Goal: Information Seeking & Learning: Learn about a topic

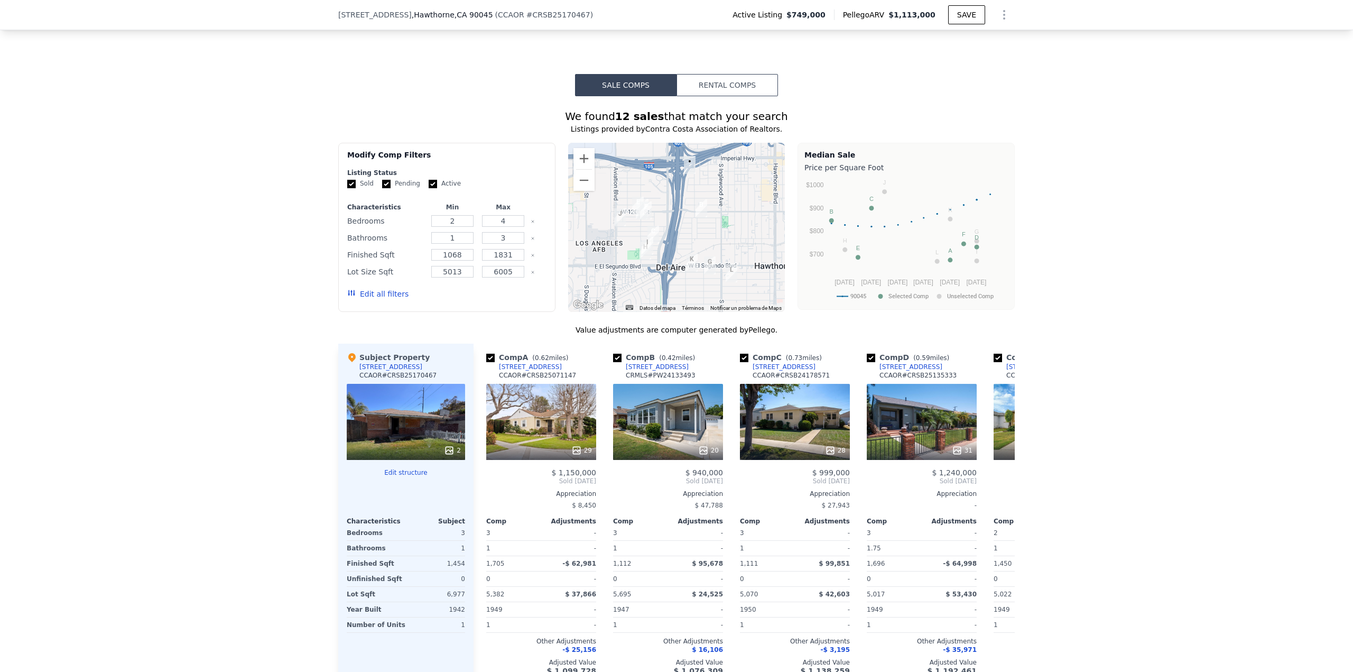
scroll to position [736, 0]
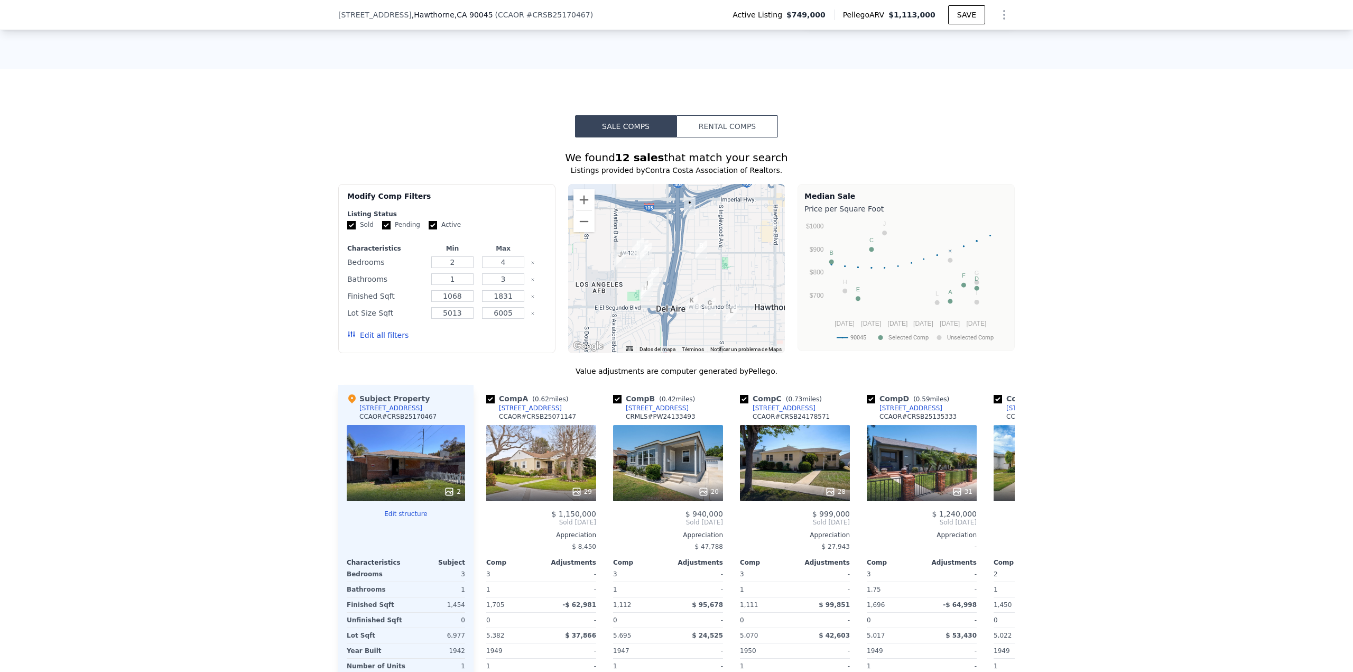
click at [759, 328] on div at bounding box center [676, 268] width 217 height 169
click at [578, 196] on button "Ampliar" at bounding box center [583, 199] width 21 height 21
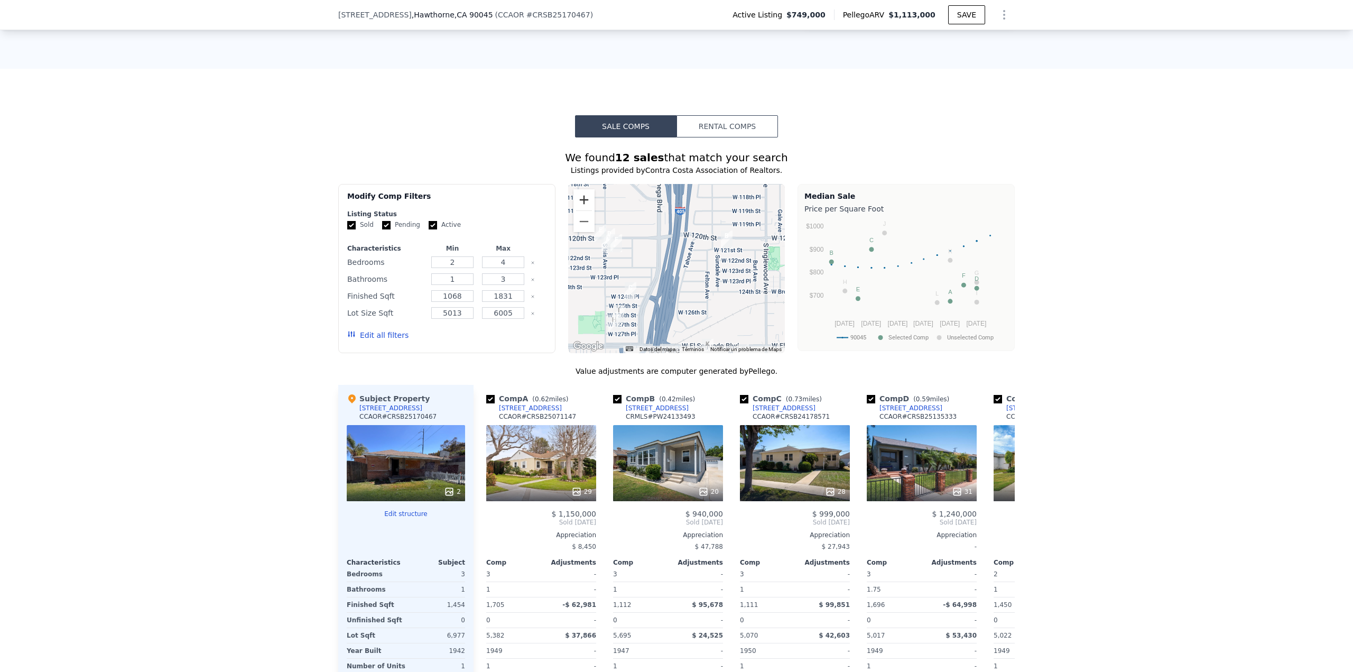
click at [578, 196] on button "Ampliar" at bounding box center [583, 199] width 21 height 21
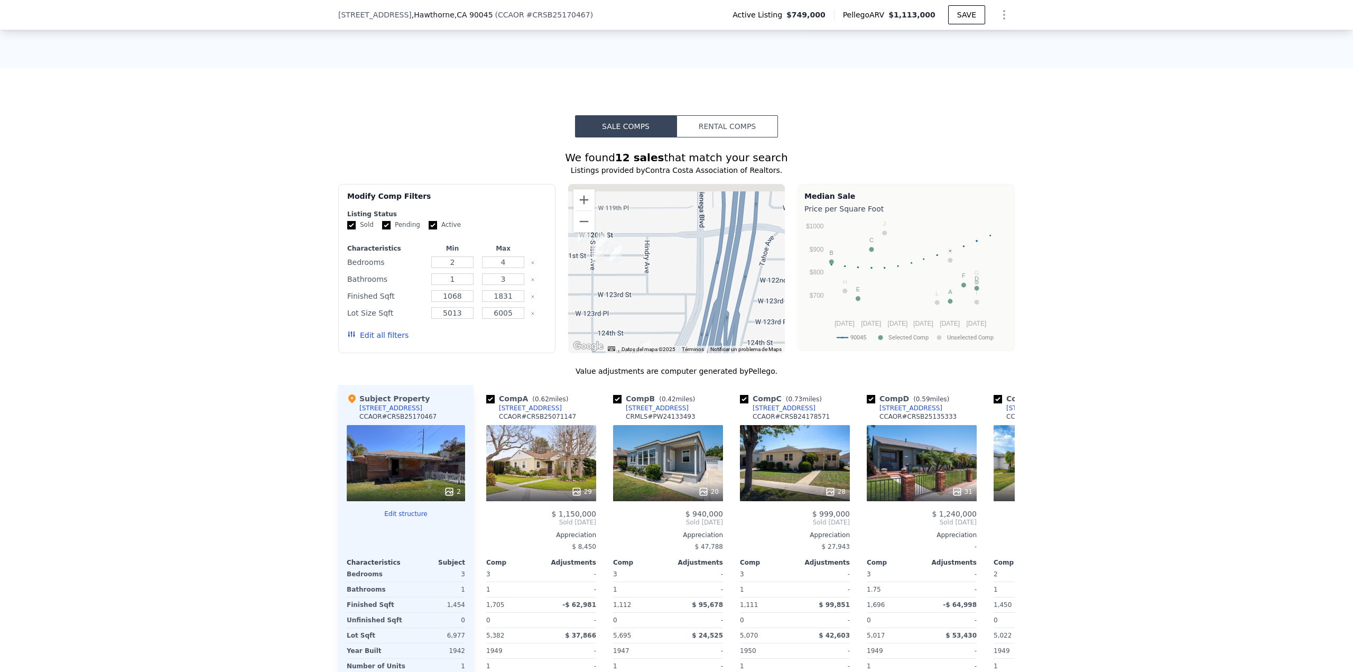
drag, startPoint x: 604, startPoint y: 258, endPoint x: 581, endPoint y: 292, distance: 41.0
click at [581, 292] on div at bounding box center [676, 268] width 217 height 169
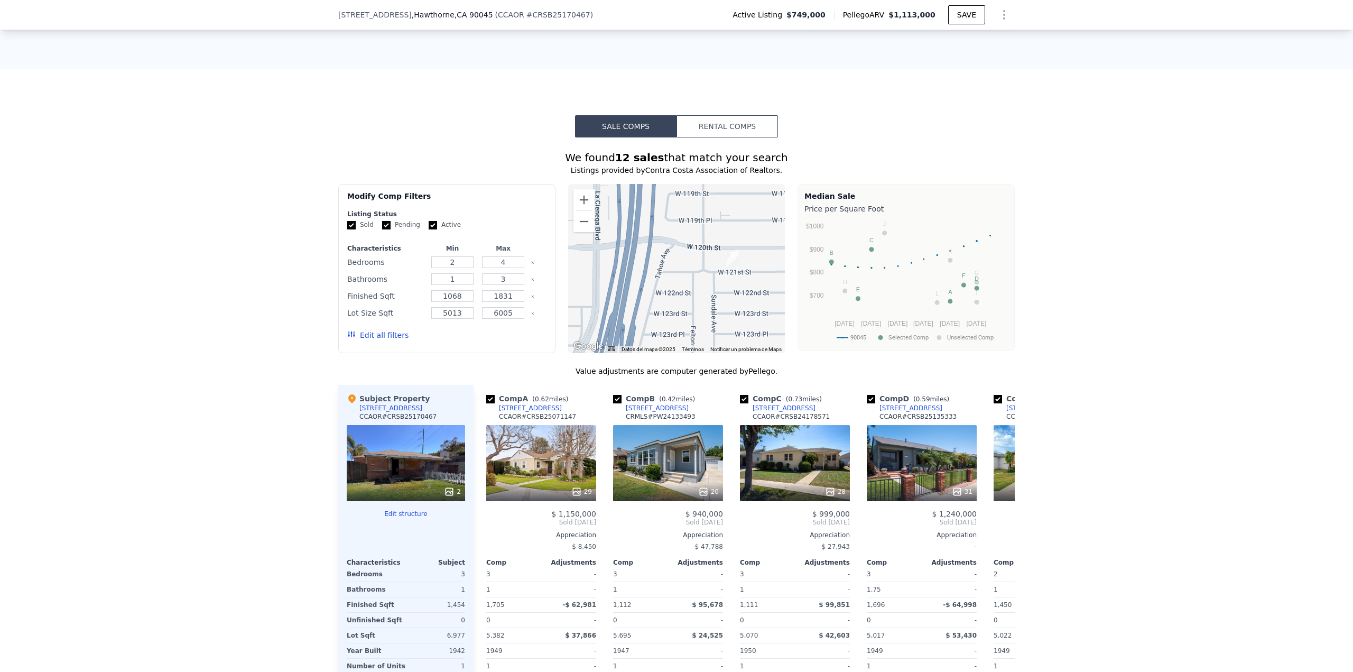
drag, startPoint x: 681, startPoint y: 274, endPoint x: 664, endPoint y: 263, distance: 20.2
click at [683, 266] on div at bounding box center [676, 268] width 217 height 169
click at [581, 222] on button "Reducir" at bounding box center [583, 221] width 21 height 21
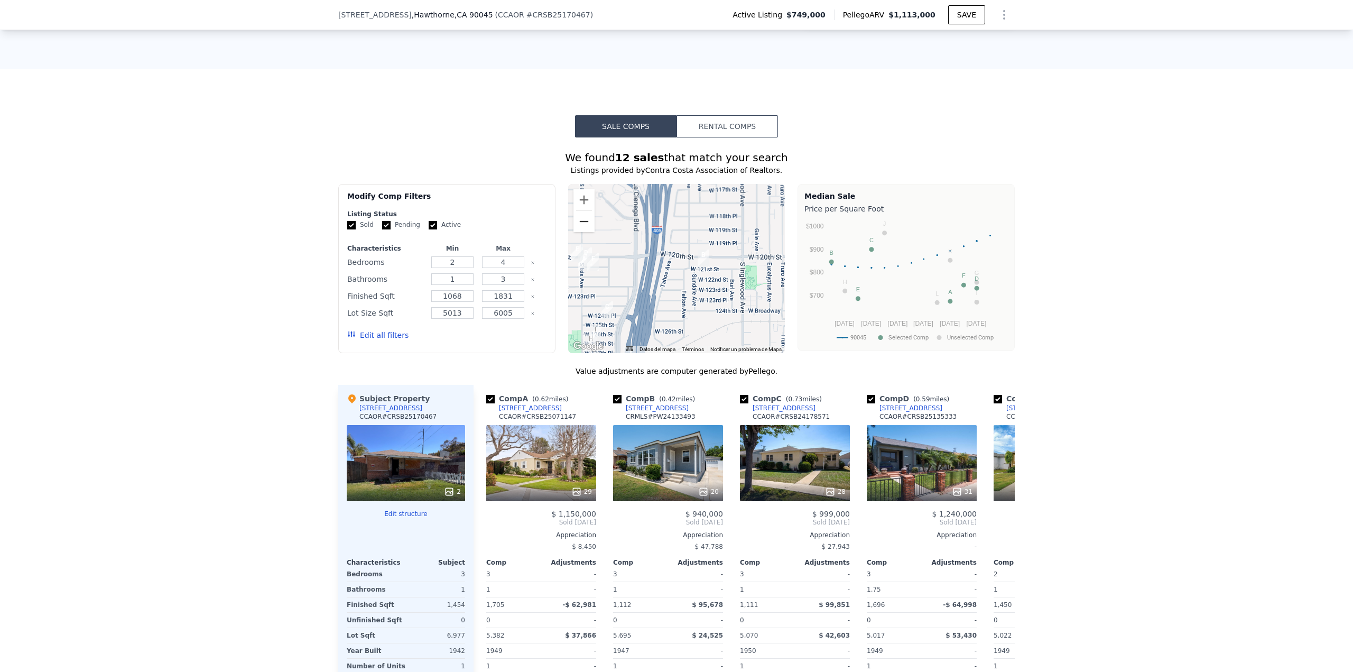
click at [581, 222] on button "Reducir" at bounding box center [583, 221] width 21 height 21
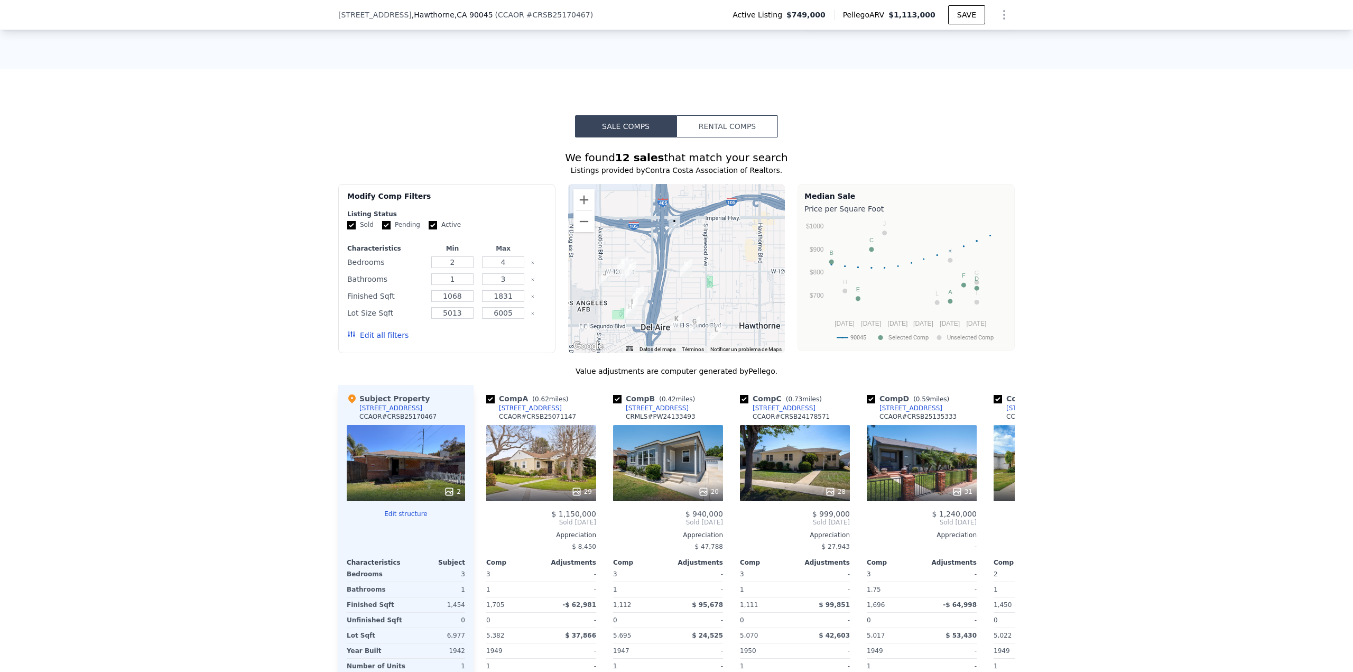
drag, startPoint x: 678, startPoint y: 227, endPoint x: 674, endPoint y: 237, distance: 11.4
click at [674, 237] on div at bounding box center [676, 268] width 217 height 169
click at [581, 198] on button "Ampliar" at bounding box center [583, 199] width 21 height 21
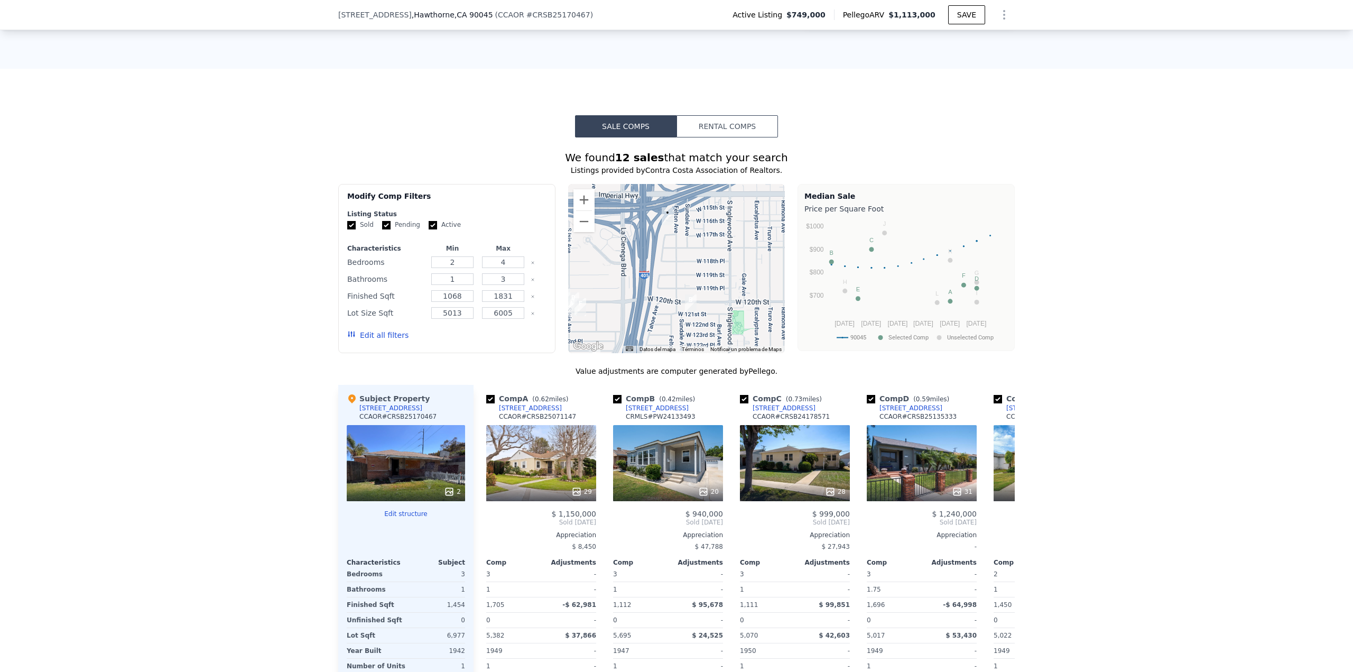
drag, startPoint x: 666, startPoint y: 213, endPoint x: 666, endPoint y: 227, distance: 14.3
click at [667, 225] on img "5016 W 116th St" at bounding box center [668, 216] width 12 height 18
click at [687, 303] on img "4927 W 121st St" at bounding box center [691, 305] width 12 height 18
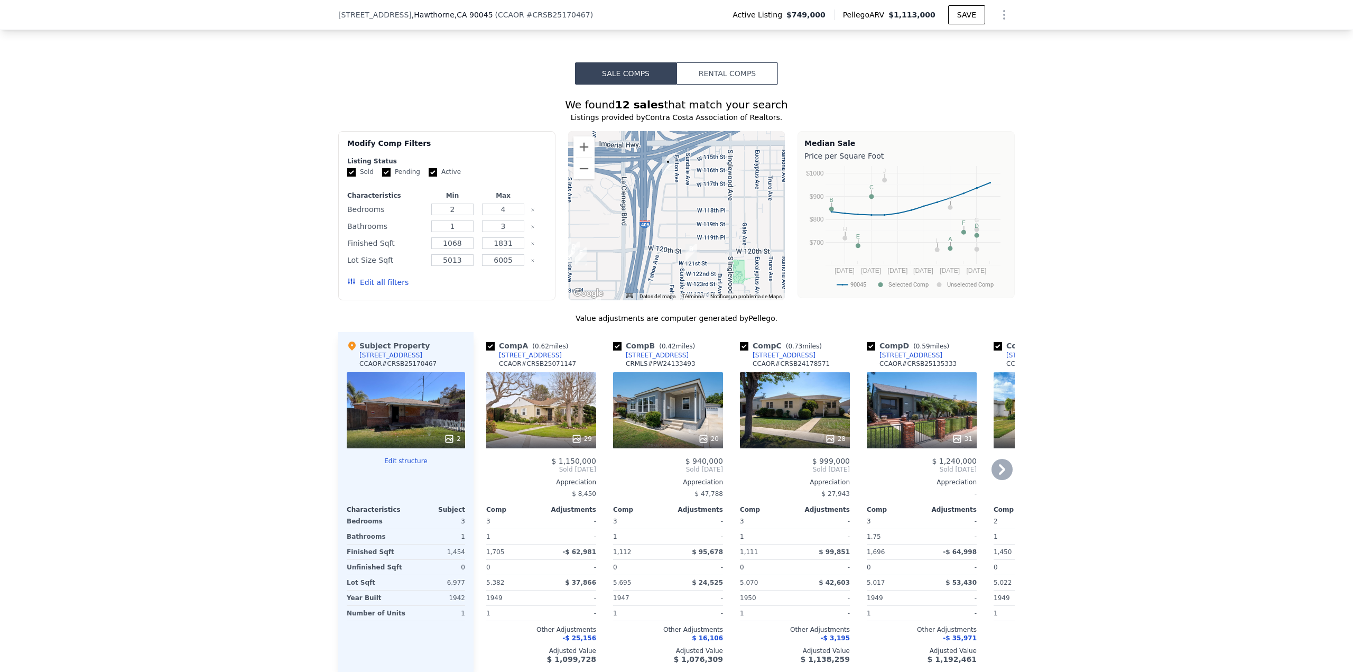
click at [672, 415] on div "20" at bounding box center [668, 410] width 110 height 76
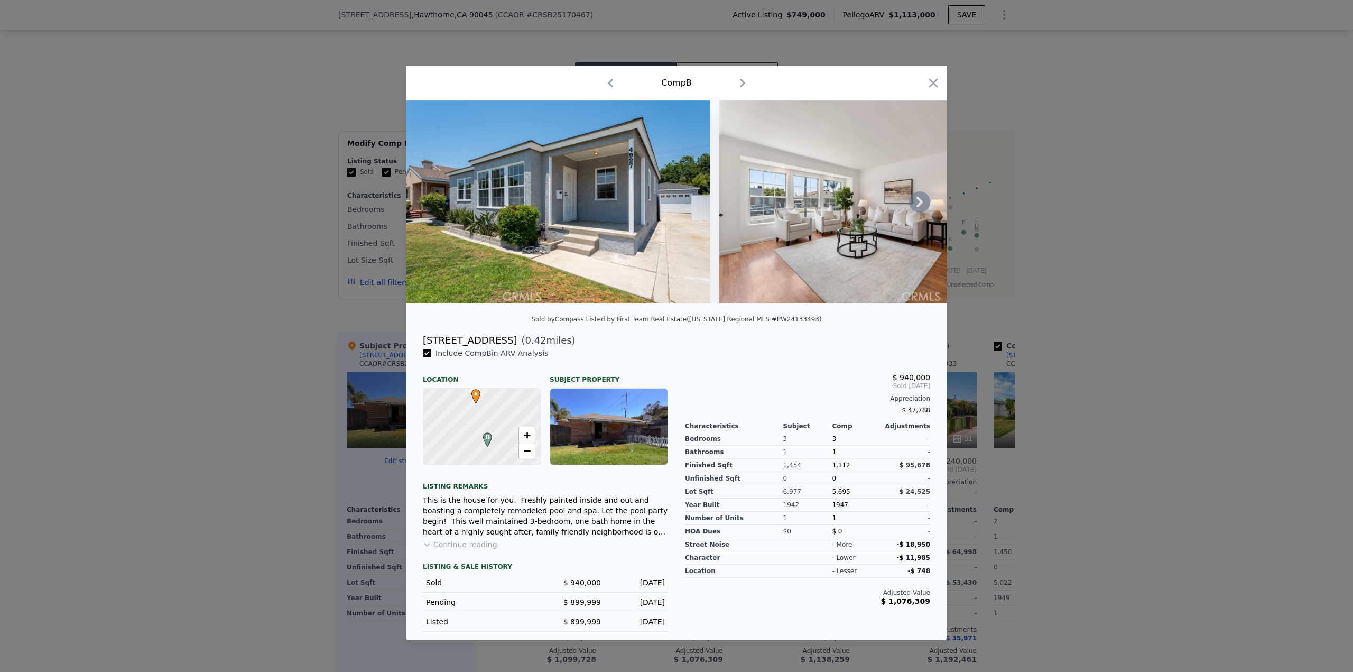
click at [911, 200] on icon at bounding box center [919, 201] width 21 height 21
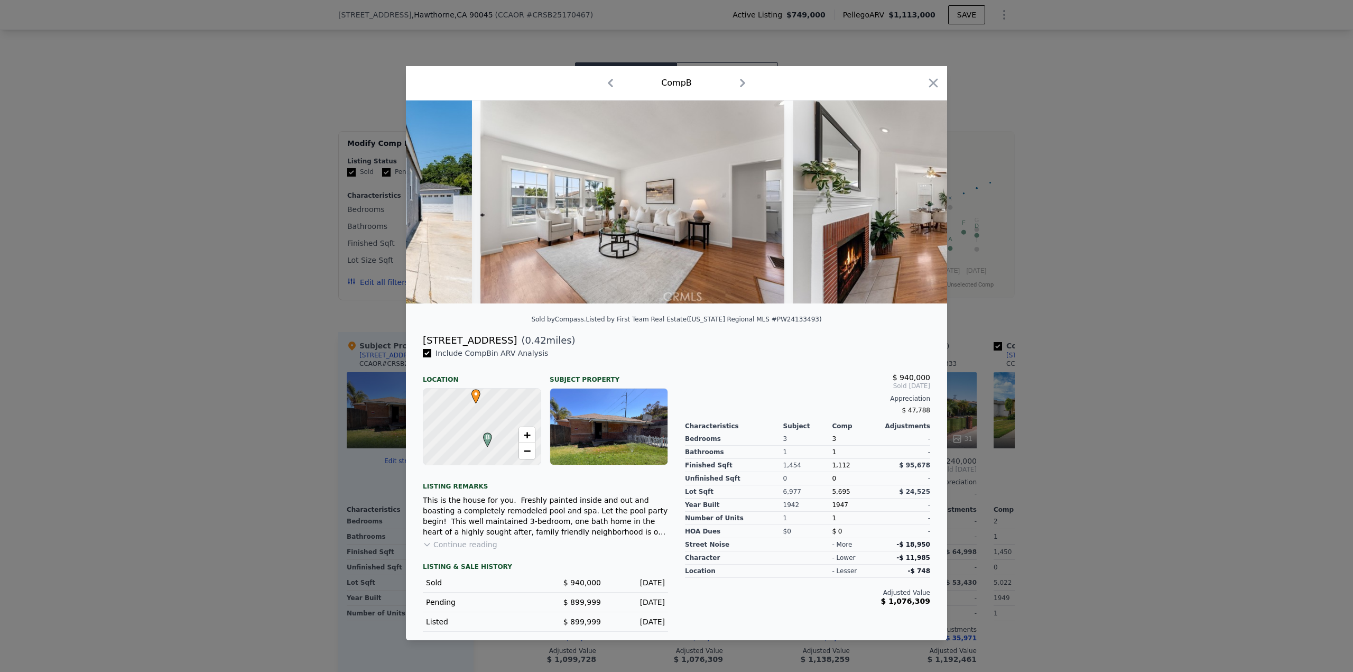
scroll to position [0, 254]
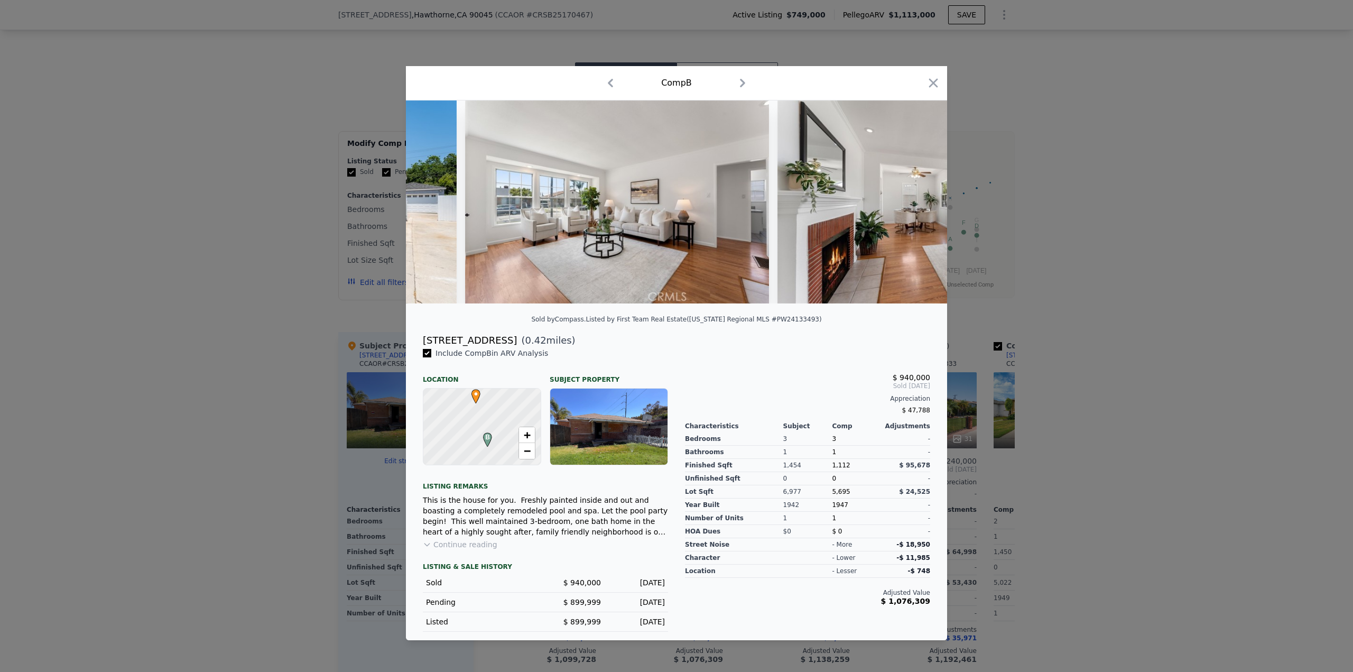
click at [911, 200] on div at bounding box center [676, 201] width 541 height 203
click at [916, 200] on icon at bounding box center [919, 201] width 21 height 21
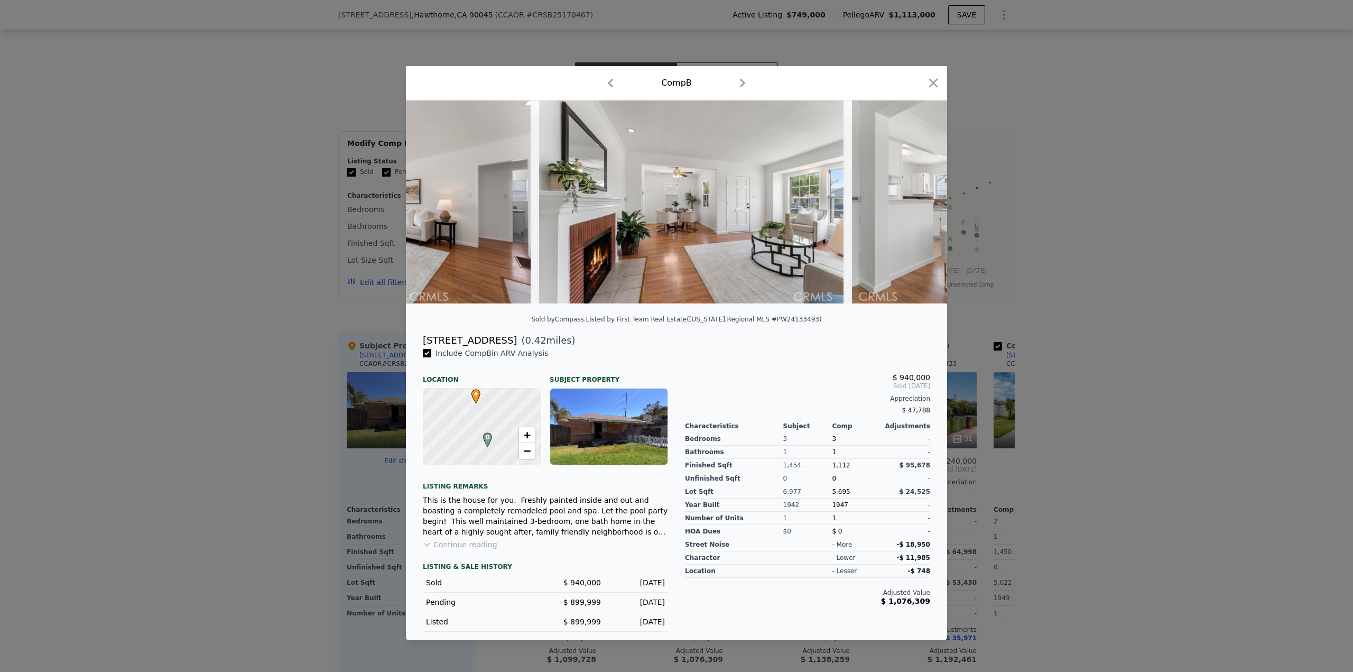
scroll to position [0, 507]
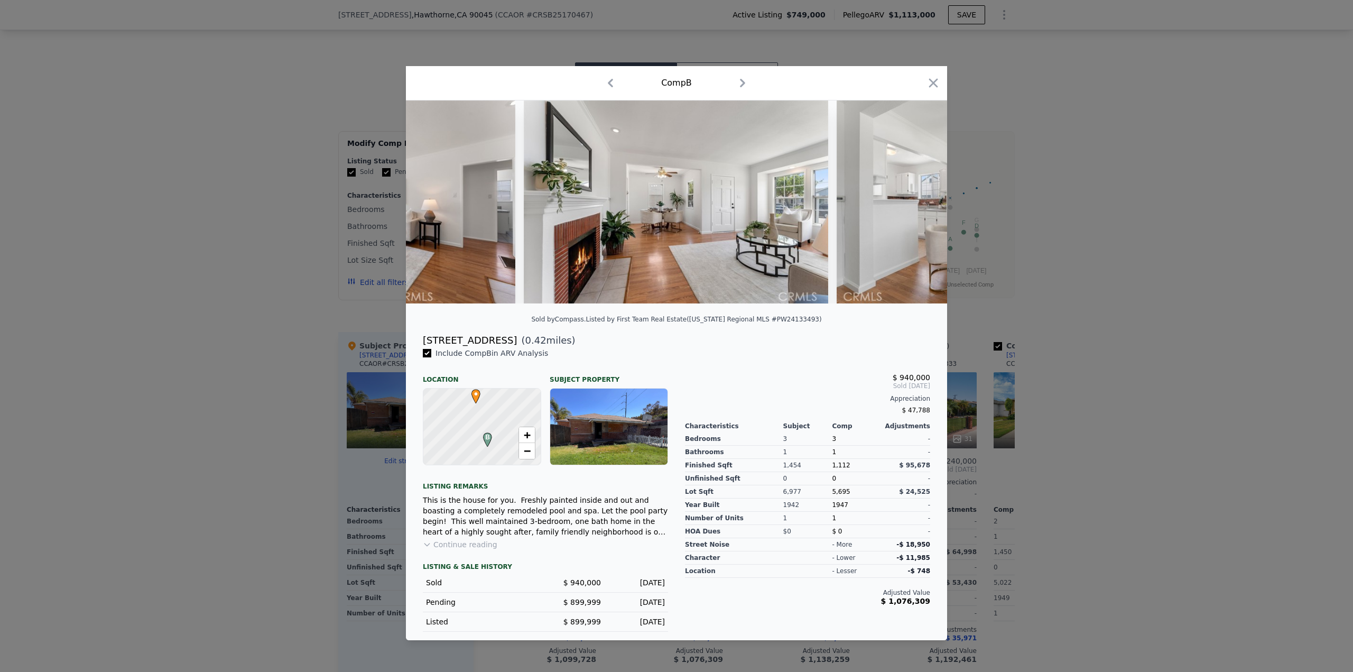
click at [916, 200] on div at bounding box center [676, 201] width 541 height 203
click at [916, 200] on icon at bounding box center [919, 201] width 21 height 21
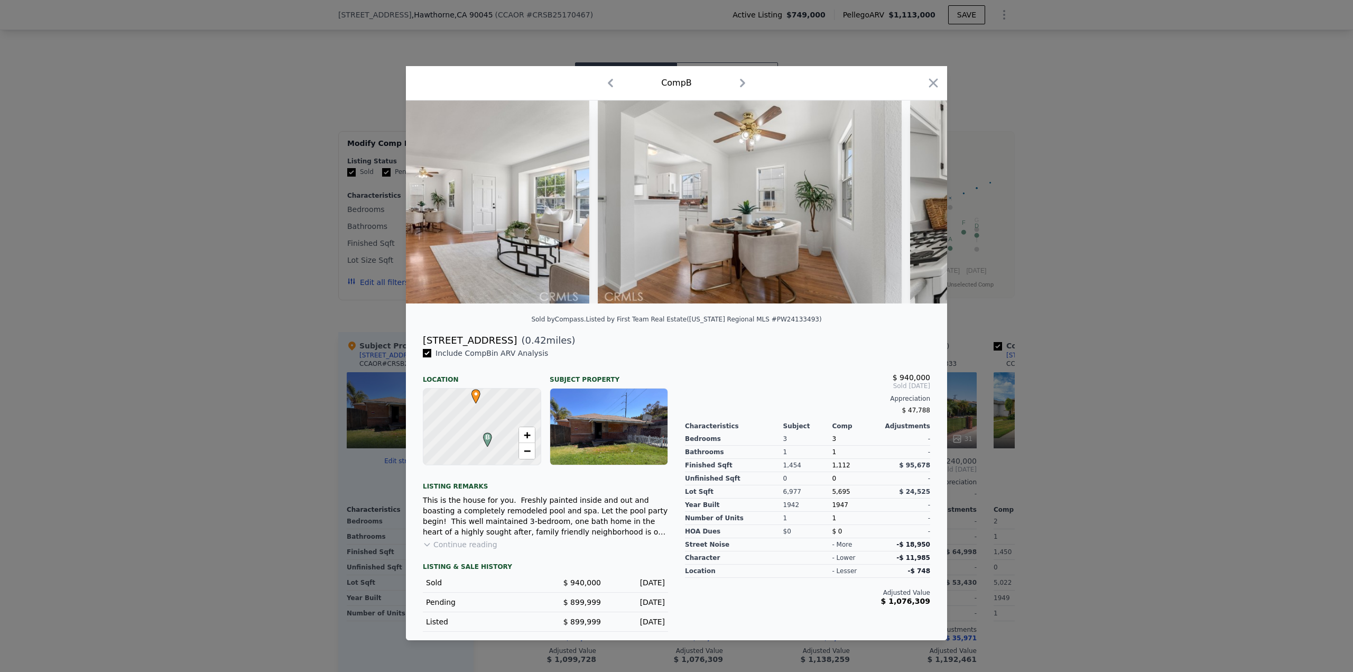
scroll to position [0, 761]
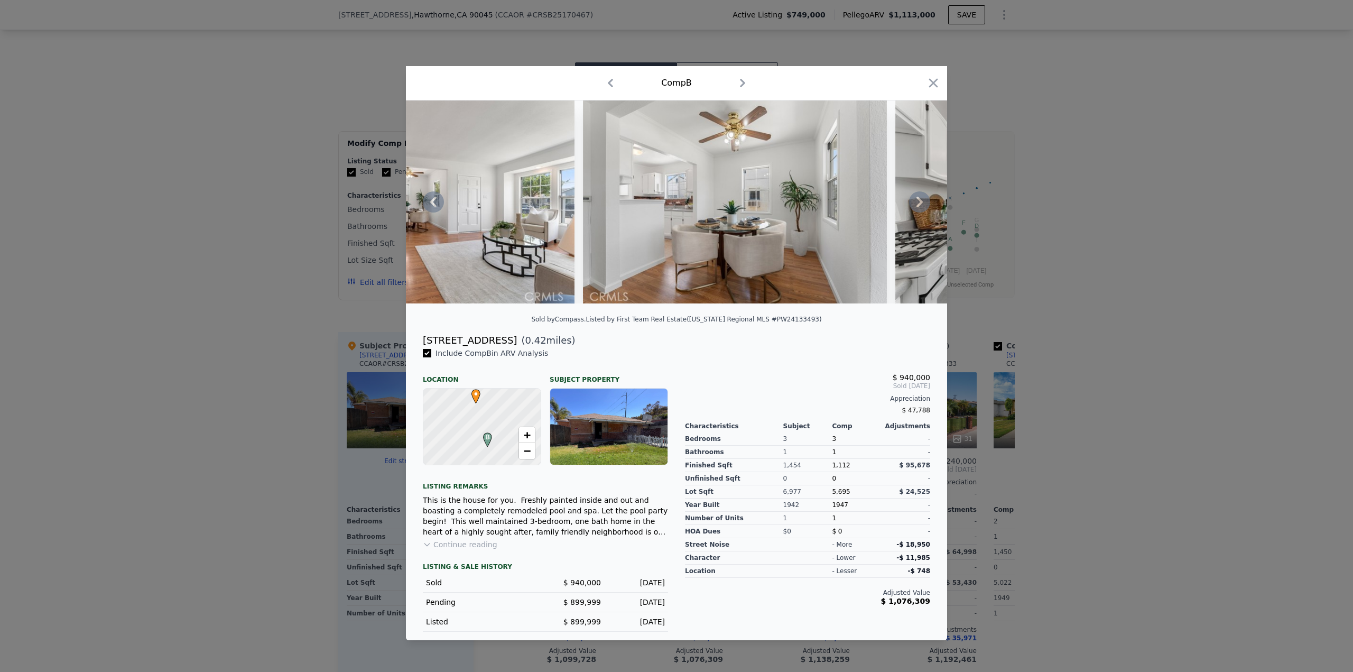
click at [916, 200] on icon at bounding box center [919, 201] width 21 height 21
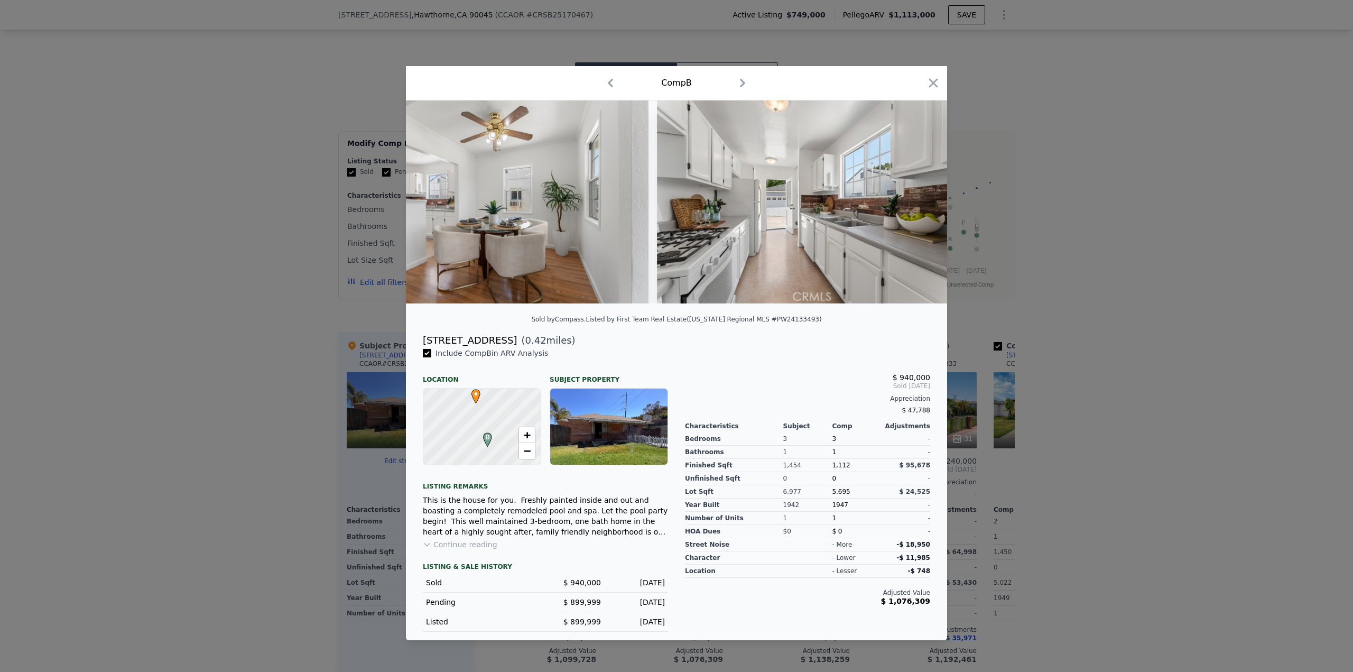
scroll to position [0, 1015]
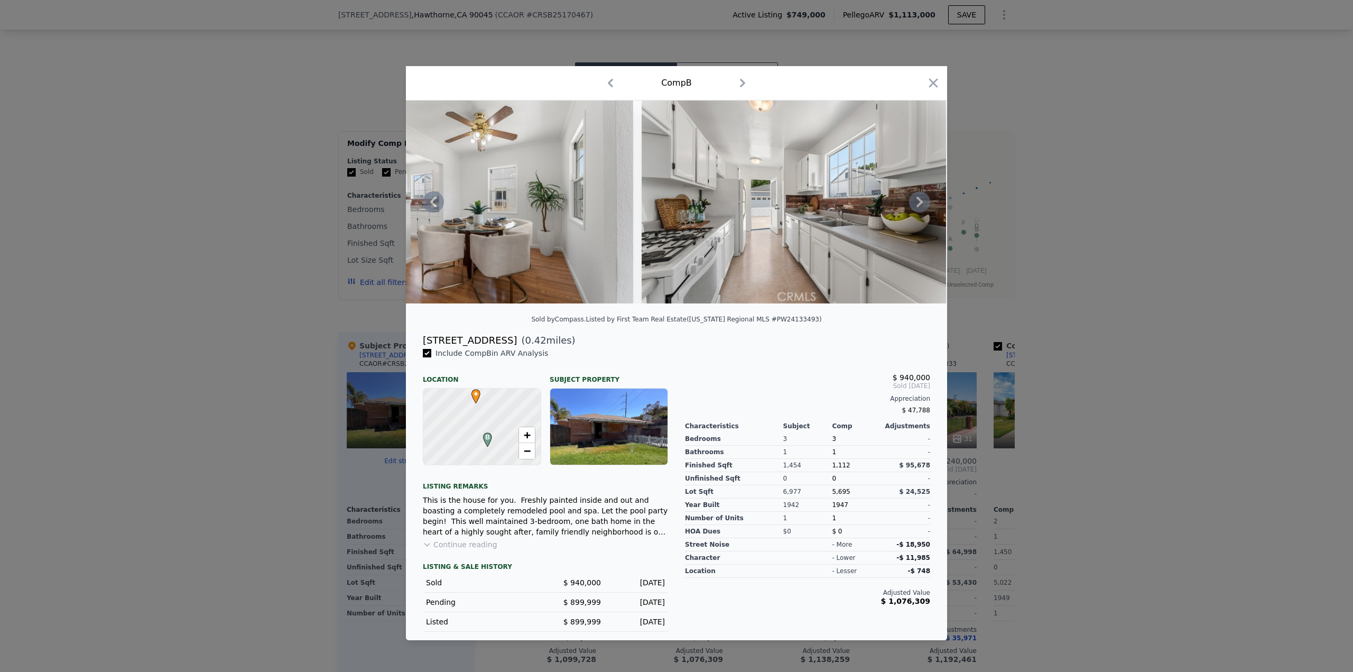
click at [916, 200] on icon at bounding box center [919, 201] width 21 height 21
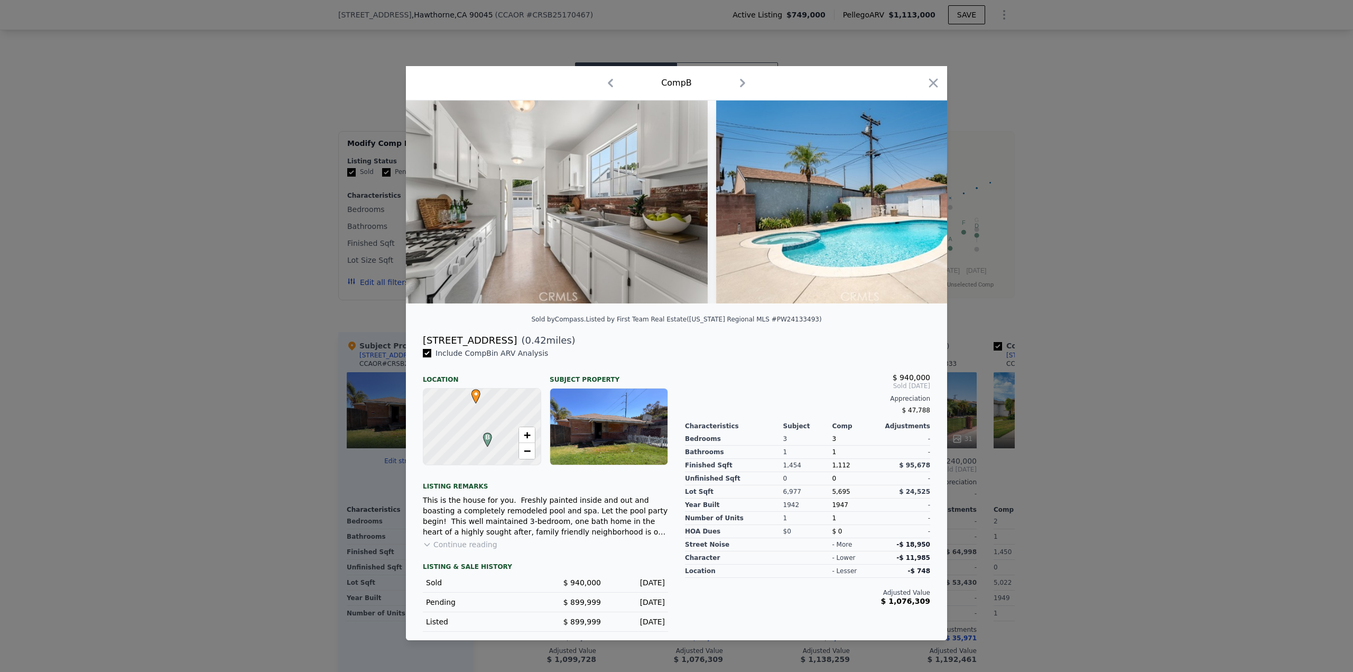
scroll to position [0, 1268]
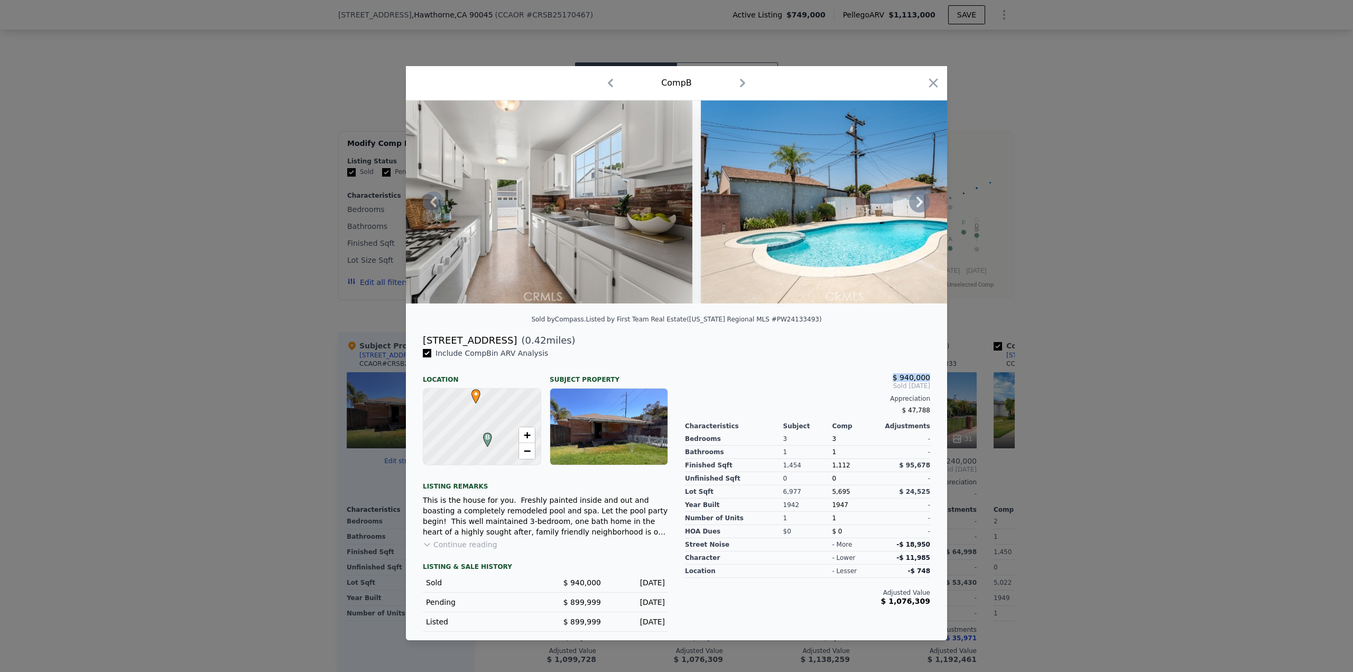
drag, startPoint x: 889, startPoint y: 382, endPoint x: 932, endPoint y: 378, distance: 43.4
click at [932, 378] on div "$ 940,000 Sold Aug 2024 Appreciation $ 47,788 Characteristics Subject Comp Adju…" at bounding box center [807, 490] width 262 height 284
click at [1102, 366] on div at bounding box center [676, 336] width 1353 height 672
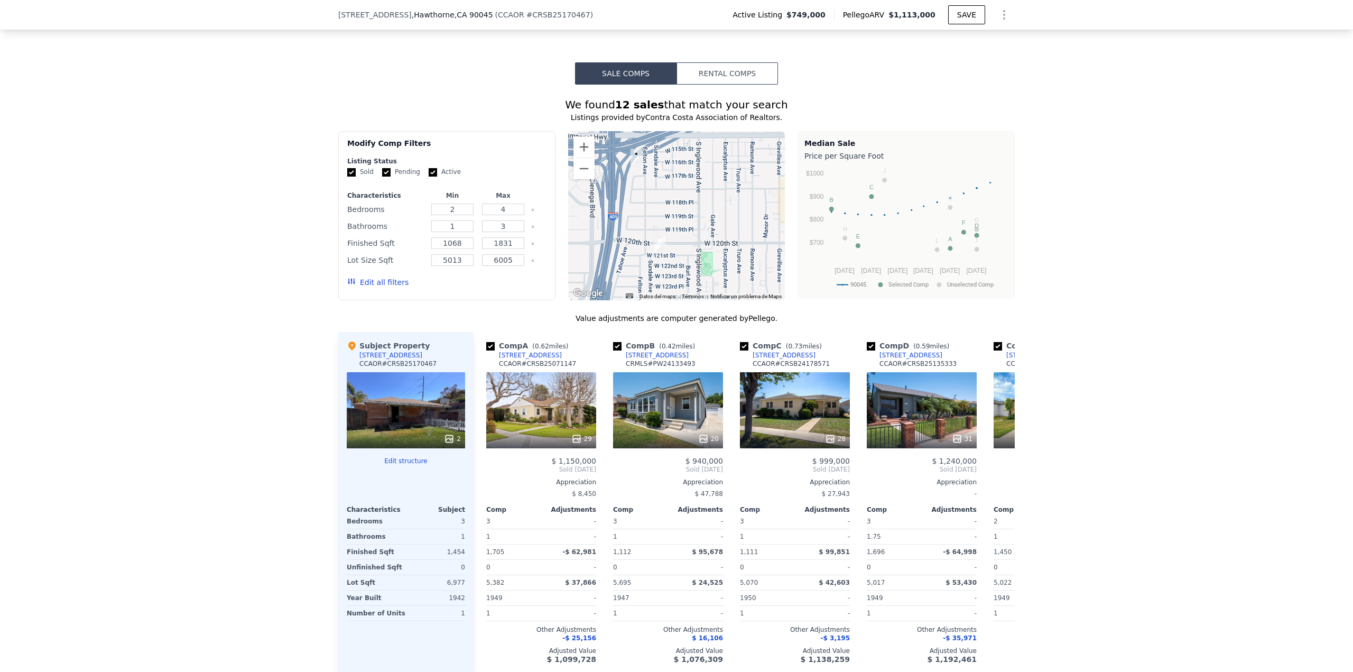
drag, startPoint x: 697, startPoint y: 234, endPoint x: 665, endPoint y: 226, distance: 33.7
click at [665, 226] on div at bounding box center [676, 215] width 217 height 169
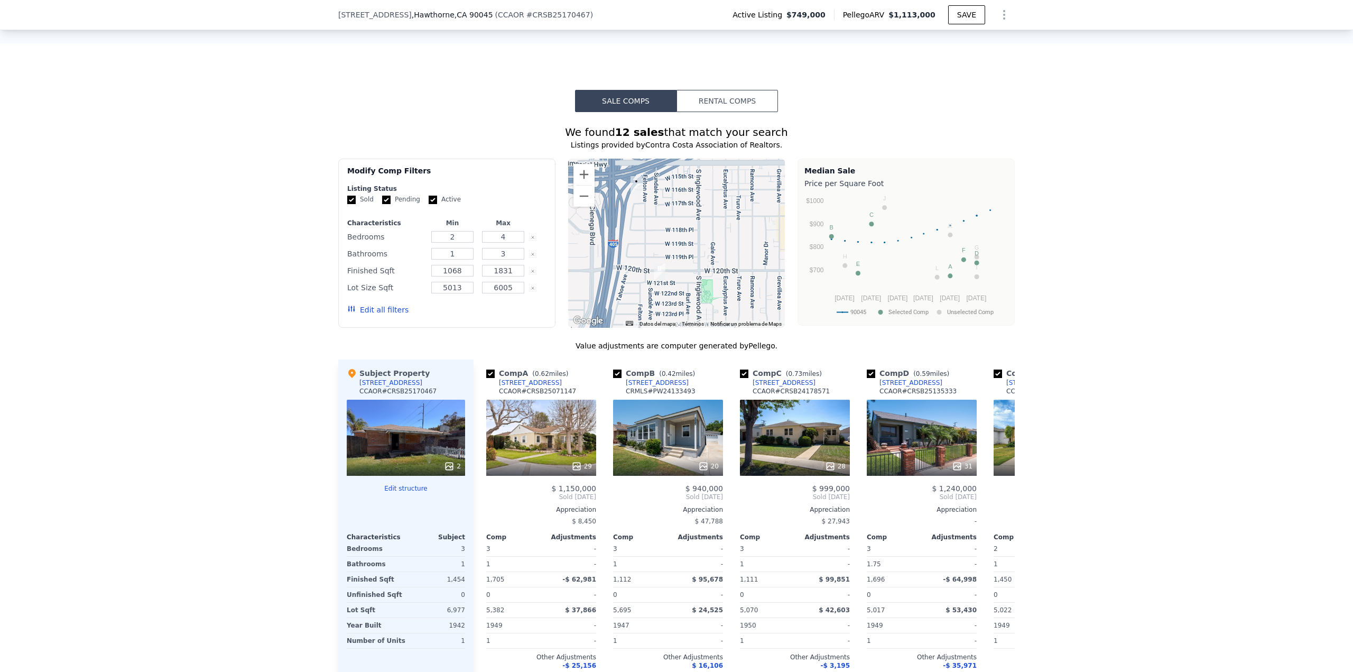
scroll to position [736, 0]
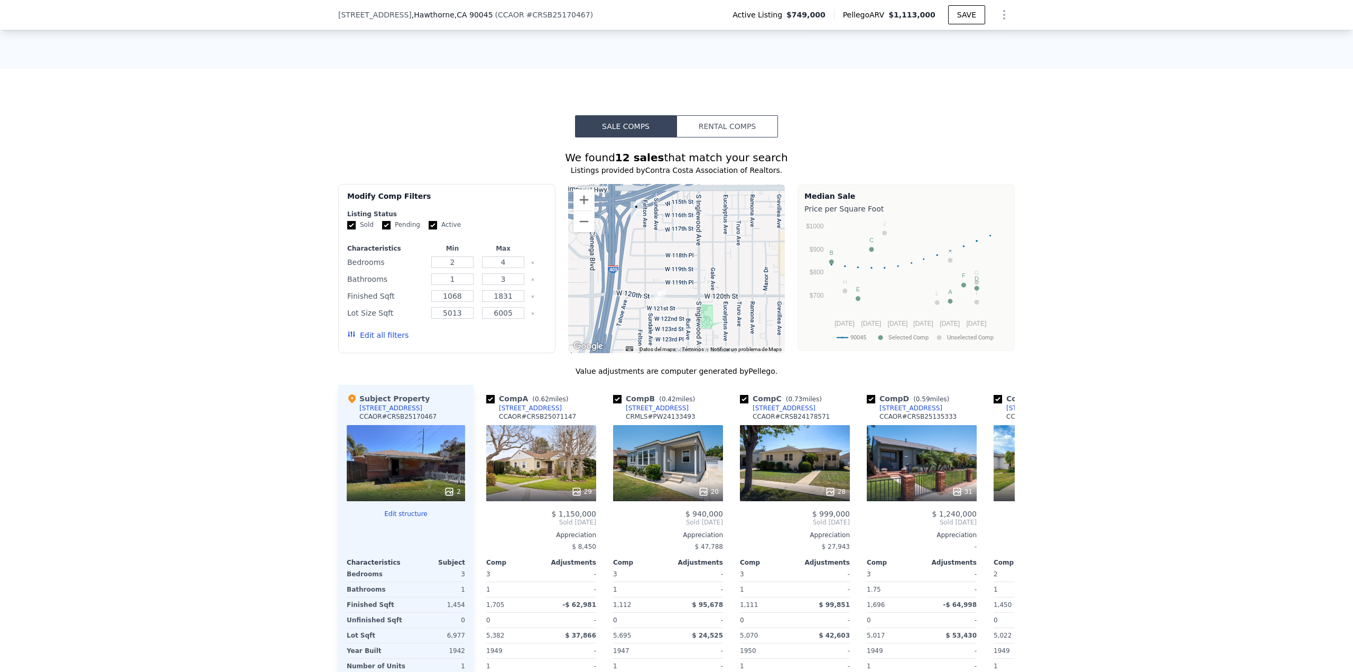
click at [368, 337] on button "Edit all filters" at bounding box center [377, 335] width 61 height 11
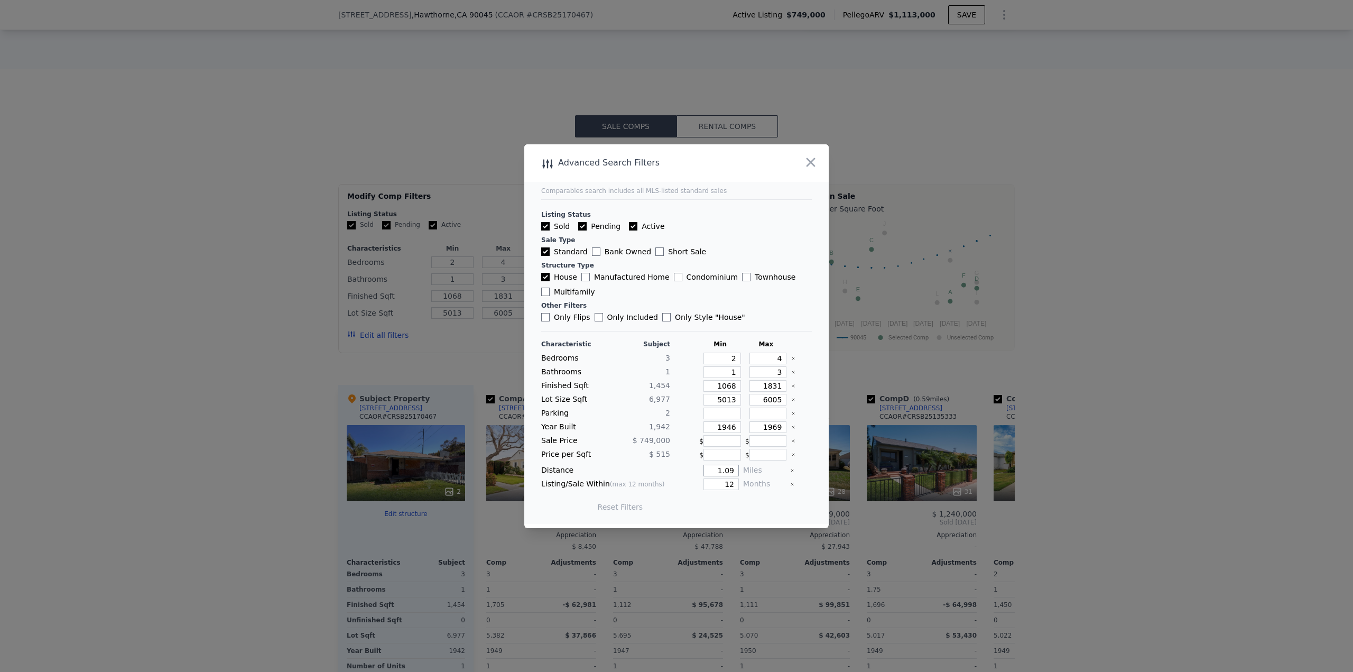
click at [728, 469] on input "1.09" at bounding box center [720, 470] width 35 height 12
click at [629, 226] on input "Active" at bounding box center [633, 226] width 8 height 8
checkbox input "false"
click at [728, 470] on input "1.09" at bounding box center [720, 470] width 35 height 12
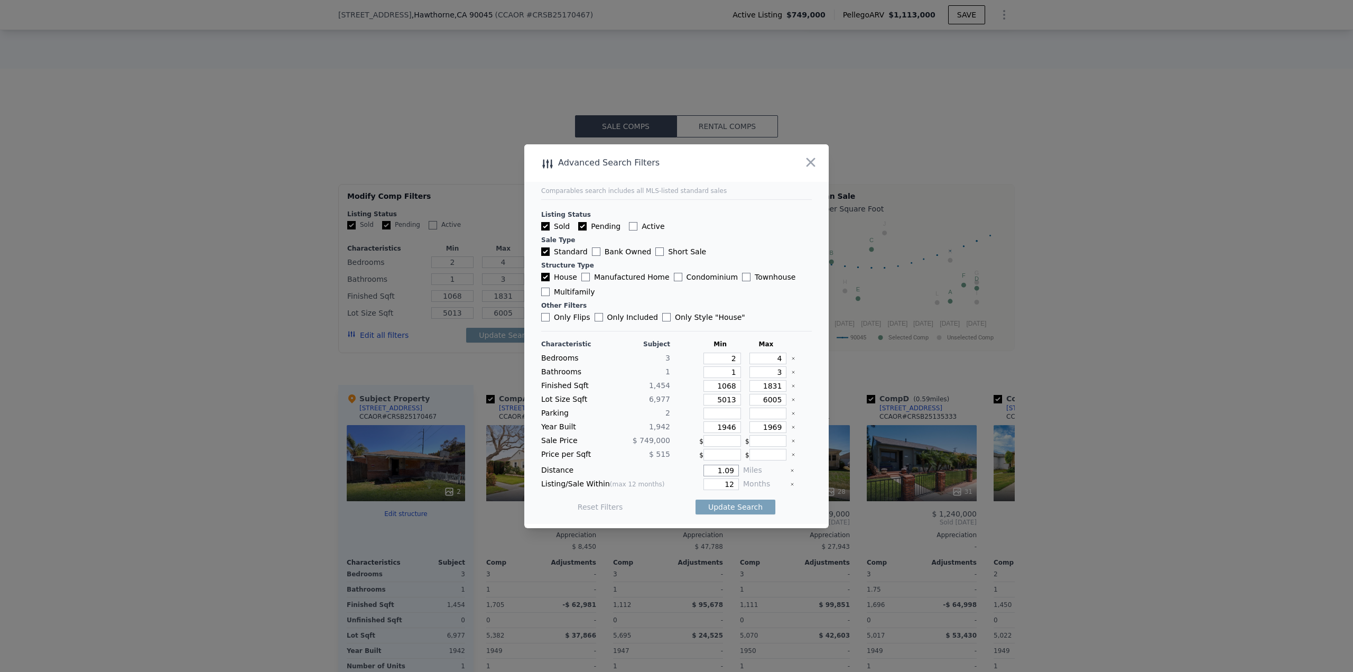
click at [714, 470] on input "1.09" at bounding box center [720, 470] width 35 height 12
click at [729, 473] on input "1.09" at bounding box center [720, 470] width 35 height 12
type input "1"
click at [753, 509] on button "Update Search" at bounding box center [735, 506] width 80 height 15
checkbox input "false"
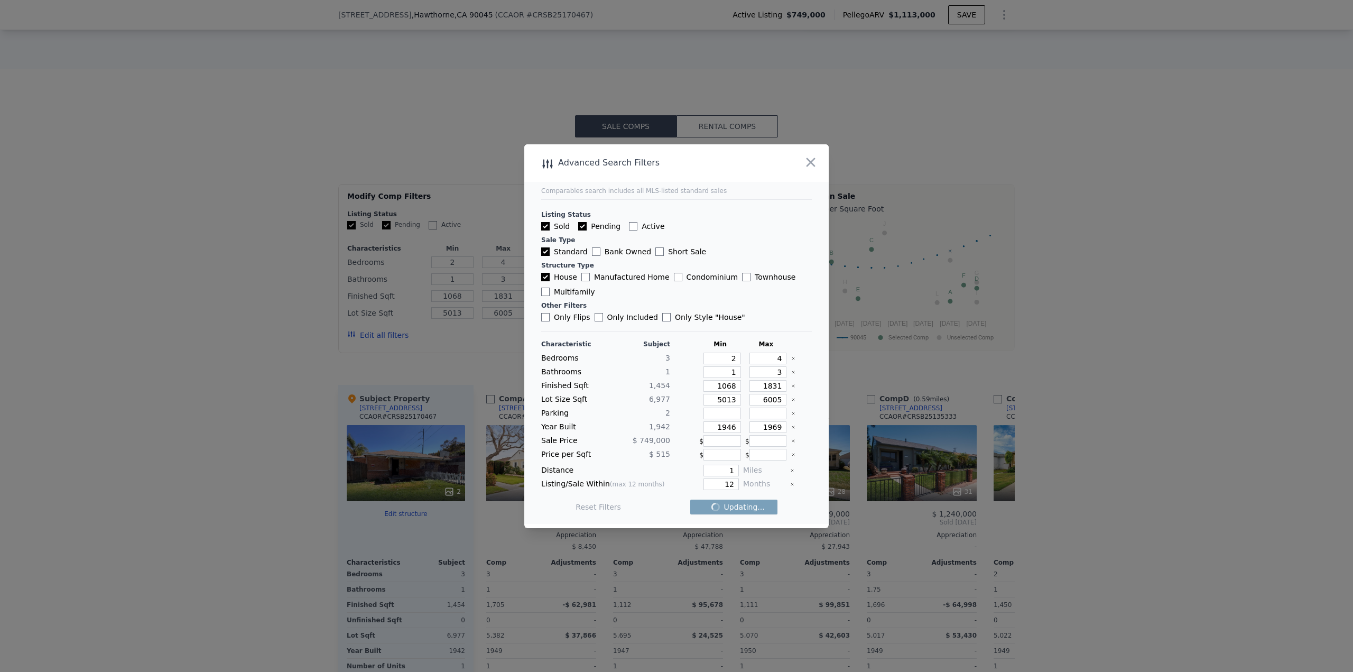
checkbox input "false"
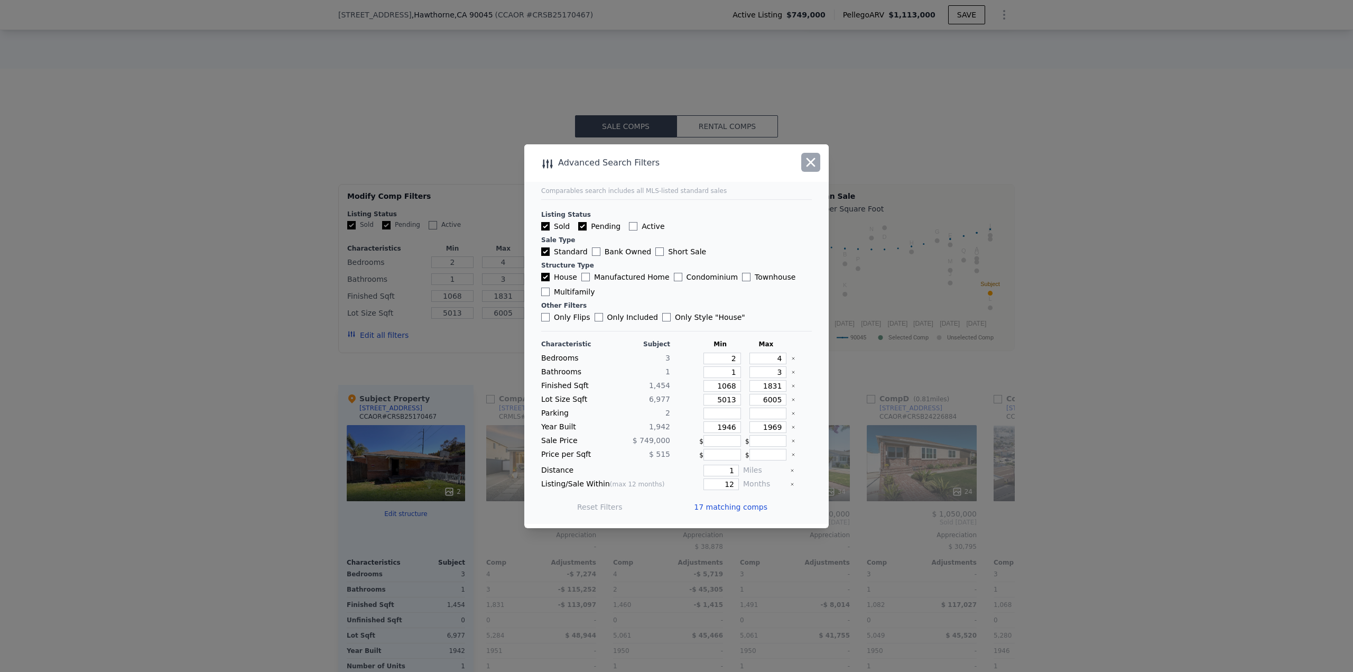
click at [812, 159] on icon "button" at bounding box center [810, 162] width 15 height 15
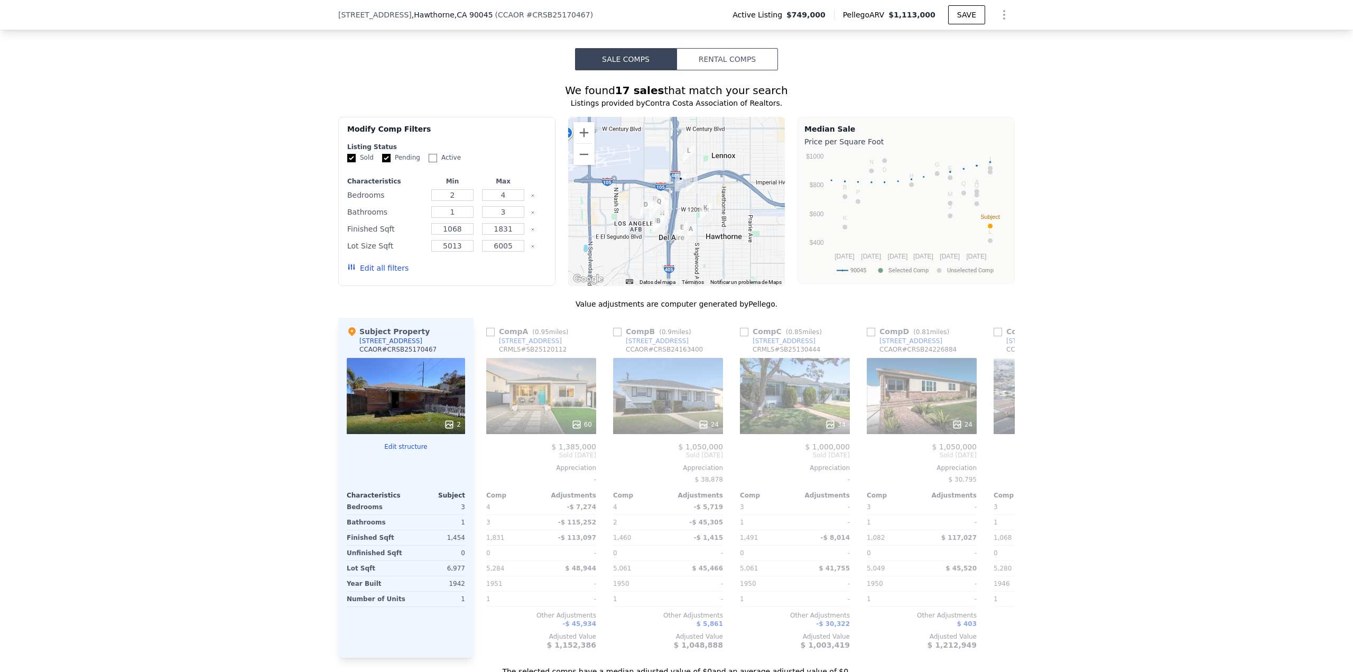
scroll to position [789, 0]
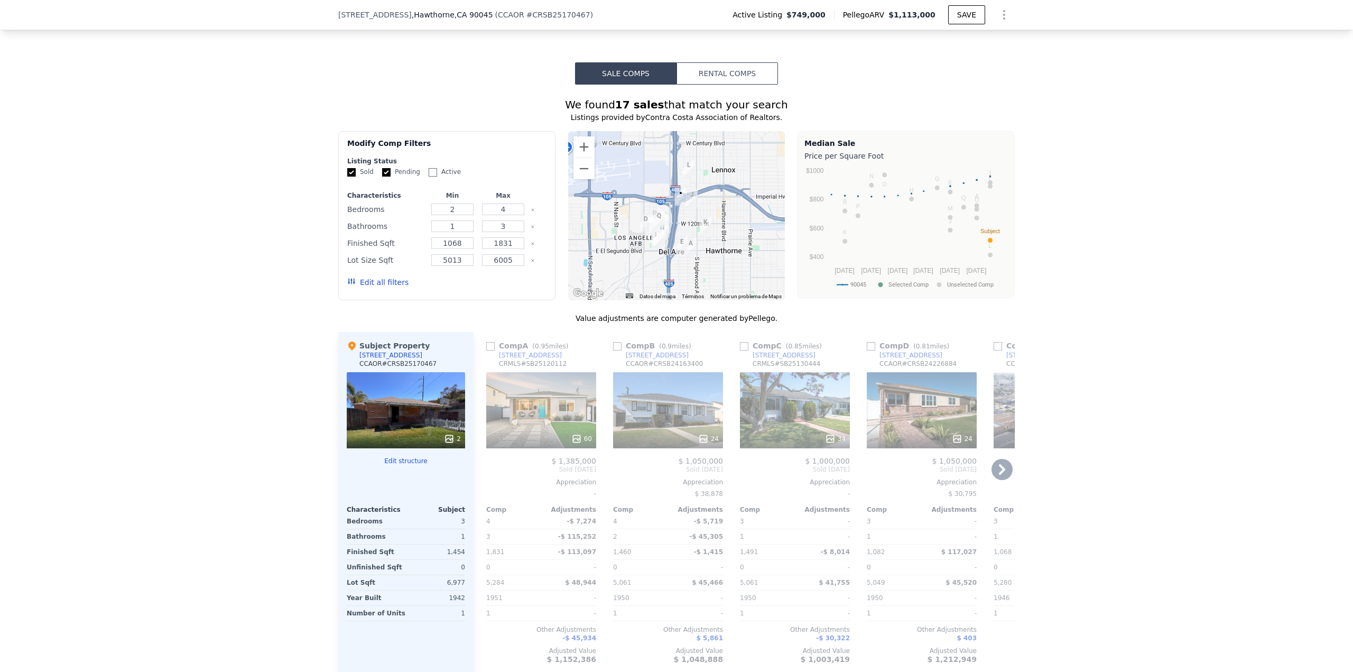
click at [680, 446] on div at bounding box center [668, 438] width 110 height 19
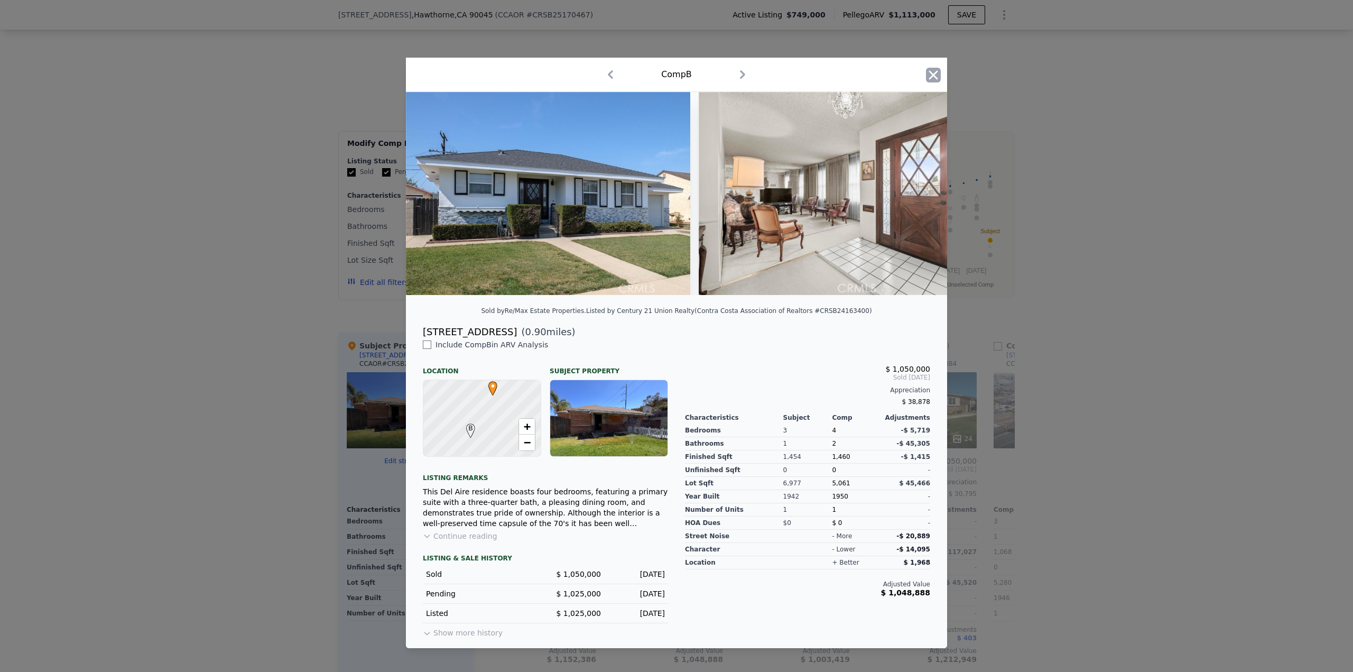
click at [934, 68] on icon "button" at bounding box center [933, 75] width 15 height 15
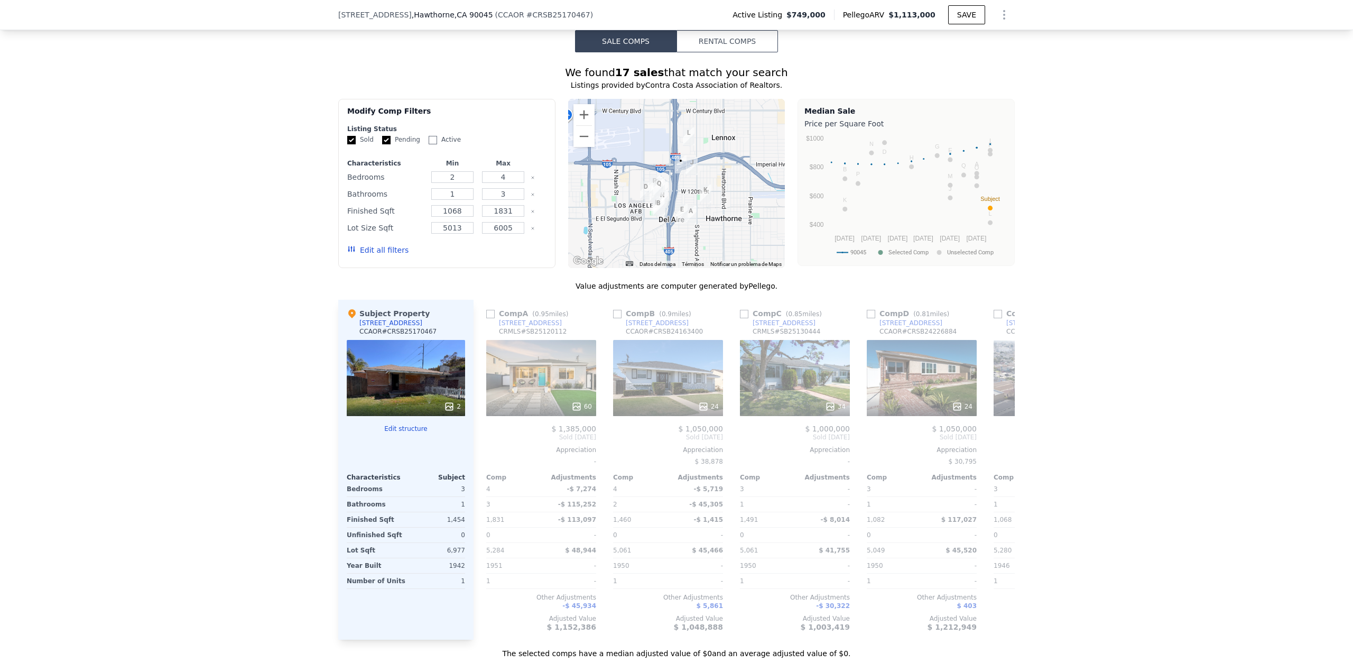
scroll to position [842, 0]
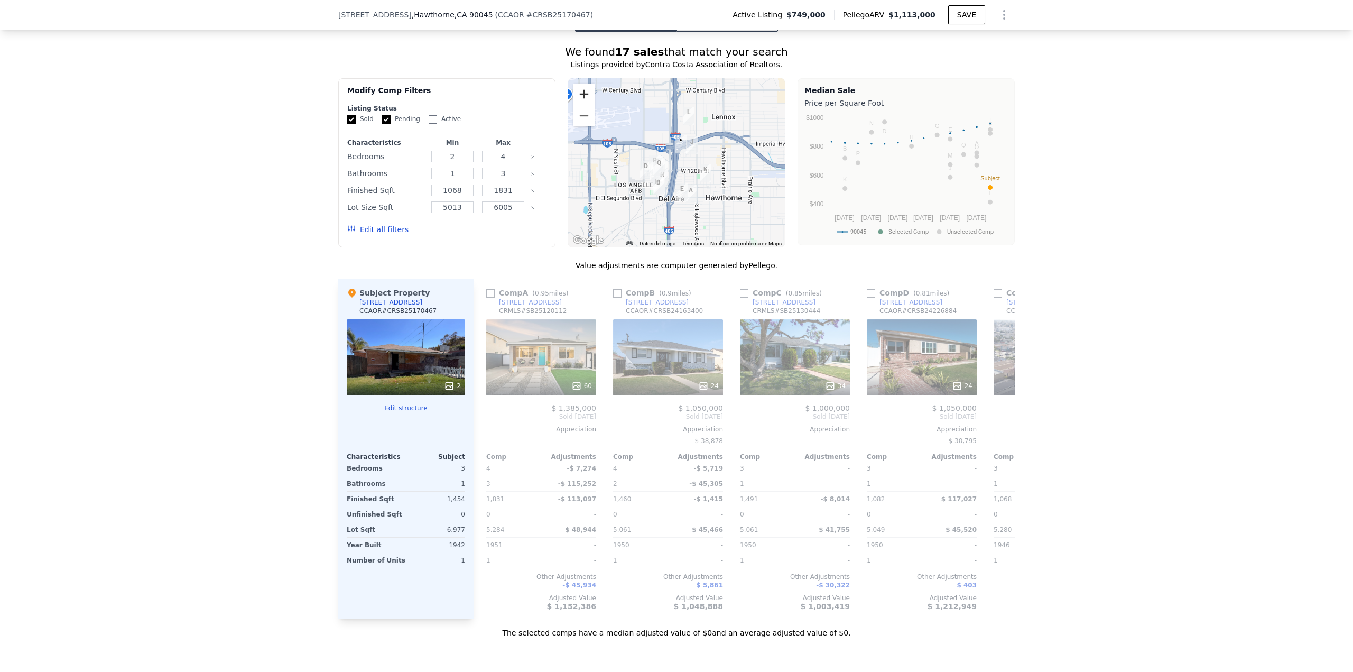
click at [583, 97] on button "Ampliar" at bounding box center [583, 93] width 21 height 21
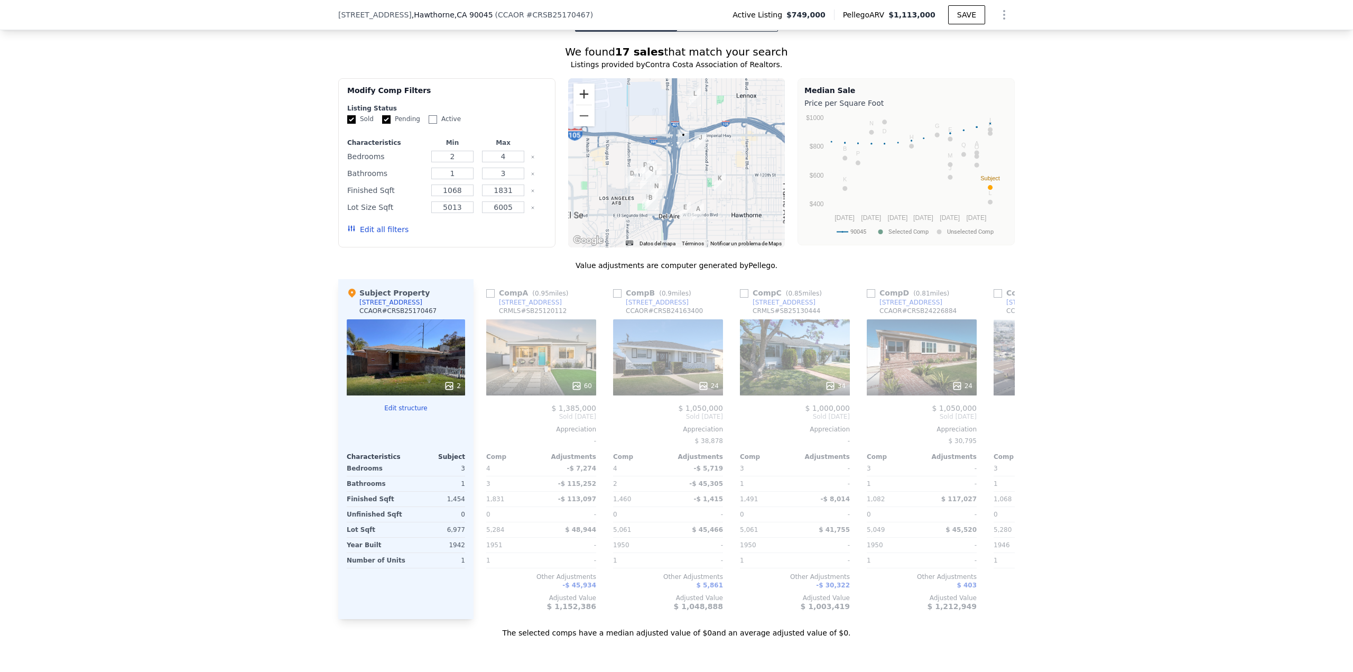
click at [583, 97] on button "Ampliar" at bounding box center [583, 93] width 21 height 21
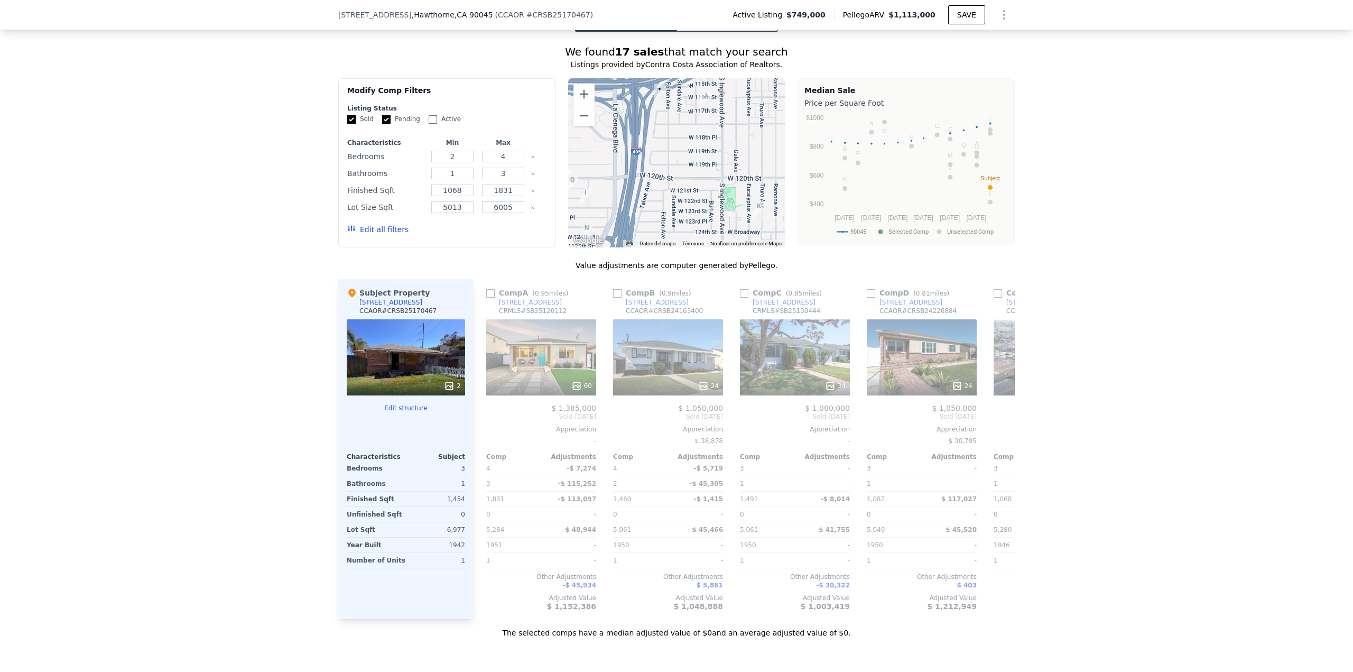
drag, startPoint x: 747, startPoint y: 168, endPoint x: 701, endPoint y: 158, distance: 46.5
click at [702, 160] on div at bounding box center [676, 162] width 217 height 169
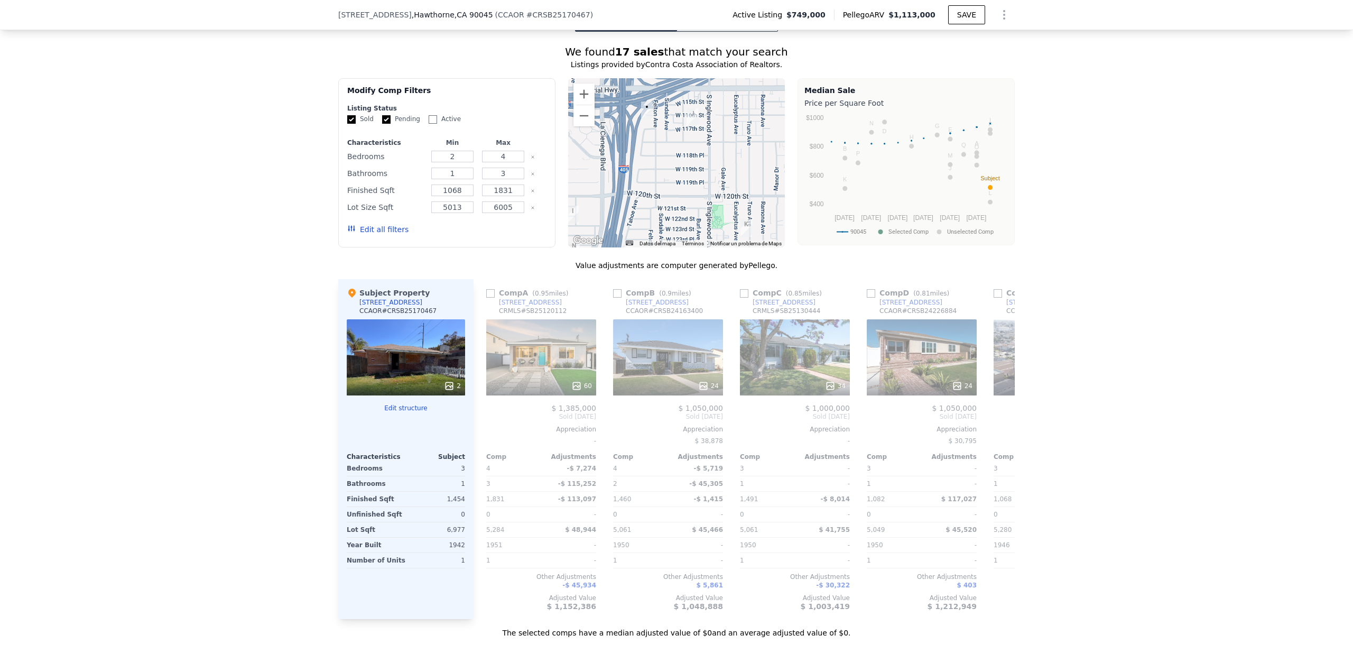
click at [687, 115] on img "4837 W 117th St" at bounding box center [692, 117] width 12 height 18
drag, startPoint x: 690, startPoint y: 200, endPoint x: 685, endPoint y: 182, distance: 18.2
click at [685, 182] on div at bounding box center [676, 162] width 217 height 169
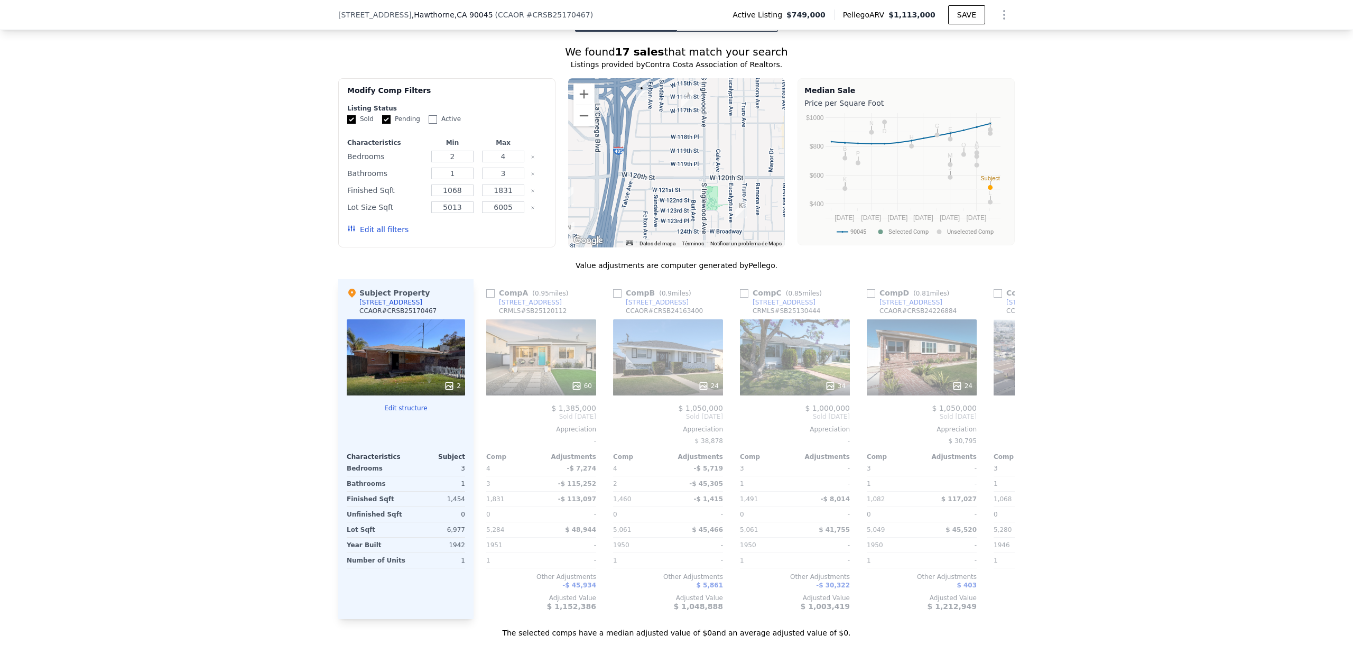
click at [735, 207] on img "12251 Truro Ave" at bounding box center [741, 209] width 12 height 18
click at [681, 97] on img "4837 W 117th St" at bounding box center [687, 99] width 12 height 18
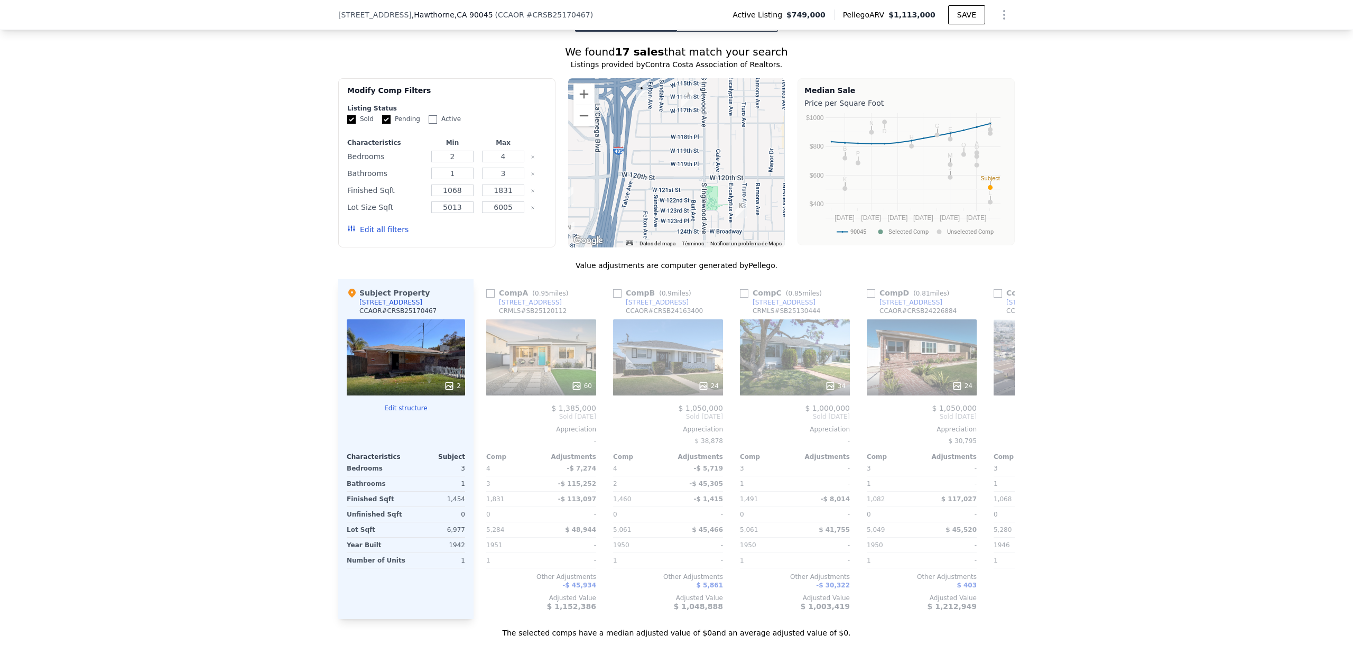
click at [735, 210] on img "12251 Truro Ave" at bounding box center [741, 209] width 12 height 18
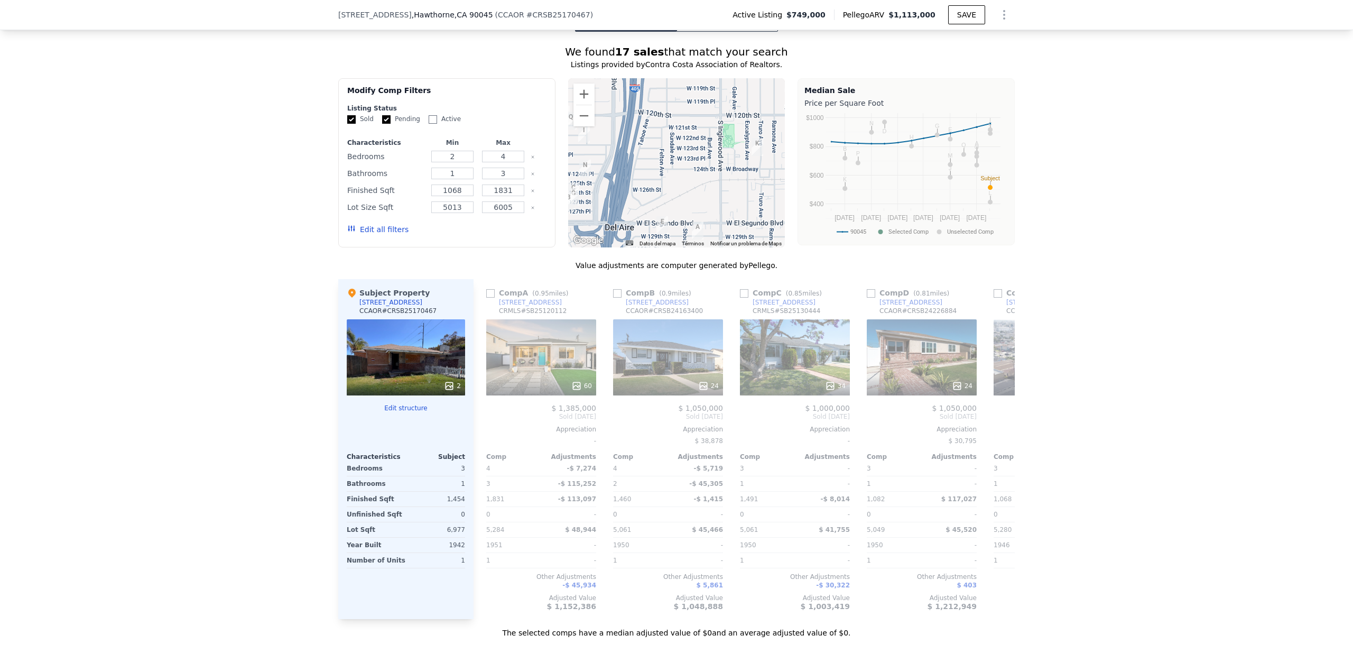
drag, startPoint x: 690, startPoint y: 210, endPoint x: 709, endPoint y: 141, distance: 71.1
click at [709, 141] on div at bounding box center [676, 162] width 217 height 169
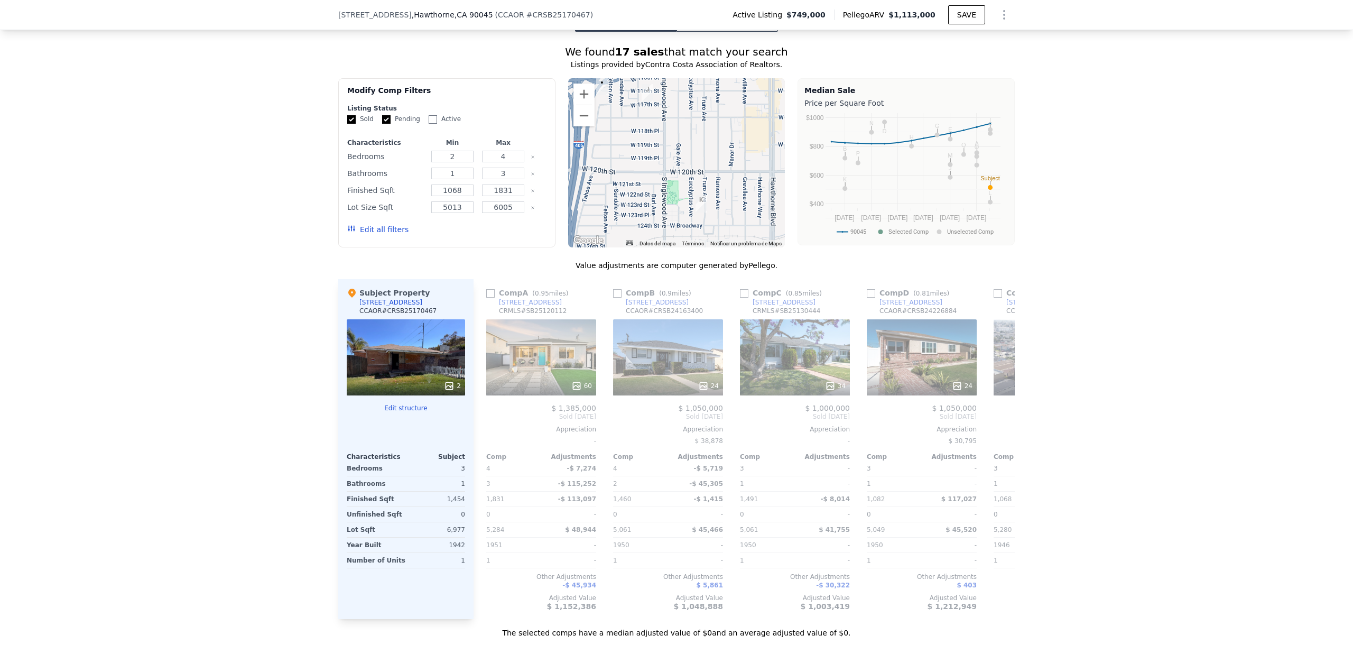
drag, startPoint x: 724, startPoint y: 177, endPoint x: 663, endPoint y: 244, distance: 90.5
click at [663, 244] on div "A B C D E F G H I J K L M N O P Q • Datos del mapa Datos del mapa ©2025 Google …" at bounding box center [676, 162] width 217 height 169
click at [999, 417] on icon at bounding box center [1002, 416] width 6 height 11
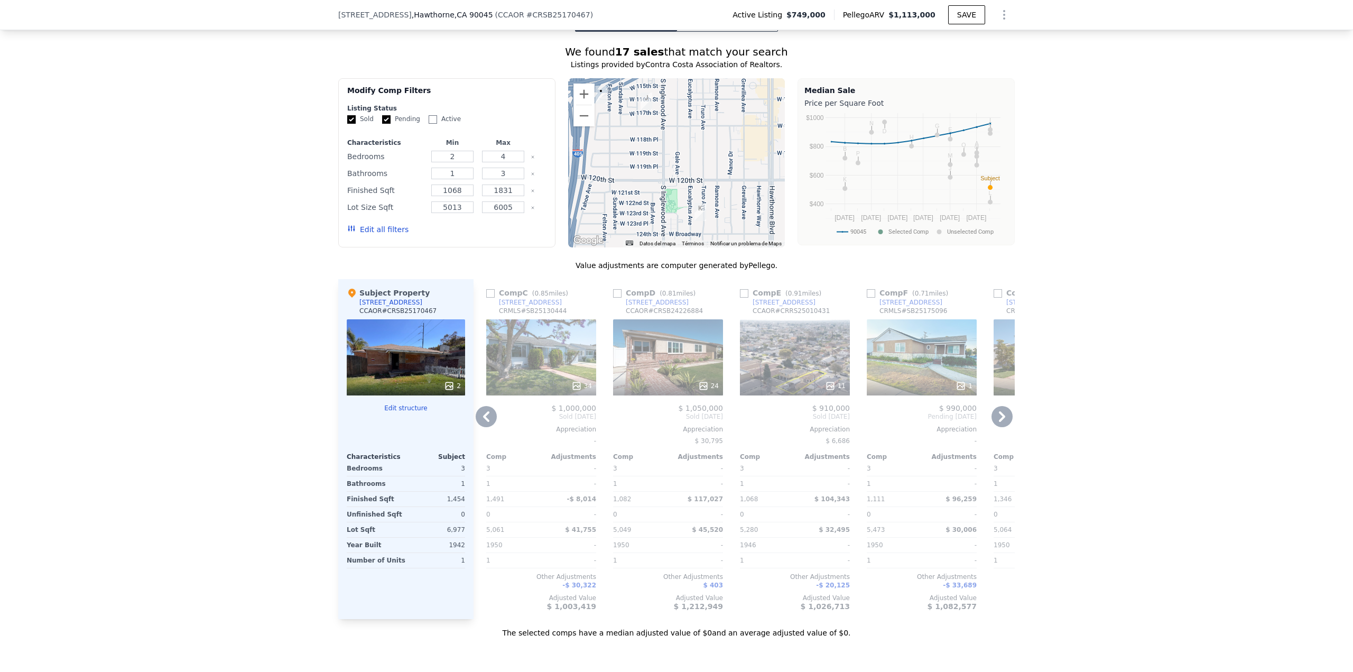
click at [999, 417] on icon at bounding box center [1002, 416] width 6 height 11
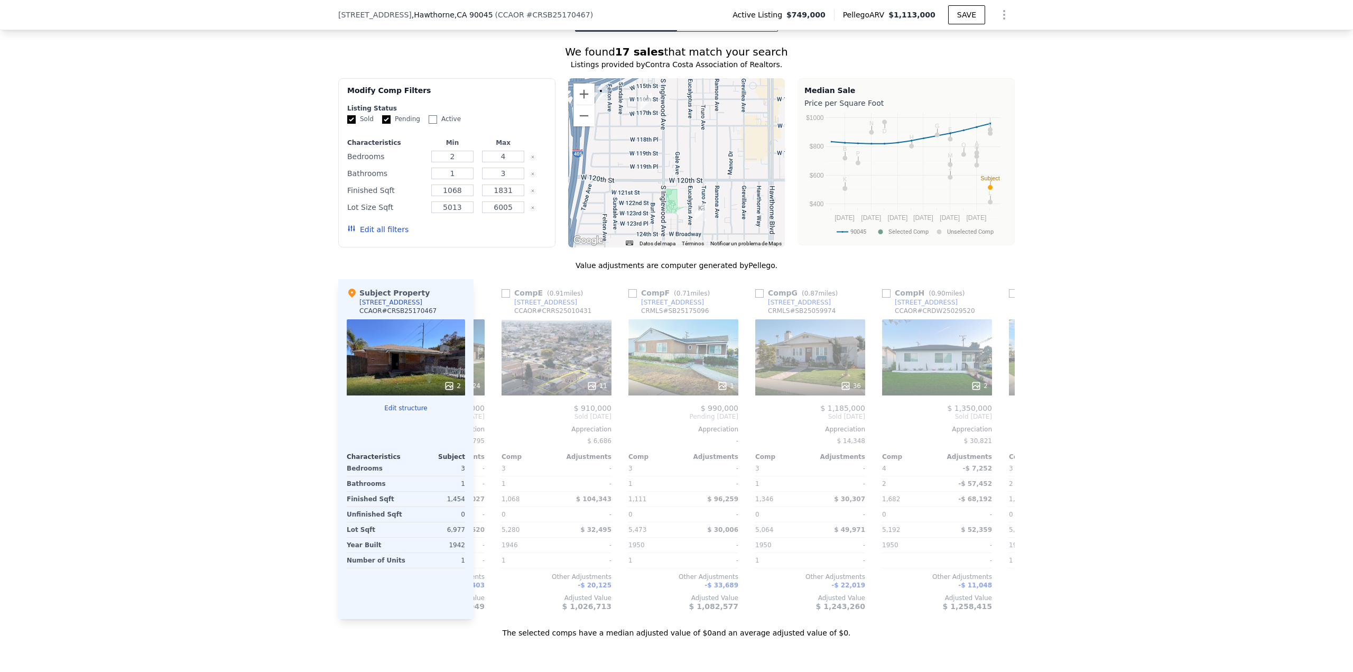
scroll to position [0, 507]
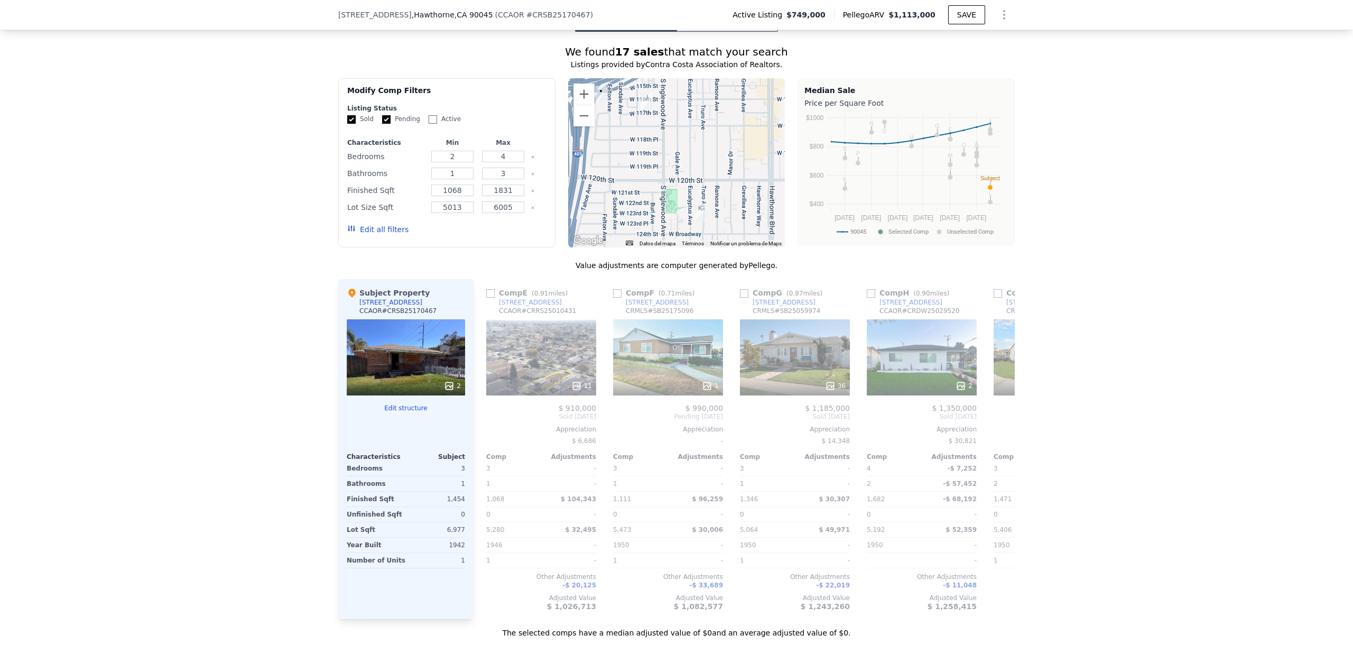
click at [999, 417] on div "Comp A ( 0.95 miles) 4852 W 129th St CRMLS # SB25120112 60 $ 1,385,000 Sold Jul…" at bounding box center [743, 449] width 541 height 340
click at [1003, 420] on icon at bounding box center [1001, 416] width 21 height 21
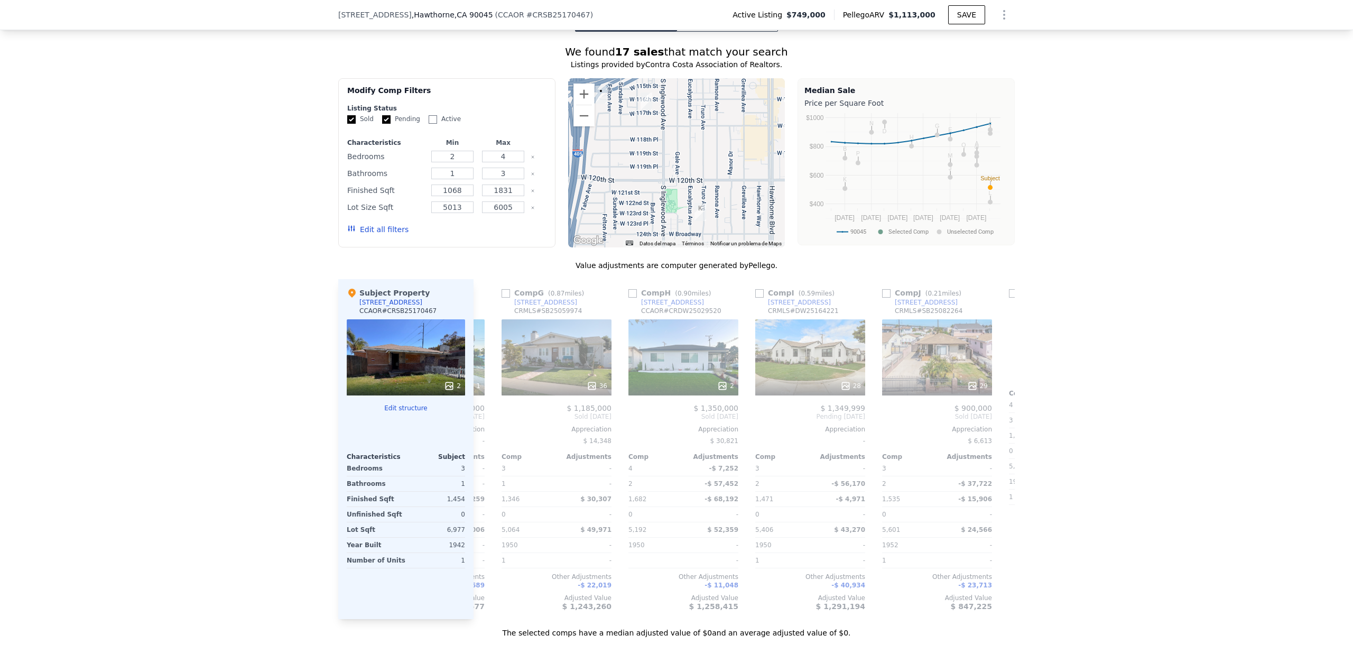
scroll to position [0, 761]
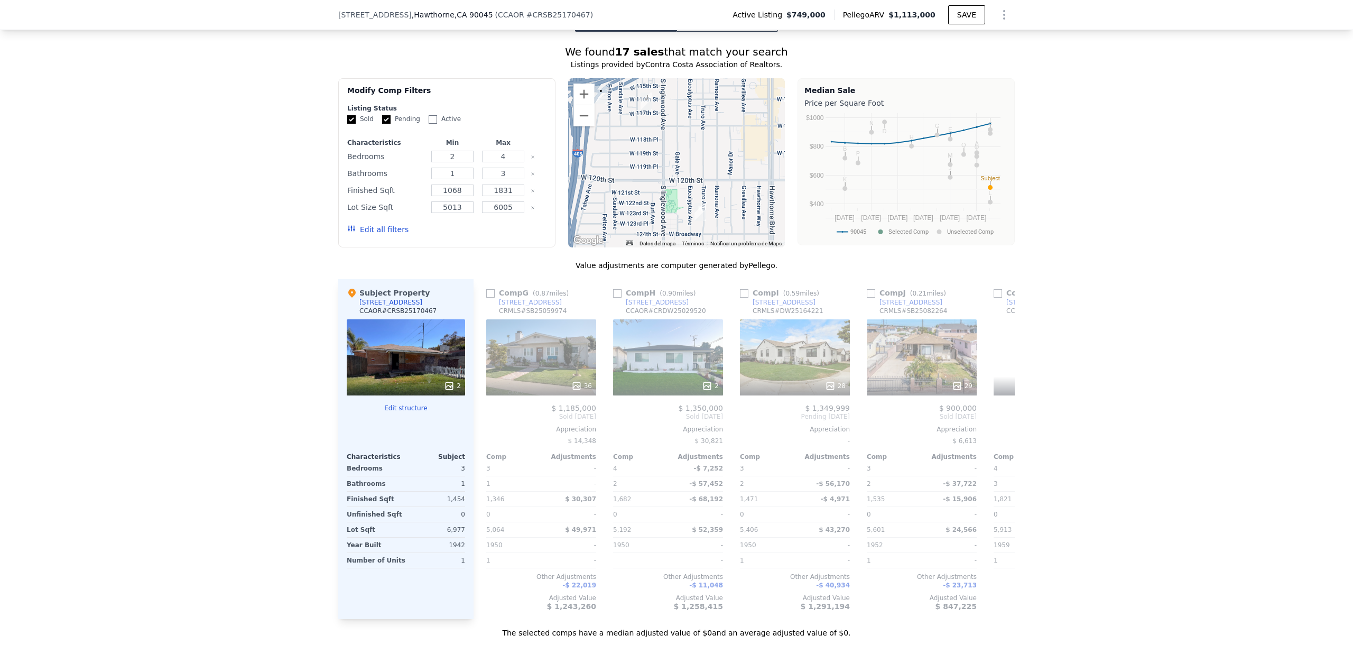
click at [1003, 420] on div "Comp A ( 0.95 miles) 4852 W 129th St CRMLS # SB25120112 60 $ 1,385,000 Sold Jul…" at bounding box center [743, 449] width 541 height 340
click at [895, 335] on div "29" at bounding box center [922, 357] width 110 height 76
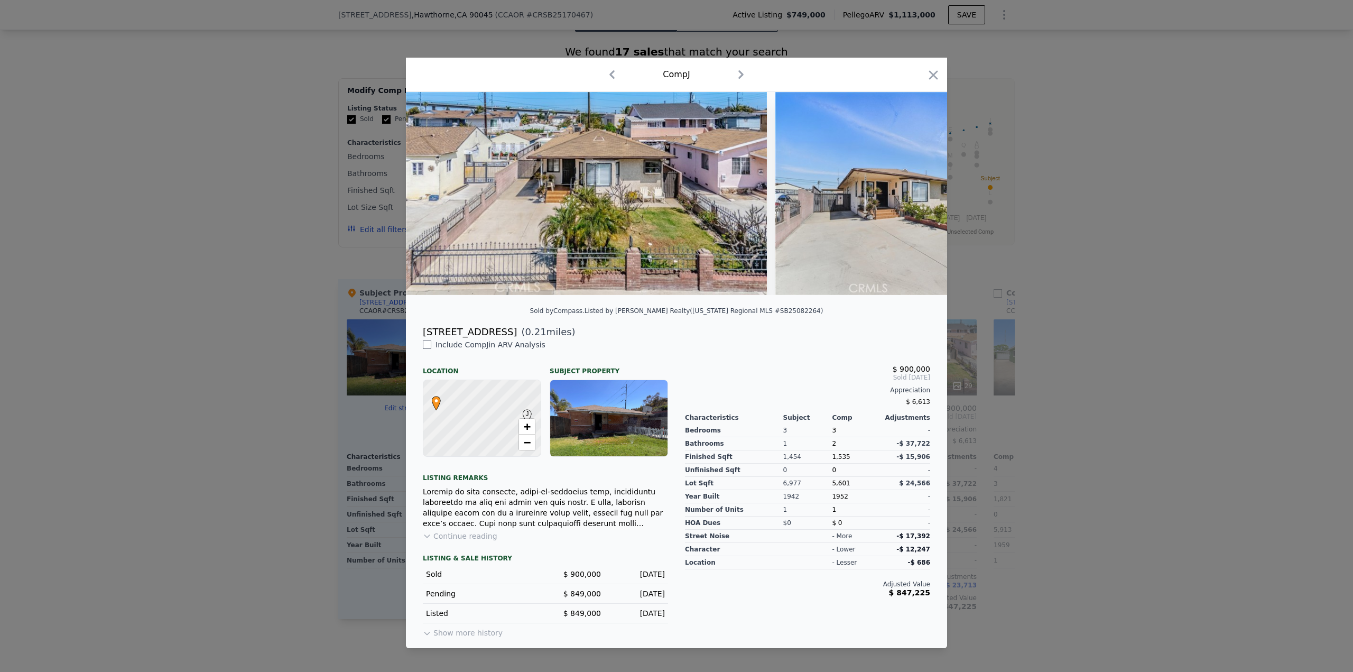
click at [1131, 281] on div at bounding box center [676, 336] width 1353 height 672
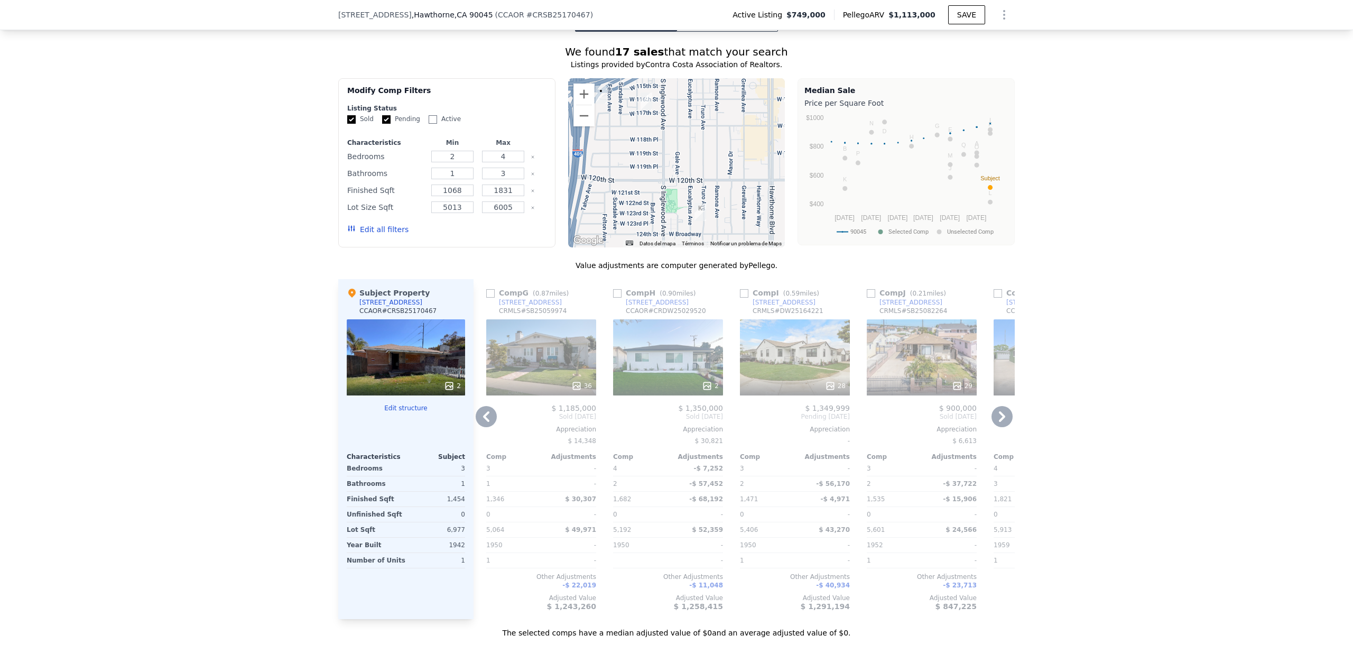
click at [867, 293] on input "checkbox" at bounding box center [871, 293] width 8 height 8
checkbox input "true"
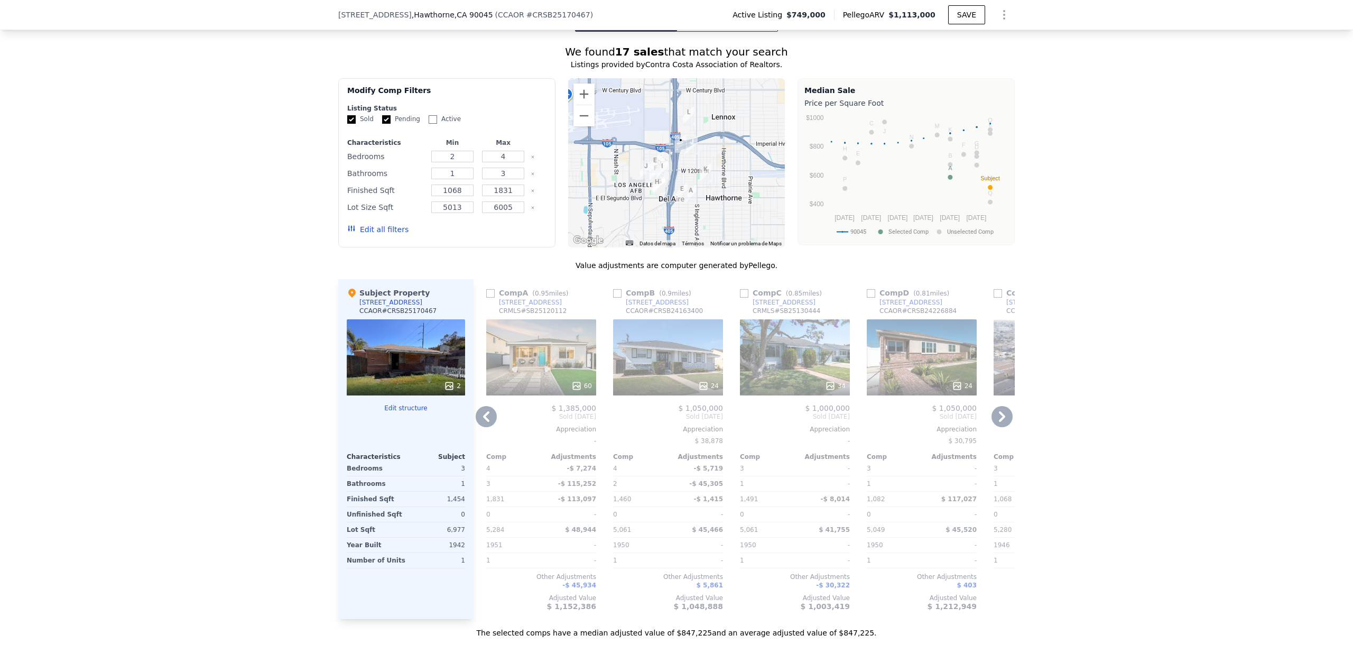
click at [996, 410] on icon at bounding box center [1001, 416] width 21 height 21
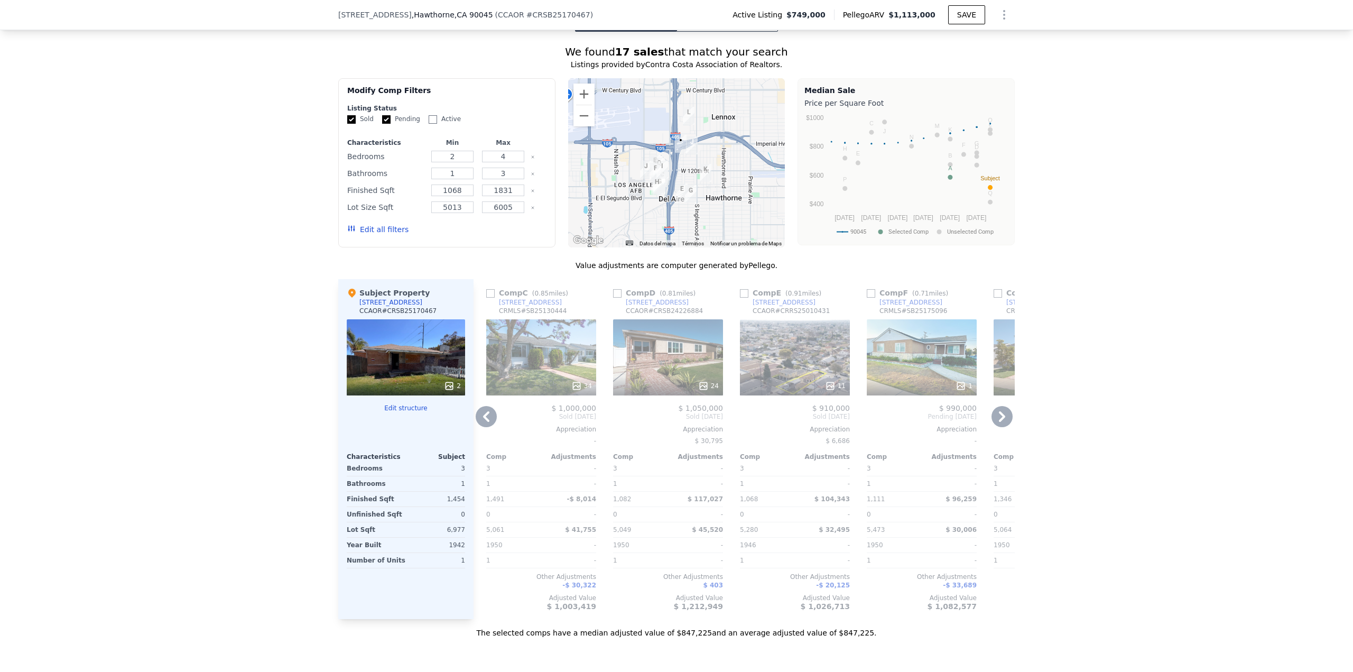
click at [996, 410] on icon at bounding box center [1001, 416] width 21 height 21
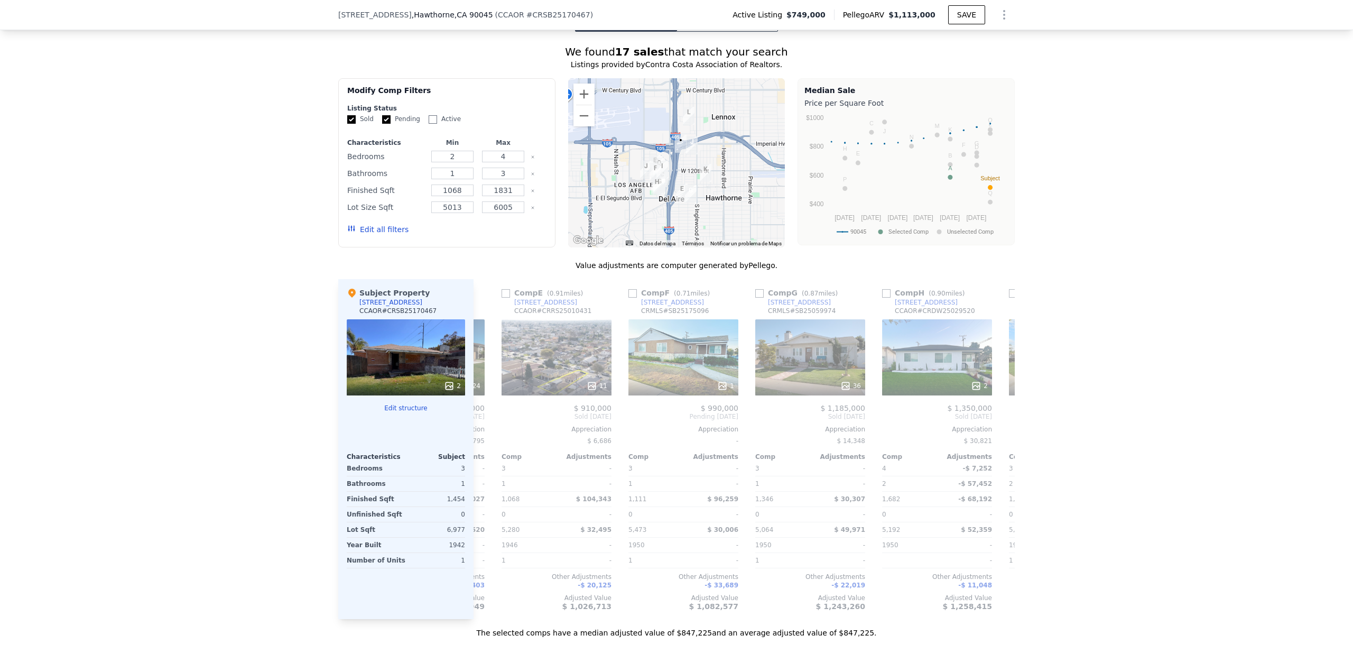
scroll to position [0, 1268]
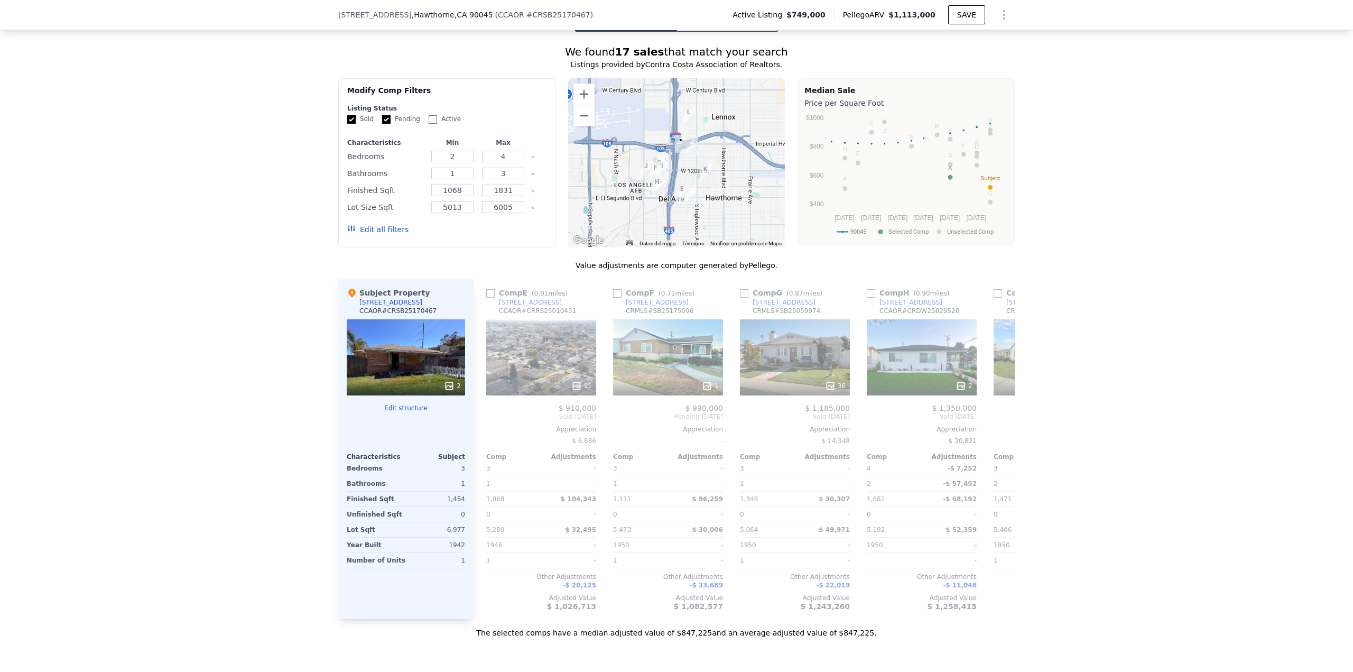
click at [996, 410] on div "$ 1,349,999" at bounding box center [1048, 408] width 110 height 8
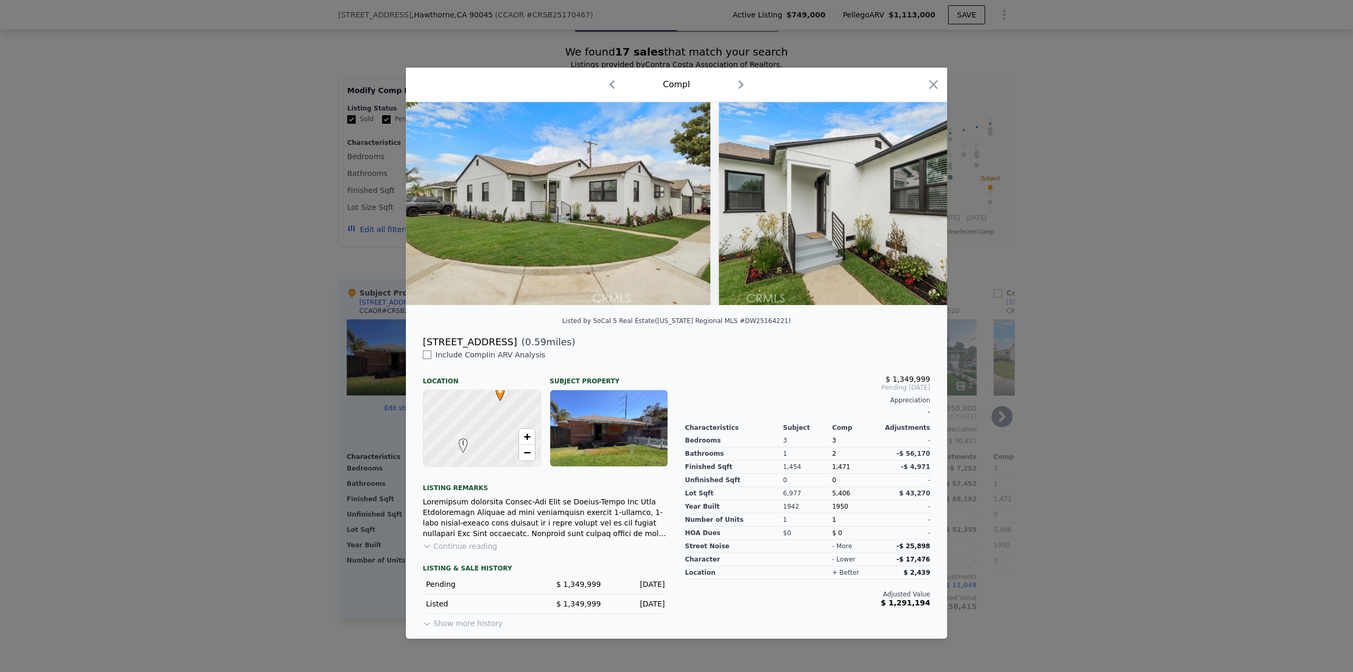
drag, startPoint x: 1108, startPoint y: 334, endPoint x: 1020, endPoint y: 394, distance: 106.4
click at [1108, 333] on div at bounding box center [676, 336] width 1353 height 672
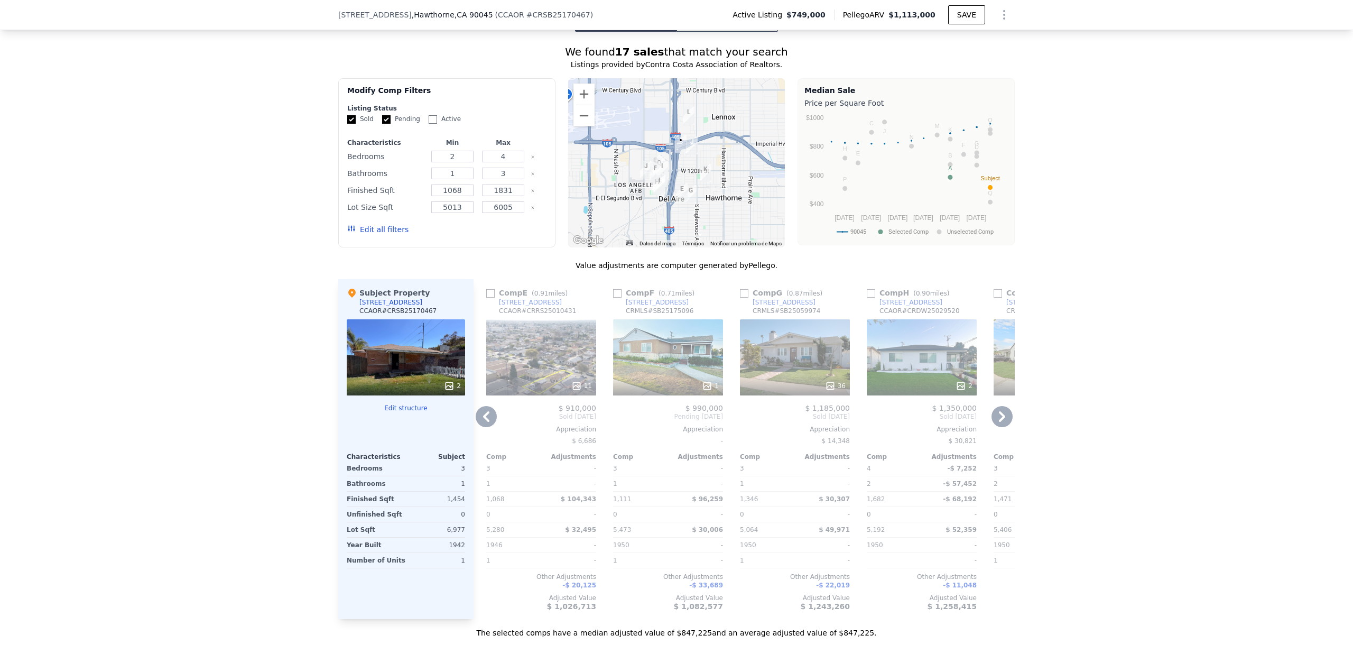
click at [1003, 415] on icon at bounding box center [1001, 416] width 21 height 21
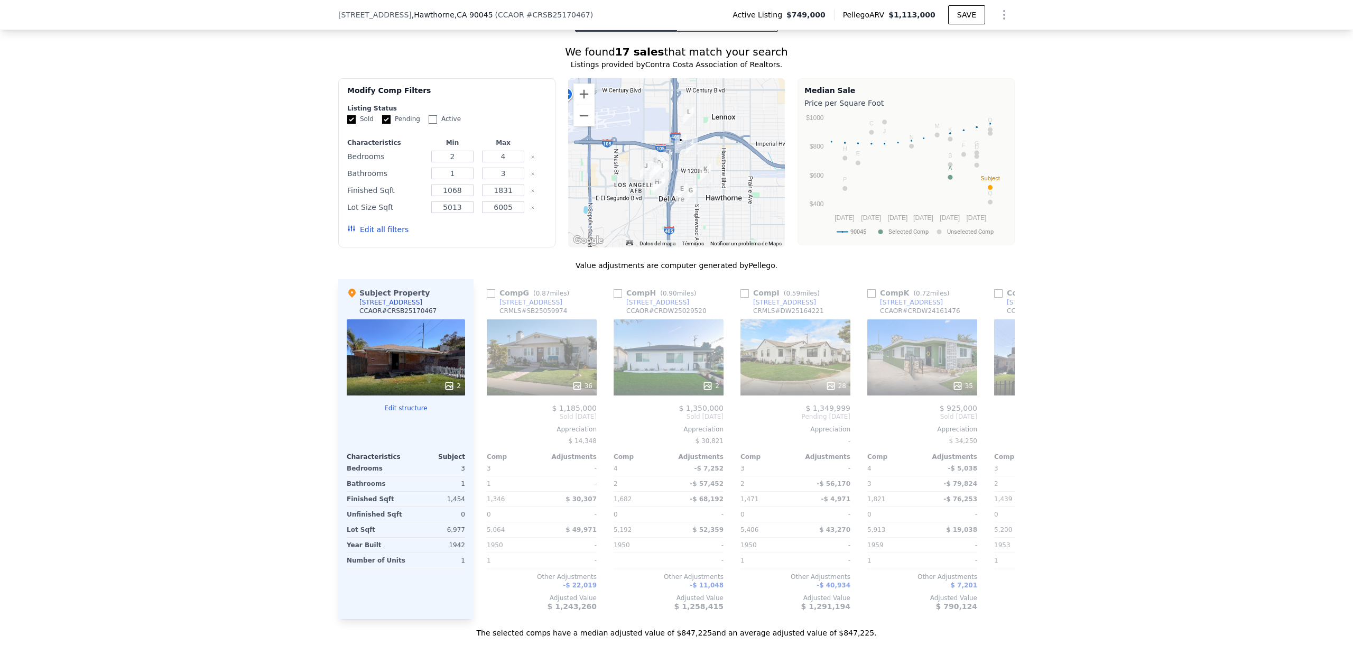
scroll to position [0, 1522]
click at [867, 293] on input "checkbox" at bounding box center [871, 293] width 8 height 8
checkbox input "true"
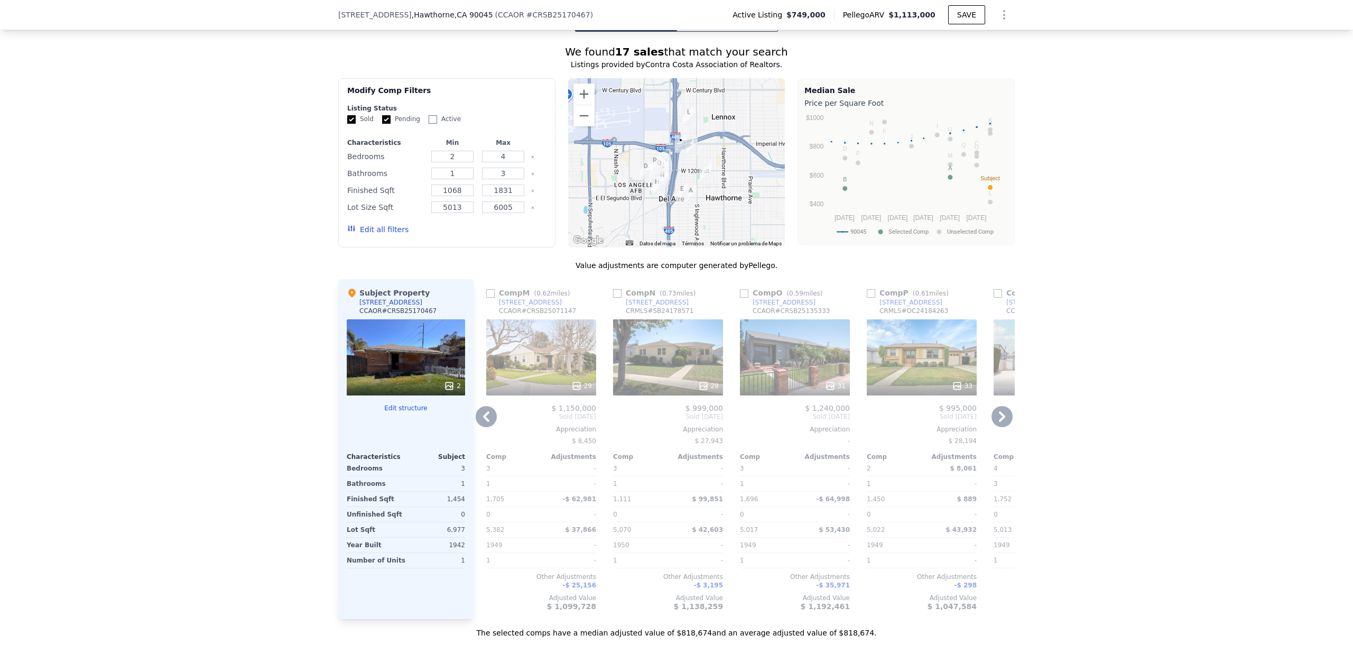
click at [701, 171] on img "12251 Truro Ave" at bounding box center [706, 173] width 12 height 18
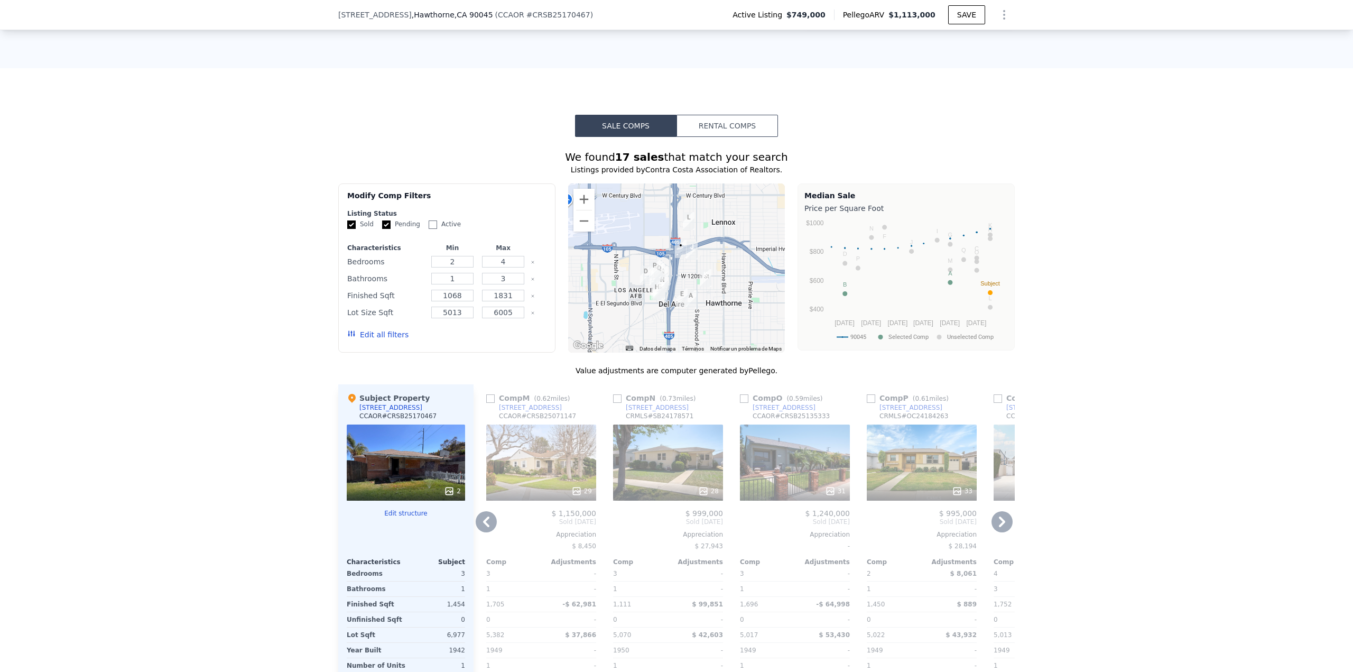
scroll to position [736, 0]
click at [583, 204] on button "Ampliar" at bounding box center [583, 199] width 21 height 21
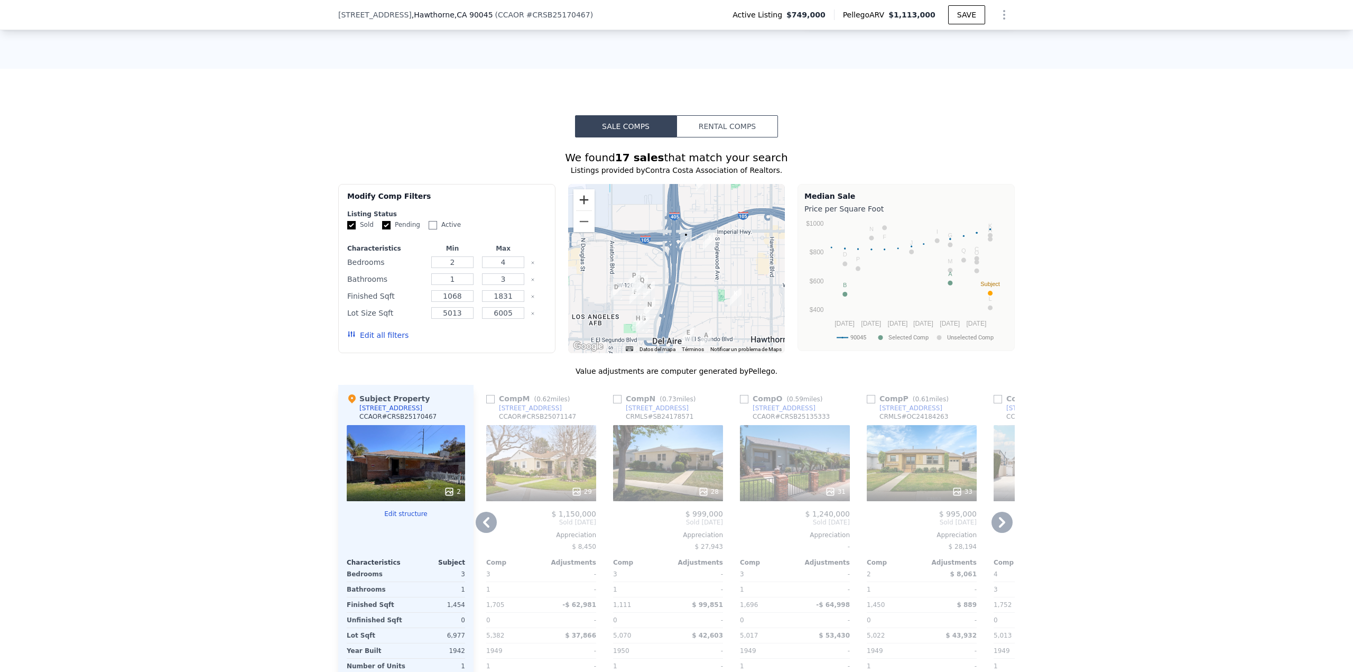
click at [583, 204] on button "Ampliar" at bounding box center [583, 199] width 21 height 21
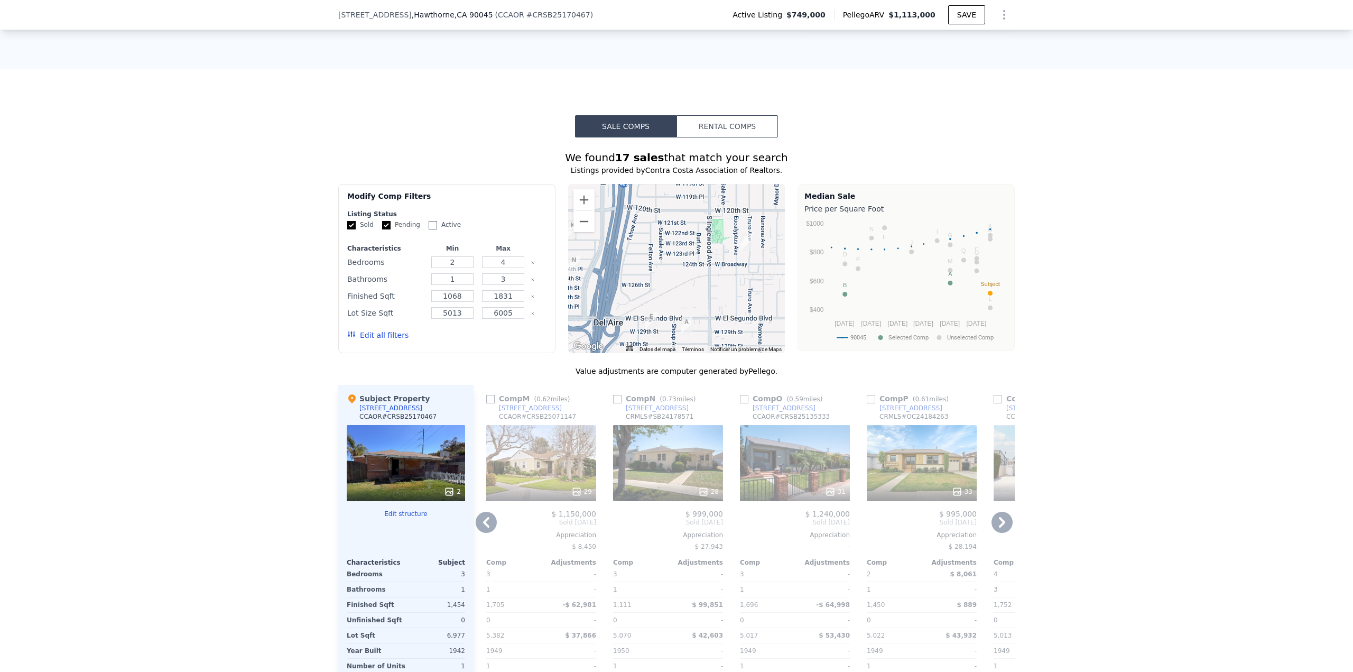
drag, startPoint x: 729, startPoint y: 323, endPoint x: 676, endPoint y: 216, distance: 119.8
click at [676, 216] on div at bounding box center [676, 268] width 217 height 169
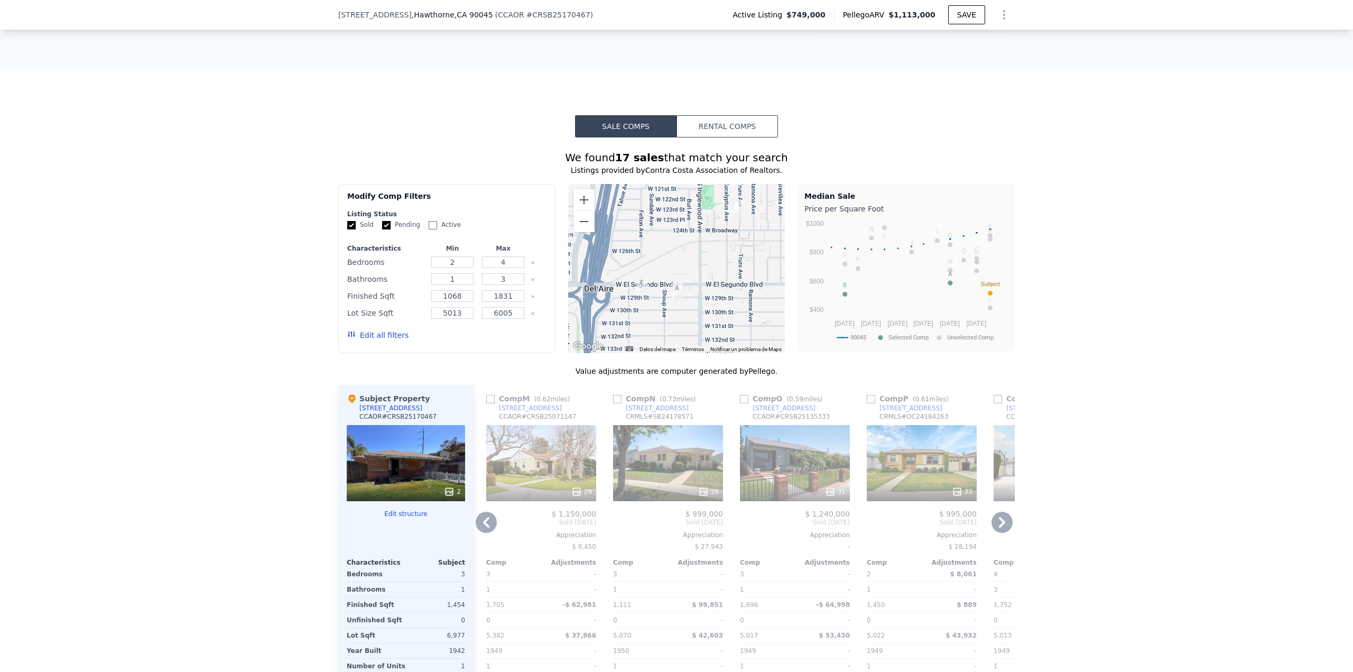
drag, startPoint x: 675, startPoint y: 271, endPoint x: 667, endPoint y: 245, distance: 27.2
click at [667, 245] on div at bounding box center [676, 268] width 217 height 169
click at [580, 199] on button "Ampliar" at bounding box center [583, 199] width 21 height 21
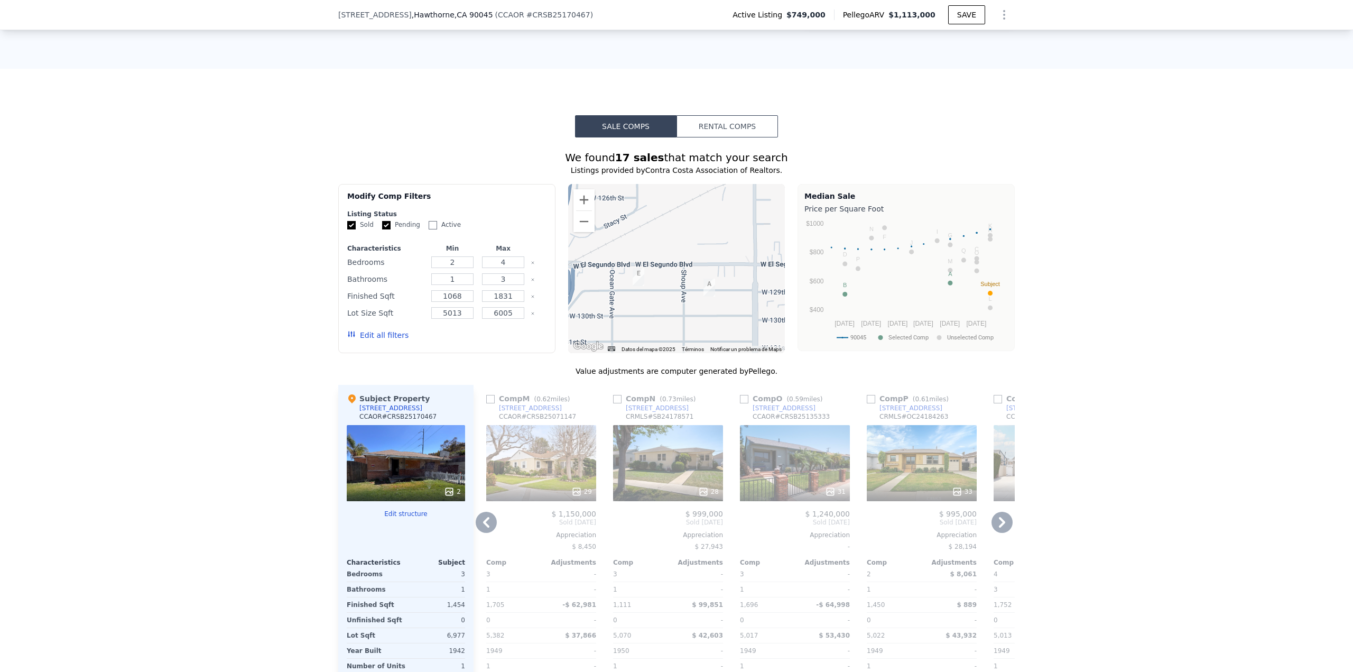
drag, startPoint x: 653, startPoint y: 269, endPoint x: 694, endPoint y: 256, distance: 42.6
click at [694, 256] on div at bounding box center [676, 268] width 217 height 169
click at [480, 524] on icon at bounding box center [486, 521] width 21 height 21
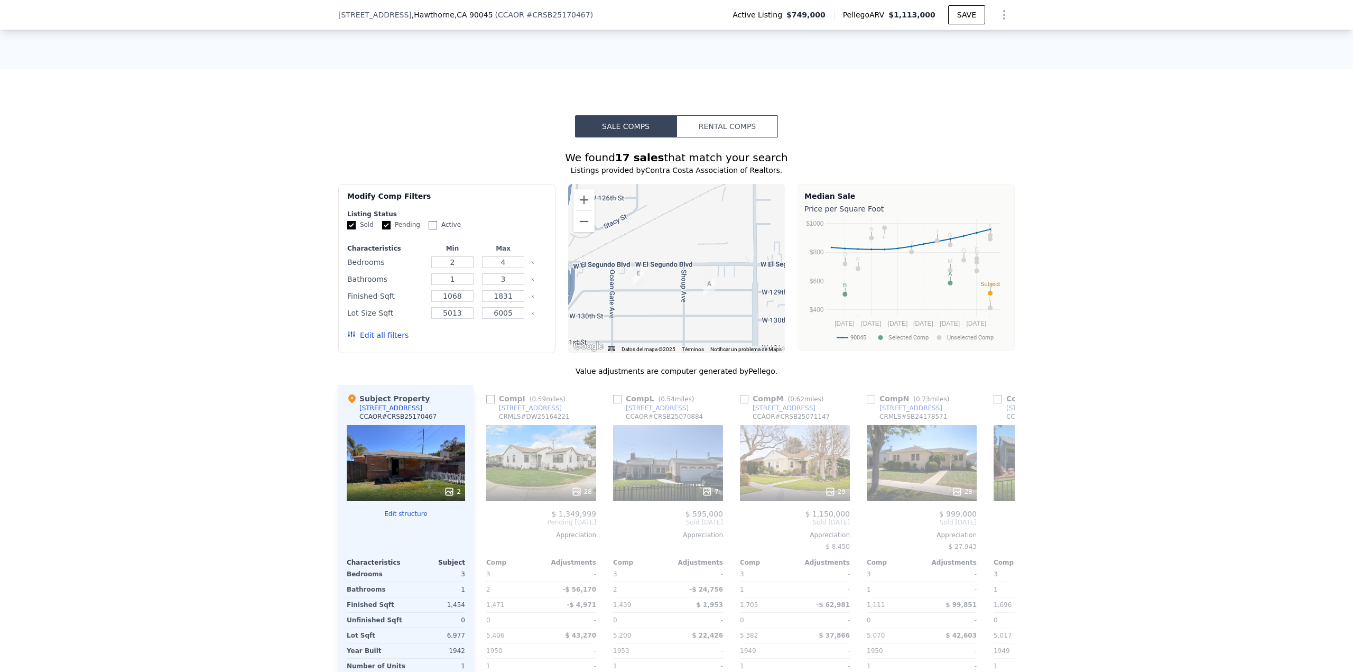
click at [482, 524] on div "Comp I ( 0.59 miles) 12215 Hindry Ave CRMLS # DW25164221 28 $ 1,349,999 Pending…" at bounding box center [541, 555] width 118 height 340
click at [480, 524] on icon at bounding box center [486, 521] width 21 height 21
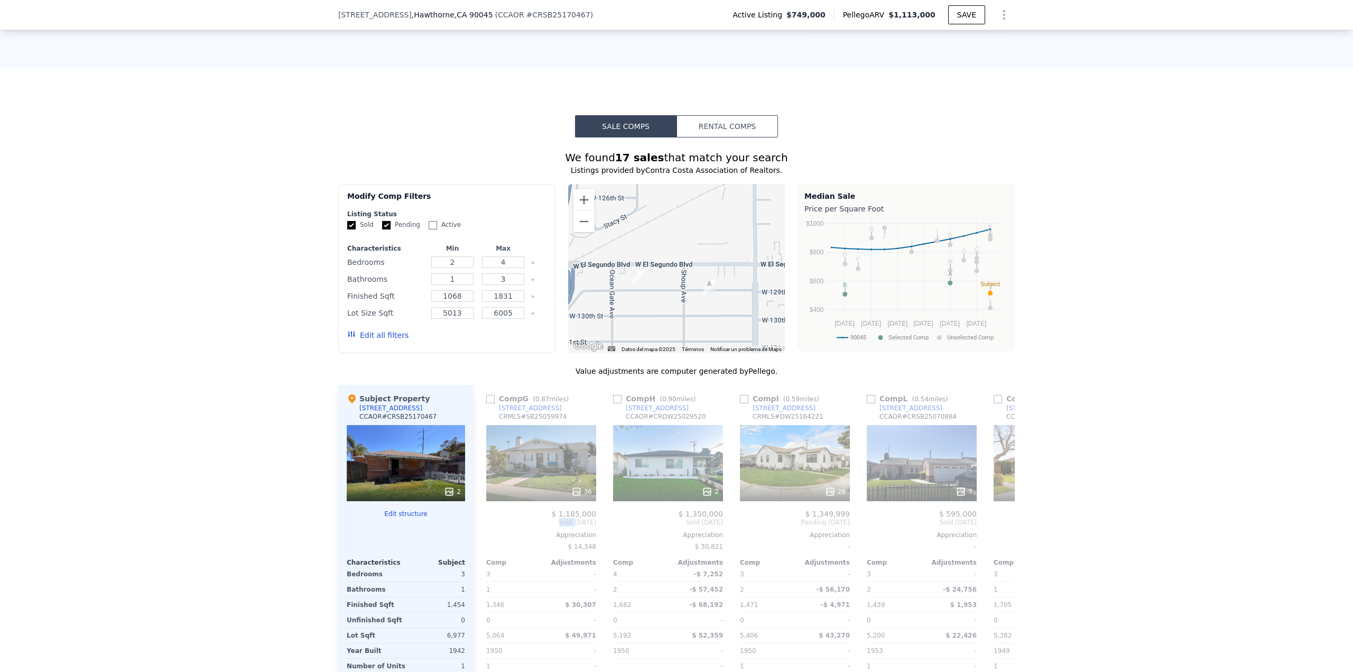
click at [482, 524] on div "Comp G ( 0.87 miles) 5330 W 127th St CRMLS # SB25059974 36 $ 1,185,000 Sold Apr…" at bounding box center [541, 555] width 118 height 340
click at [480, 524] on icon at bounding box center [486, 521] width 21 height 21
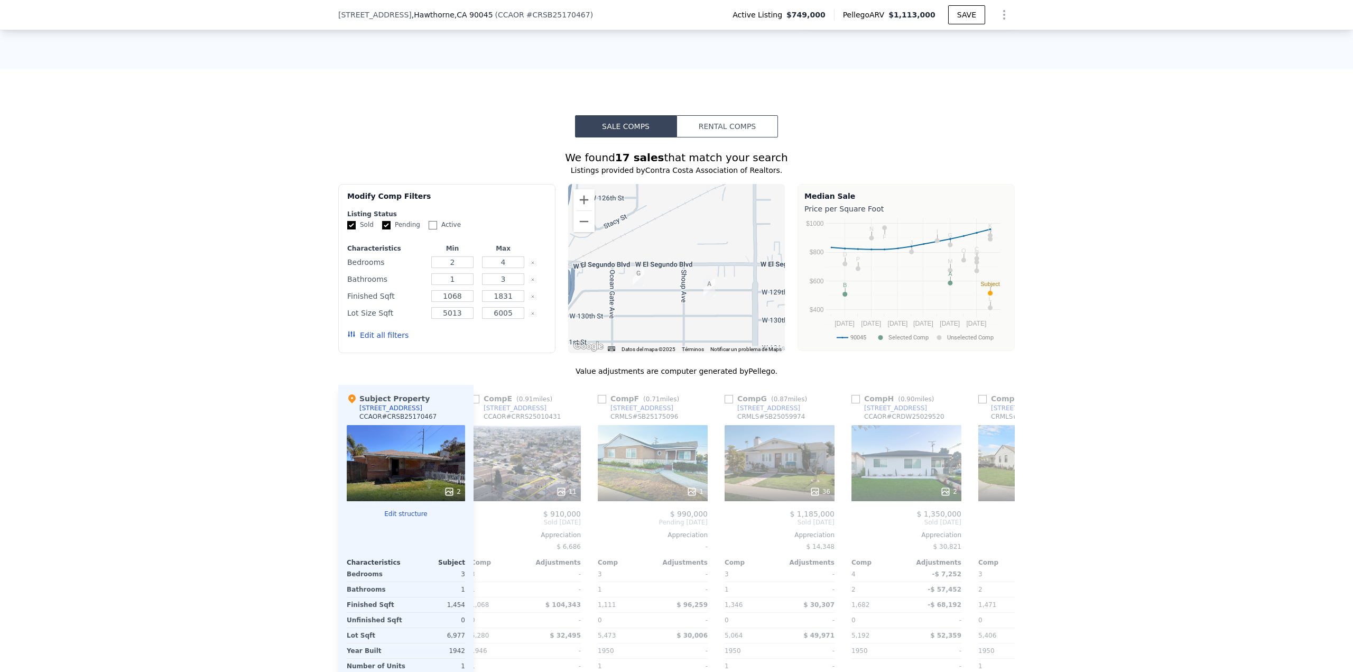
scroll to position [0, 761]
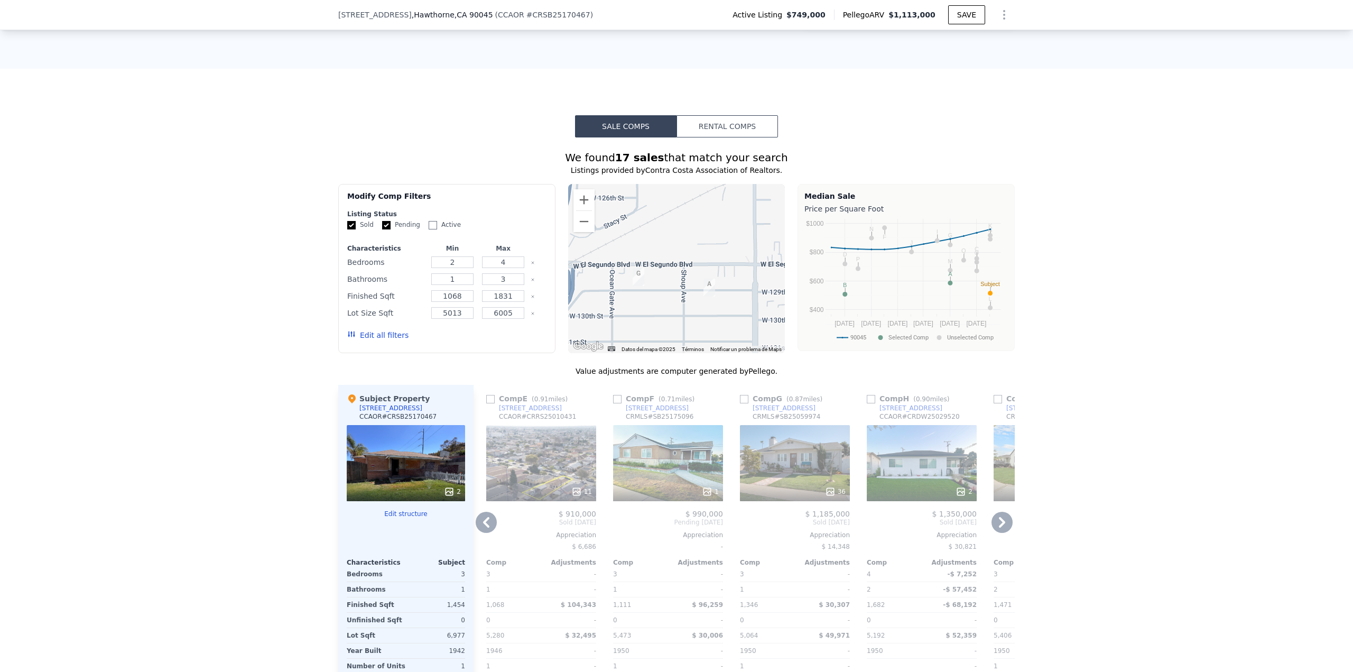
click at [486, 398] on input "checkbox" at bounding box center [490, 399] width 8 height 8
checkbox input "true"
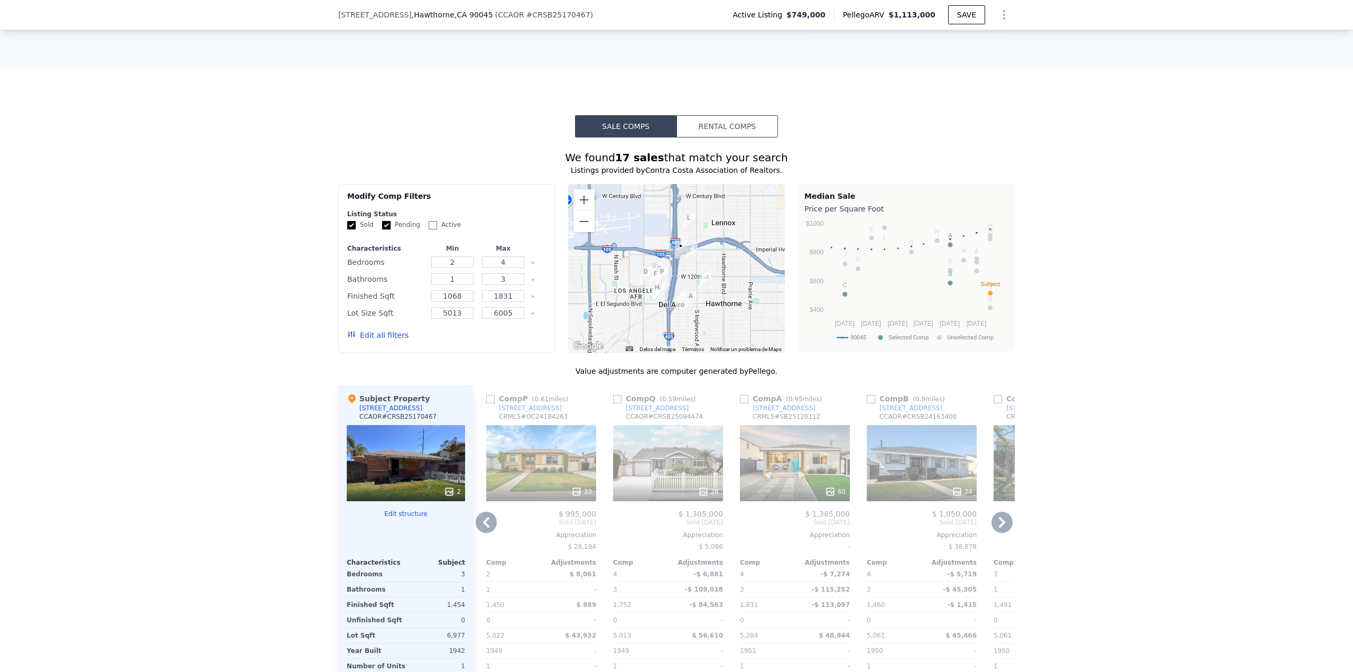
click at [480, 520] on icon at bounding box center [486, 521] width 21 height 21
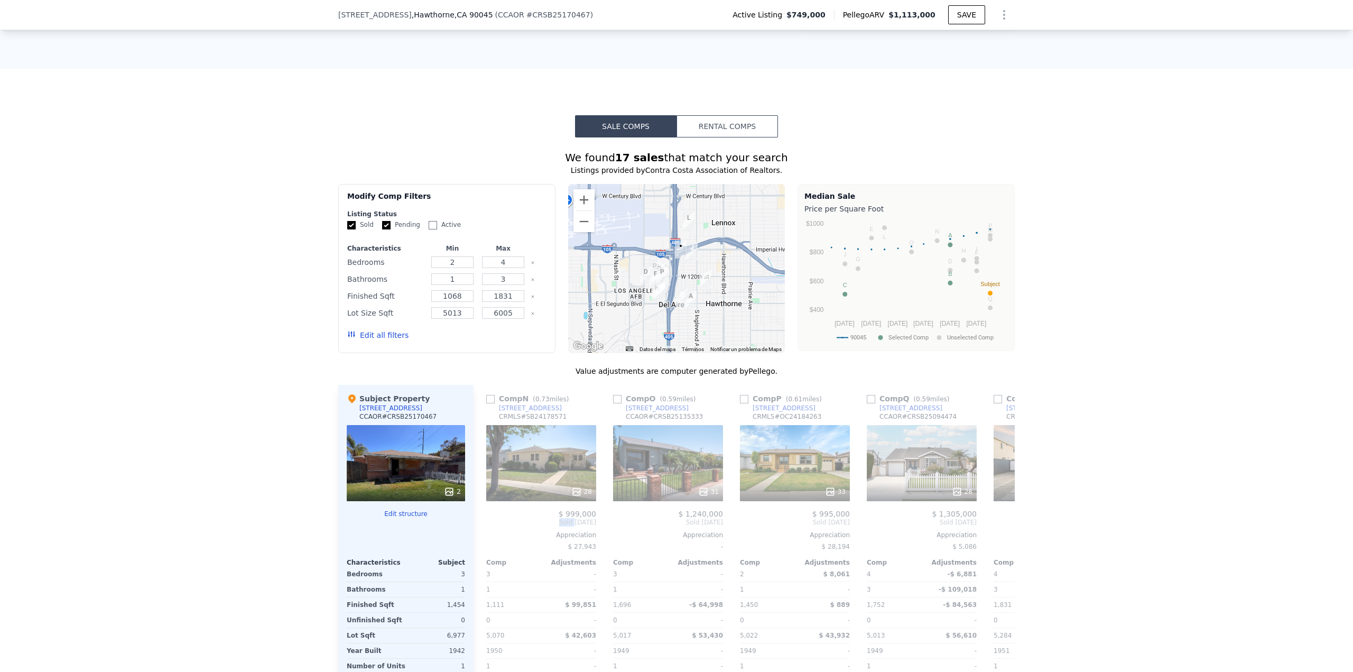
click at [482, 520] on div "Comp N ( 0.73 miles) 5302 W 124th Pl CRMLS # SB24178571 28 $ 999,000 Sold Nov 2…" at bounding box center [541, 555] width 118 height 340
click at [483, 521] on icon at bounding box center [486, 521] width 21 height 21
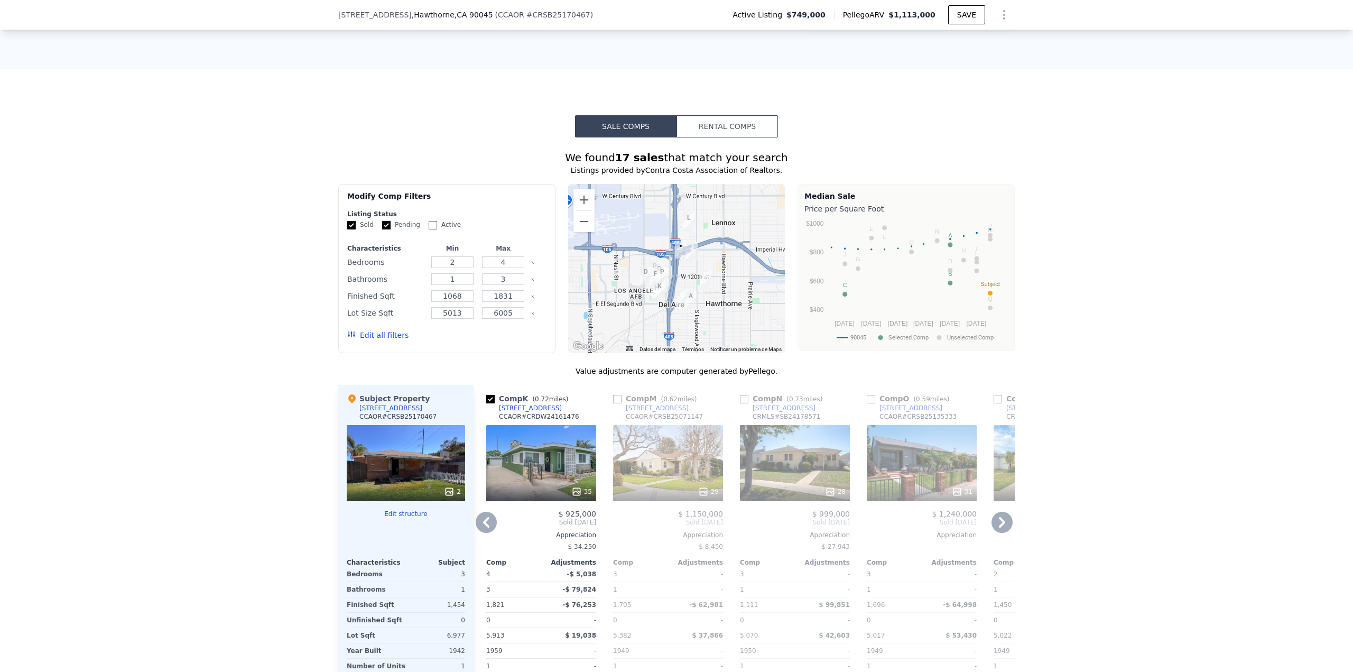
click at [483, 522] on icon at bounding box center [486, 521] width 21 height 21
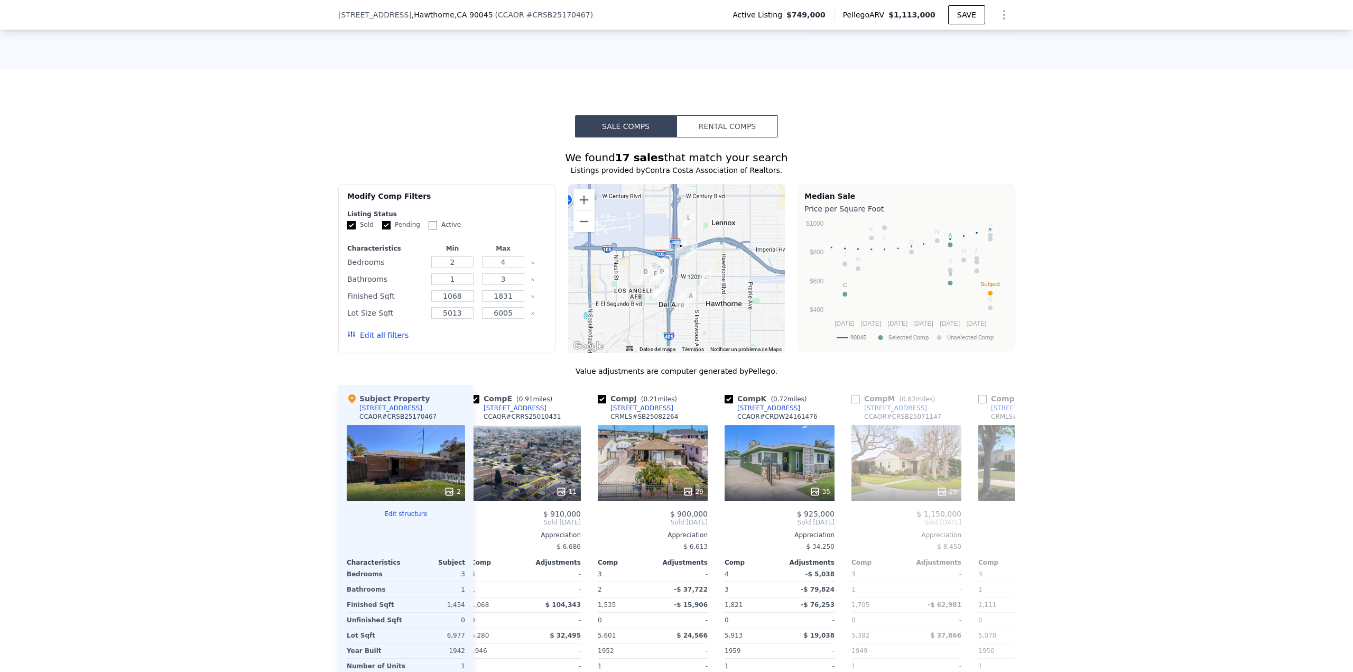
scroll to position [0, 0]
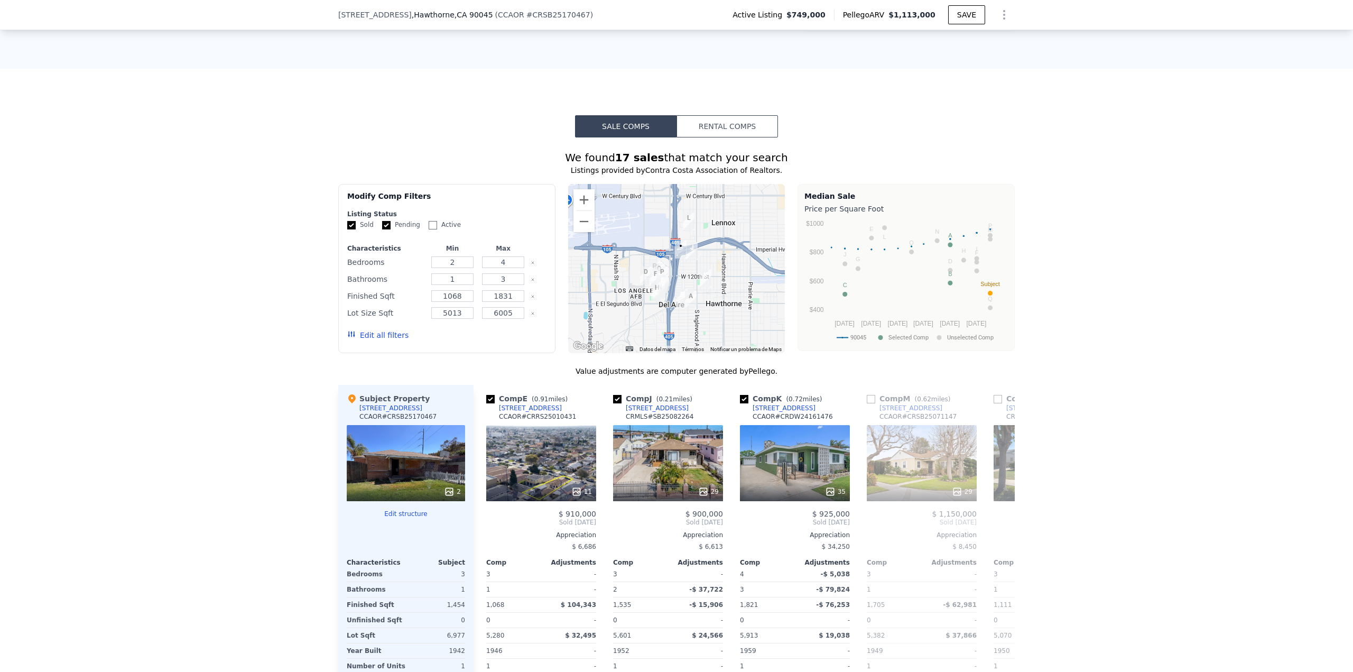
click at [486, 522] on span "Sold May 2025" at bounding box center [541, 522] width 110 height 8
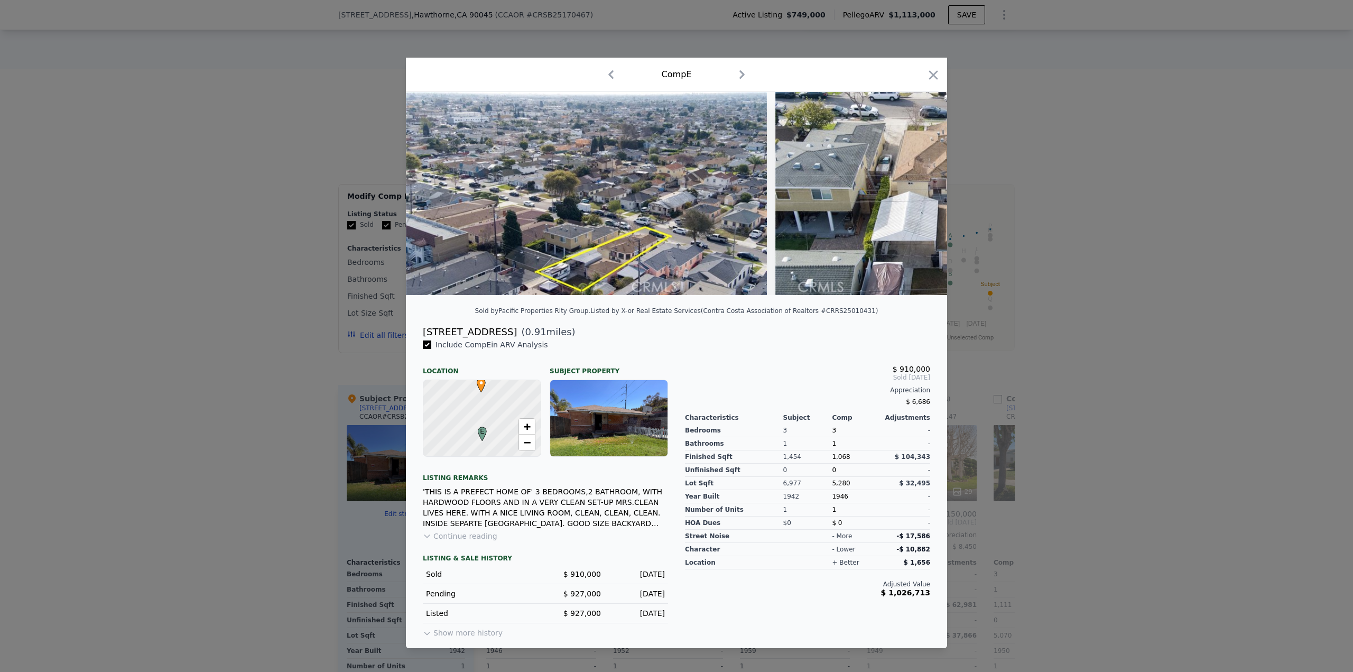
click at [1129, 281] on div at bounding box center [676, 336] width 1353 height 672
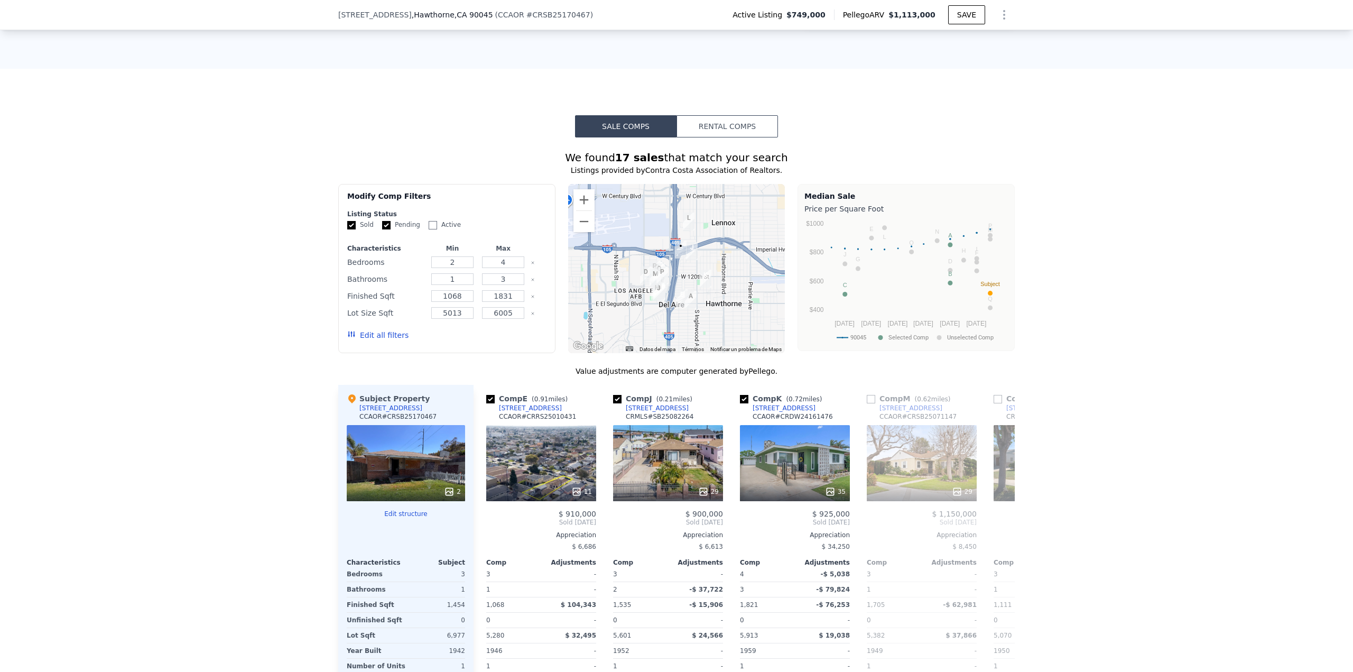
scroll to position [789, 0]
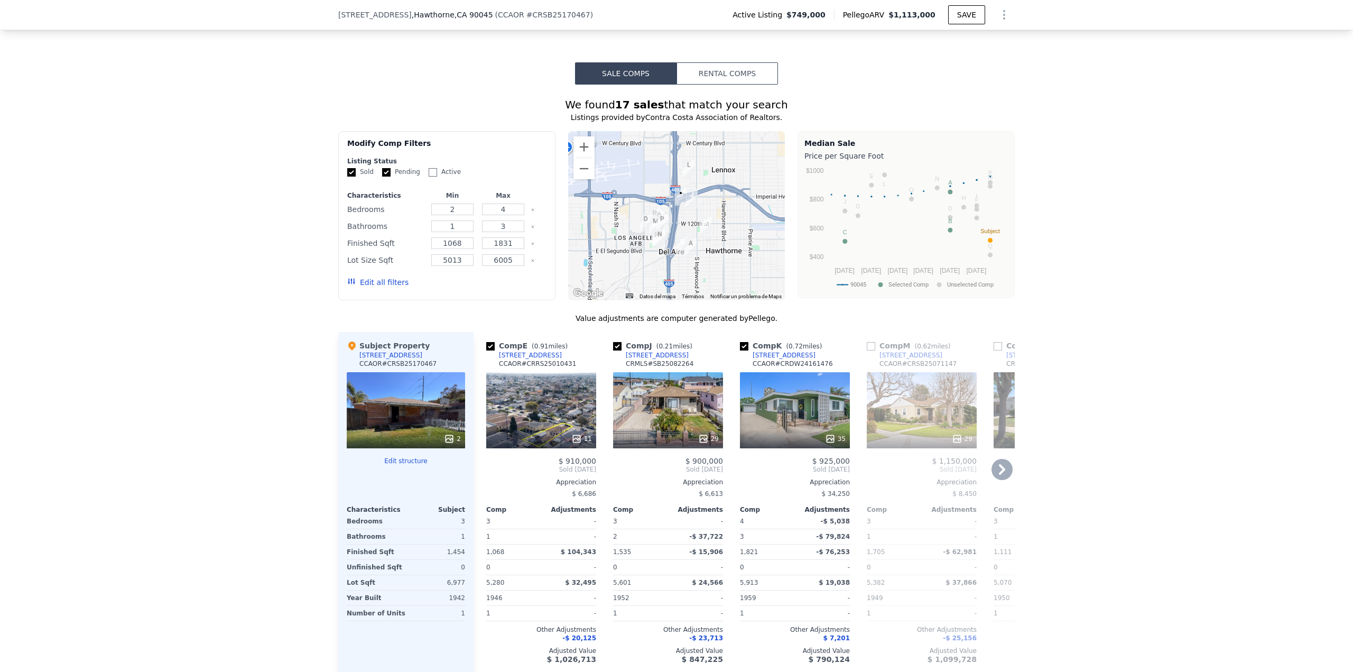
click at [1001, 473] on icon at bounding box center [1001, 469] width 21 height 21
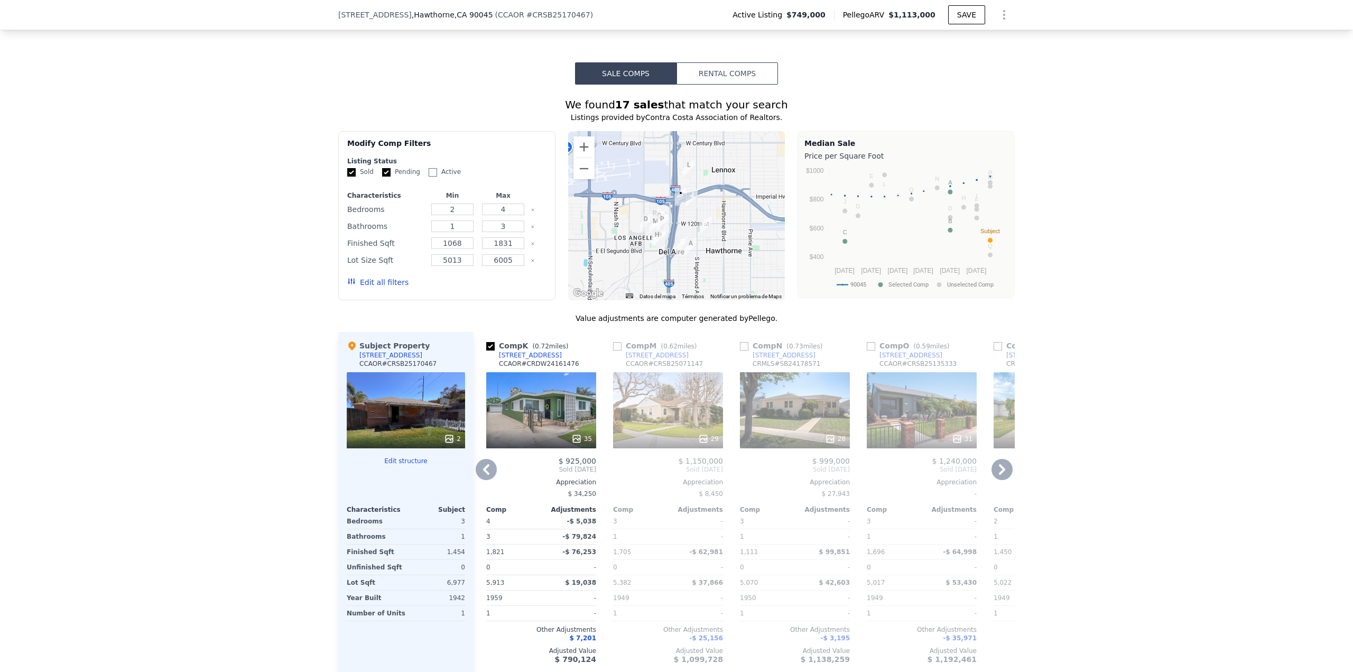
click at [1003, 470] on icon at bounding box center [1001, 469] width 21 height 21
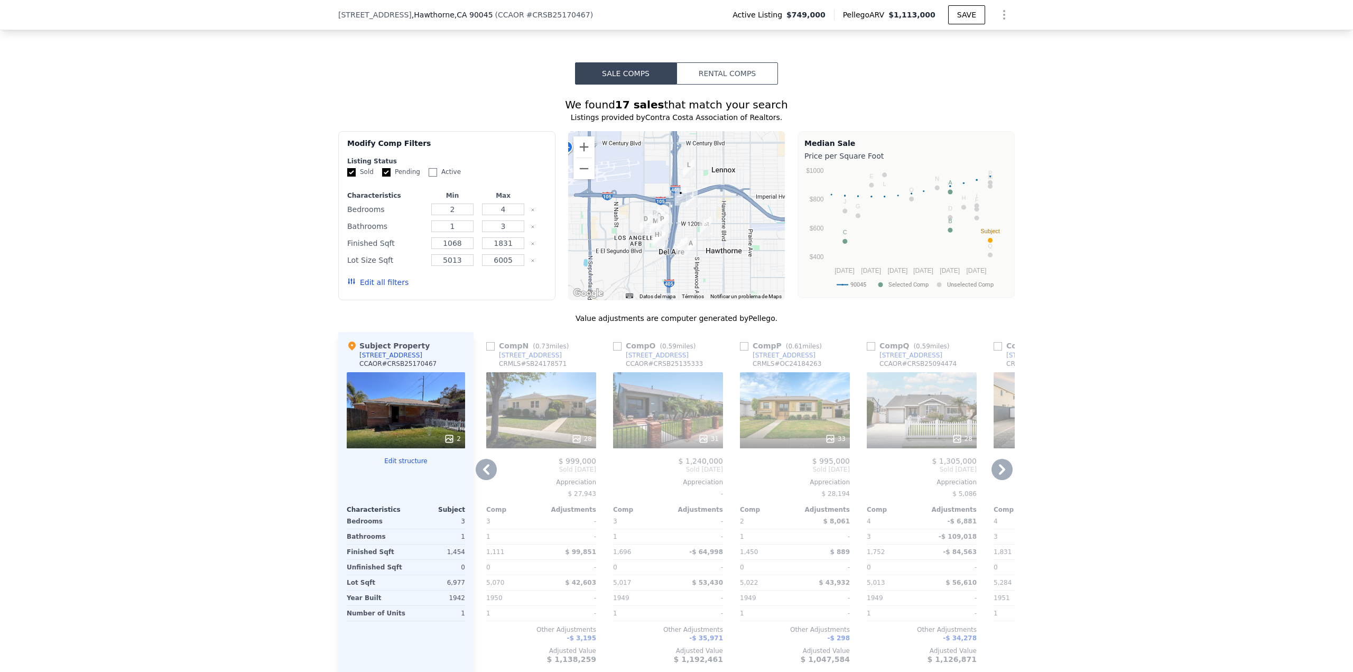
click at [1003, 470] on icon at bounding box center [1001, 469] width 21 height 21
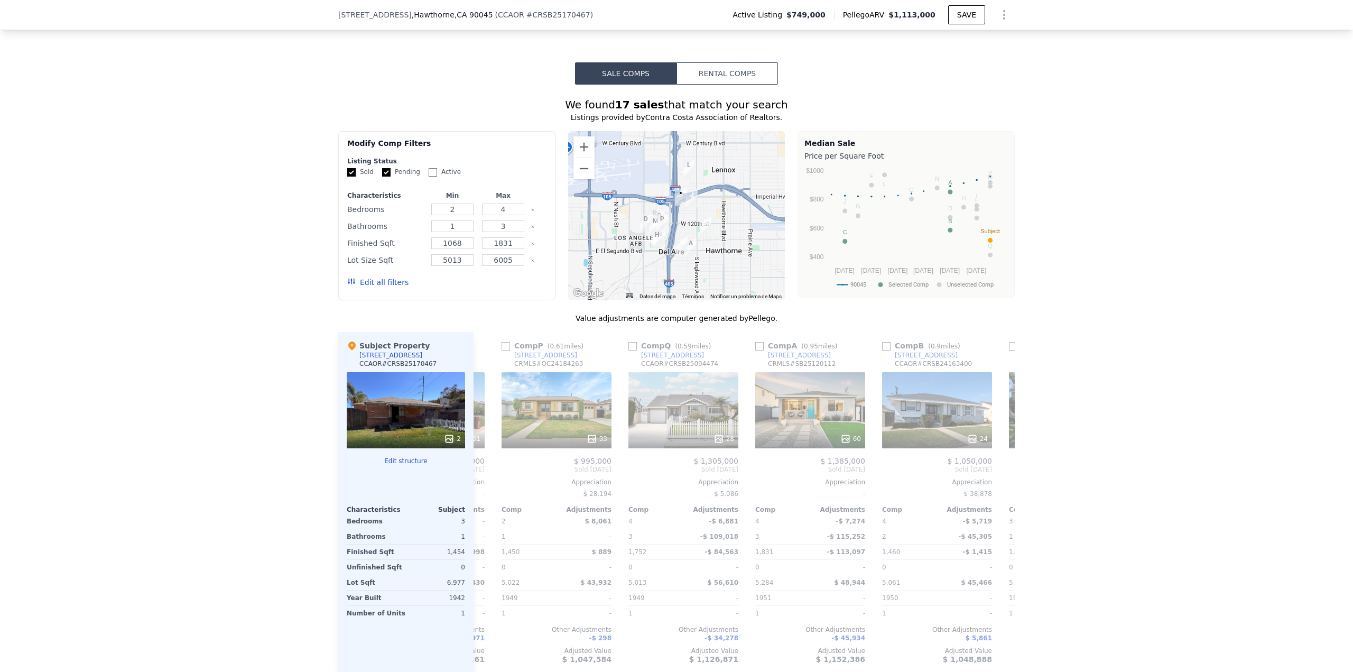
scroll to position [0, 761]
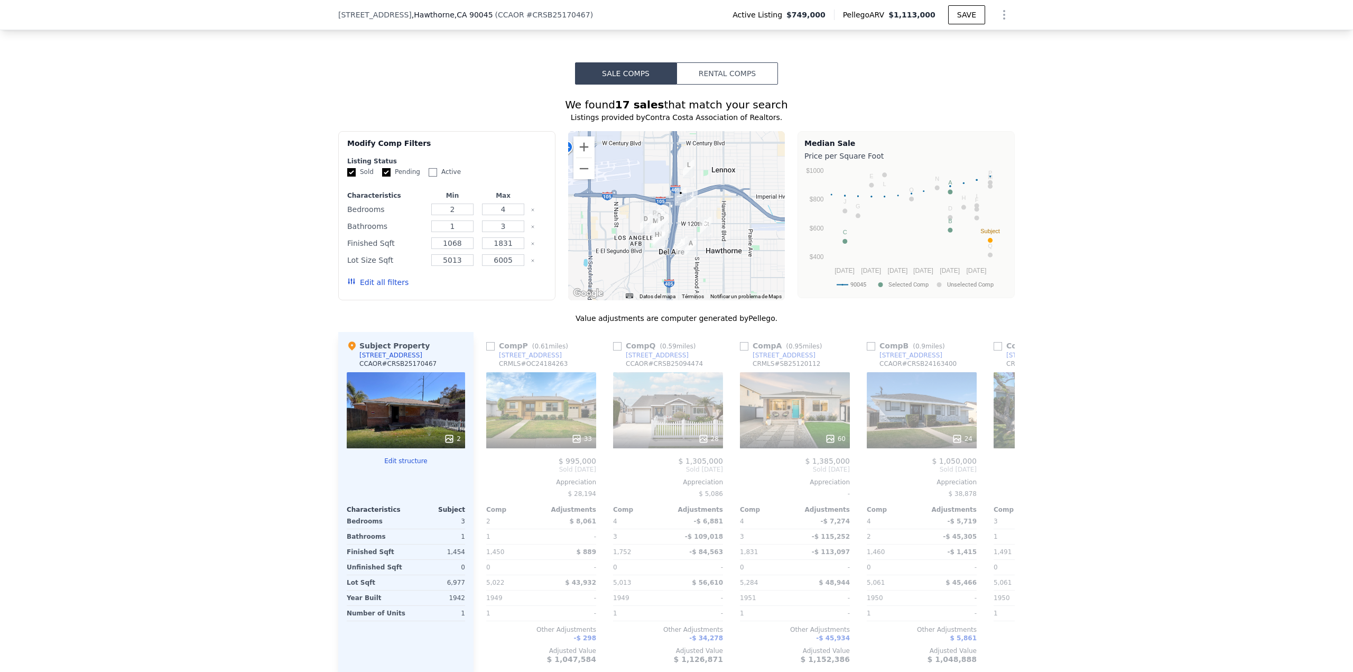
click at [1003, 470] on span "Sold Jul 2025" at bounding box center [1048, 469] width 110 height 8
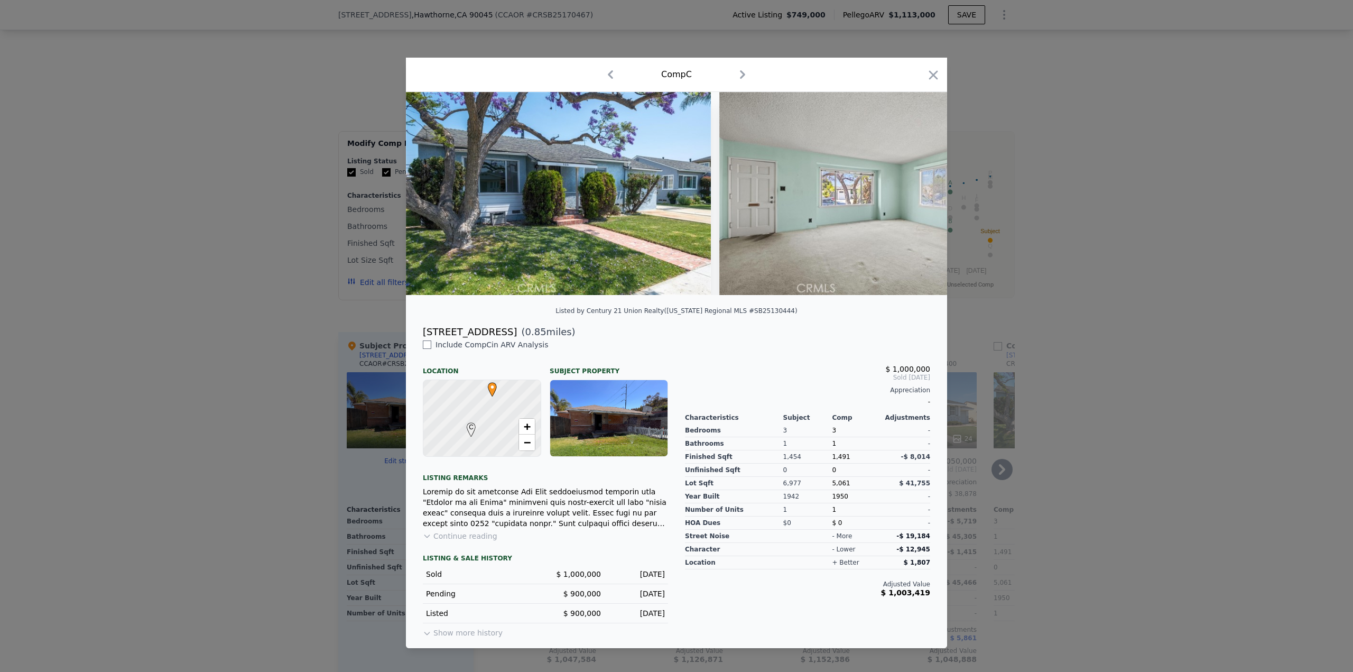
click at [1036, 304] on div at bounding box center [676, 336] width 1353 height 672
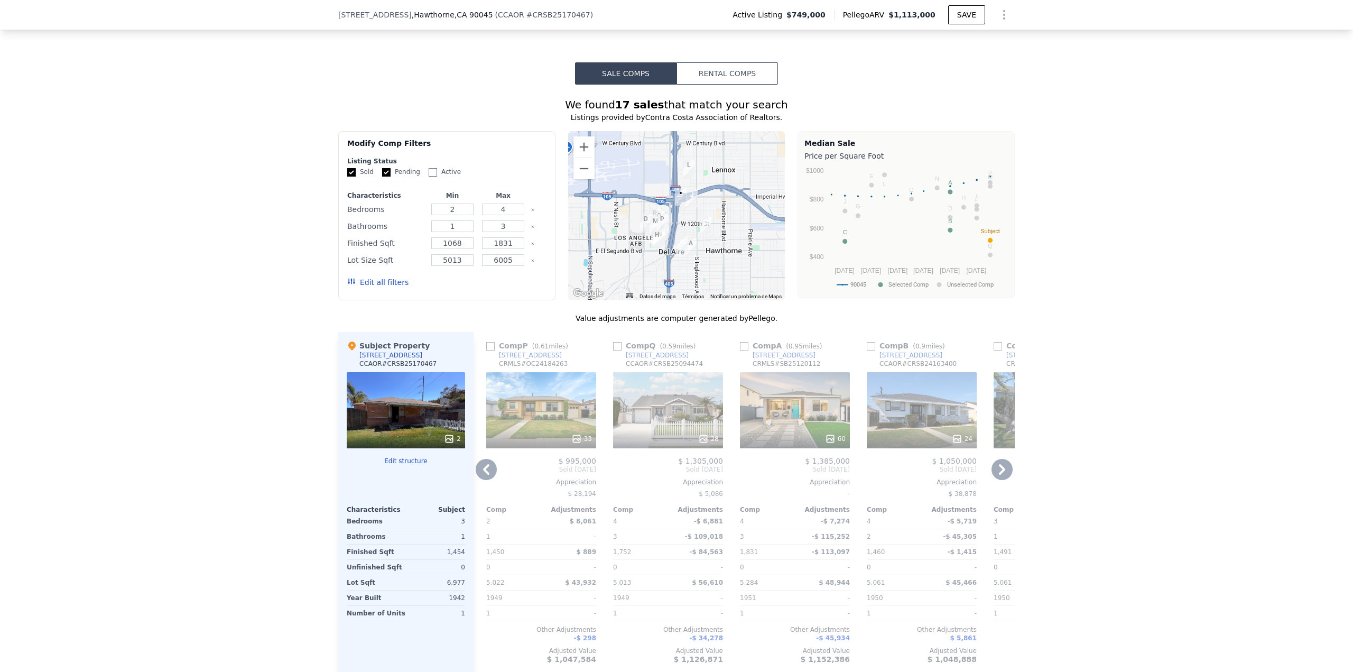
click at [736, 350] on div "Comp A ( 0.95 miles) 4852 W 129th St CRMLS # SB25120112 60 $ 1,385,000 Sold Jul…" at bounding box center [795, 502] width 118 height 340
click at [740, 347] on input "checkbox" at bounding box center [744, 346] width 8 height 8
checkbox input "true"
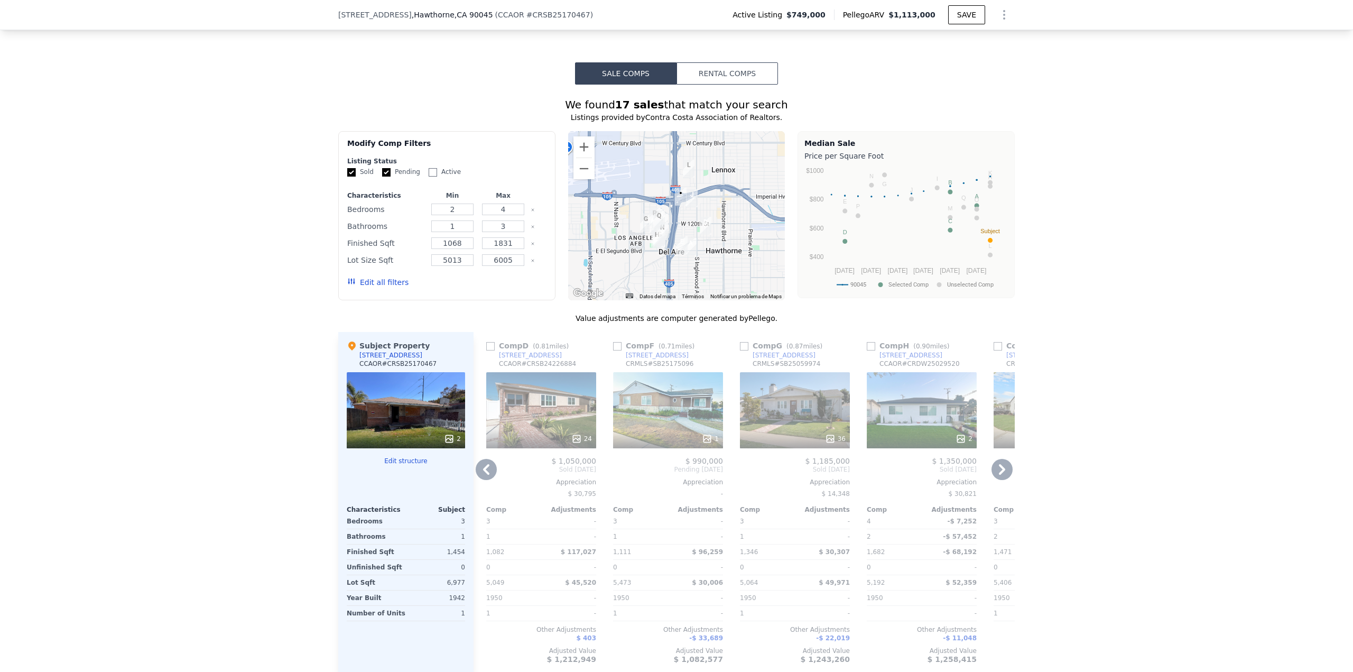
click at [488, 468] on icon at bounding box center [486, 469] width 21 height 21
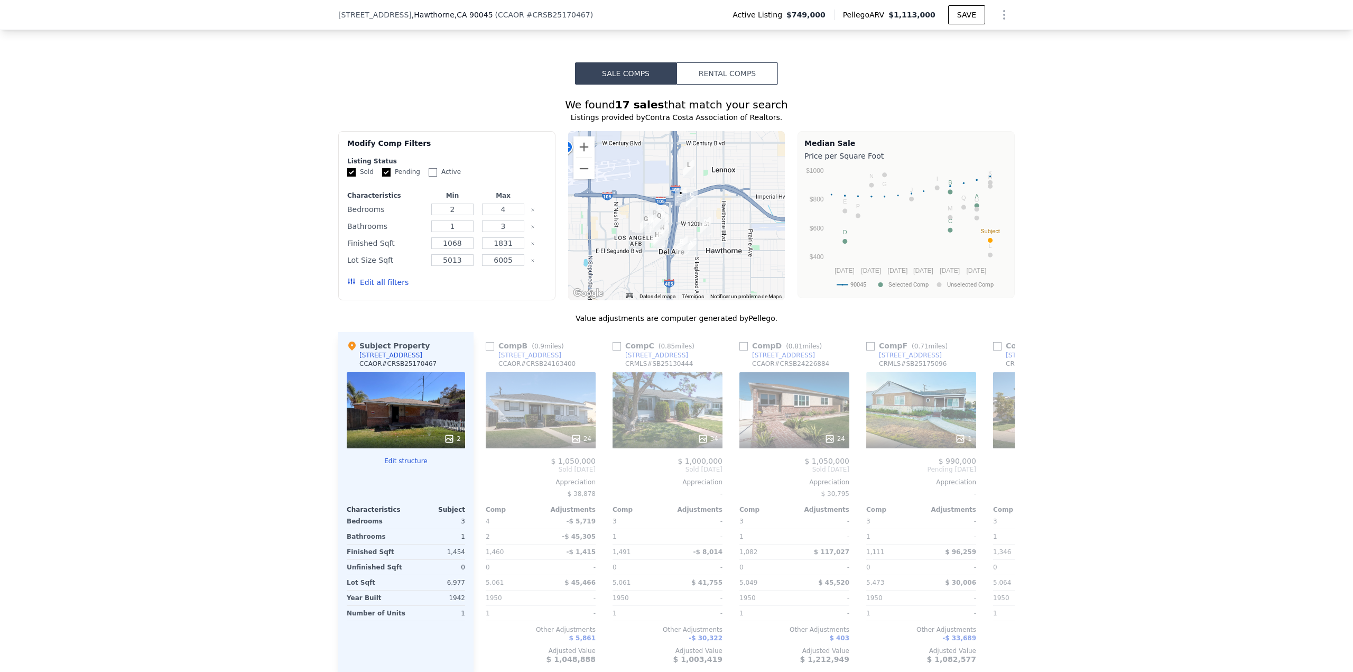
scroll to position [0, 507]
click at [485, 469] on div "Comp A ( 0.95 miles) 4852 W 129th St CRMLS # SB25120112 60 $ 1,385,000 Sold Jul…" at bounding box center [743, 502] width 541 height 340
click at [485, 469] on icon at bounding box center [486, 469] width 21 height 21
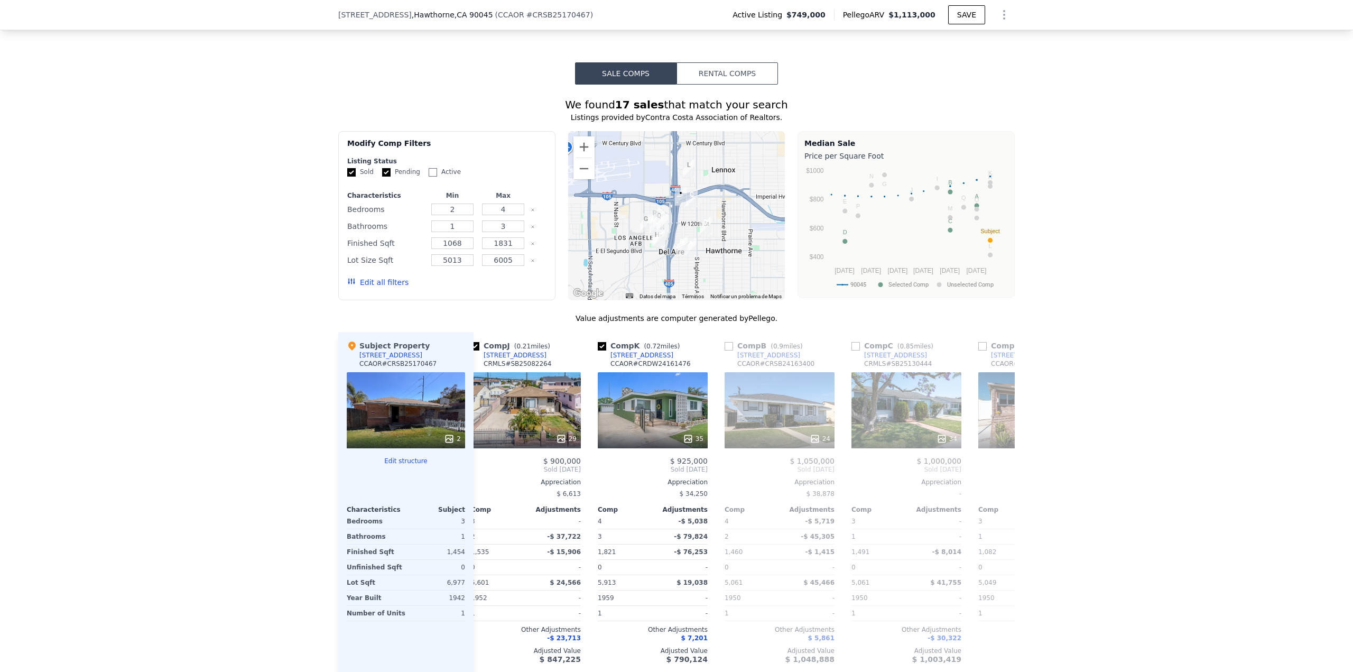
scroll to position [0, 254]
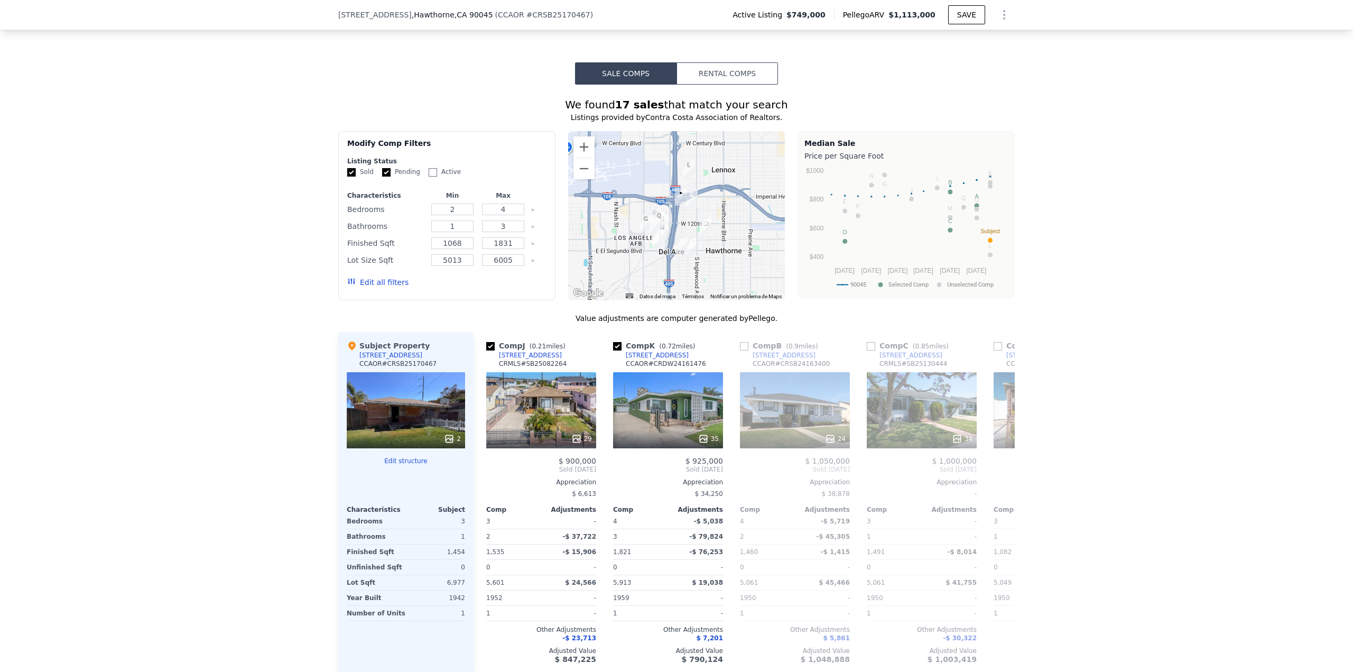
click at [486, 469] on span "Sold May 2025" at bounding box center [541, 469] width 110 height 8
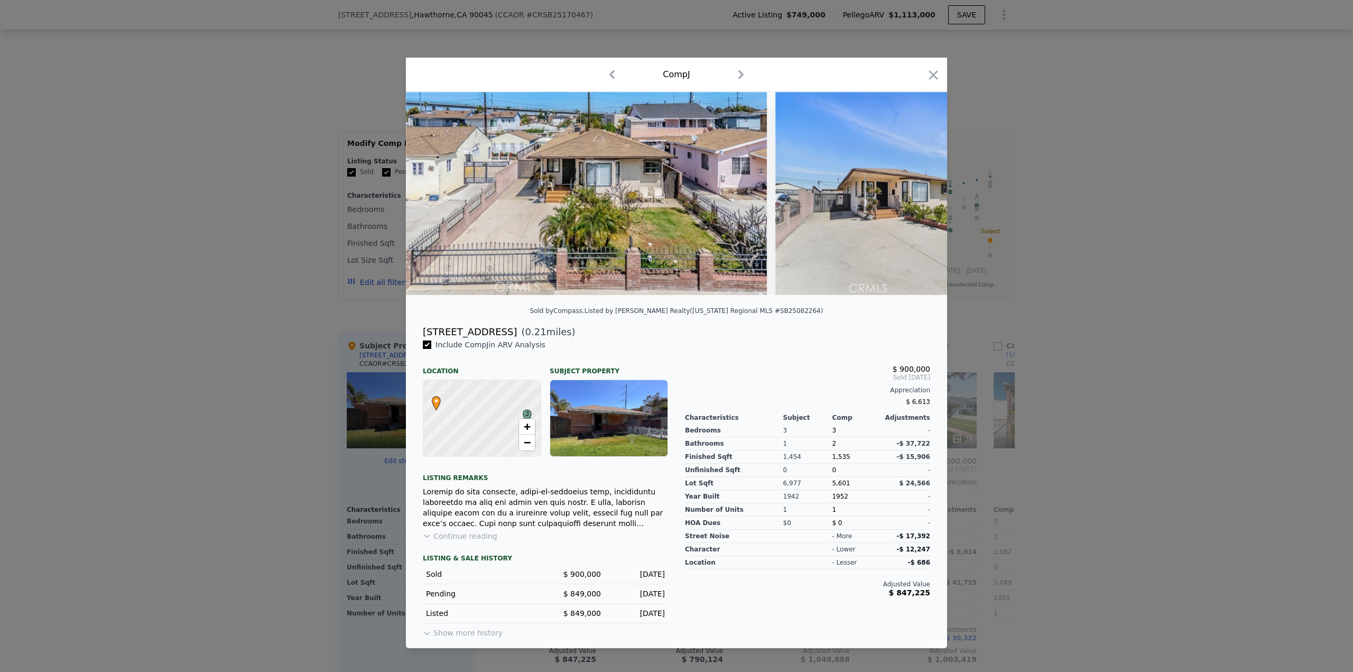
click at [1109, 168] on div at bounding box center [676, 336] width 1353 height 672
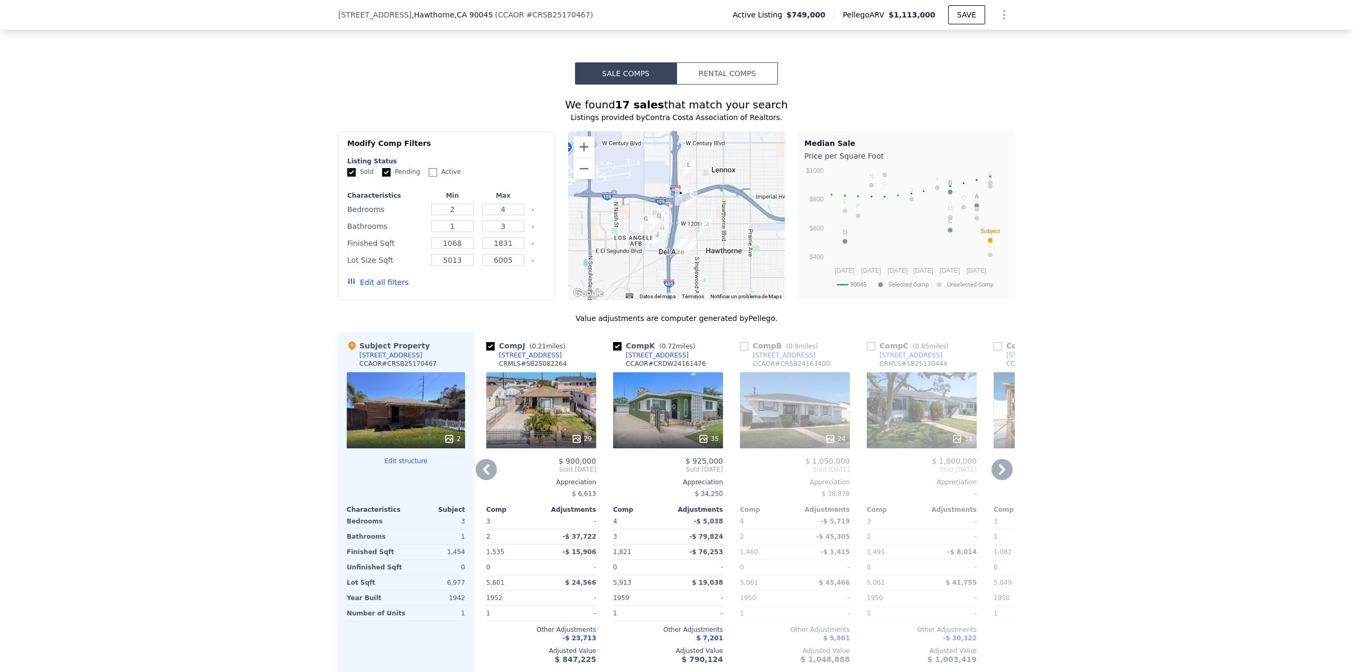
click at [480, 476] on icon at bounding box center [486, 469] width 21 height 21
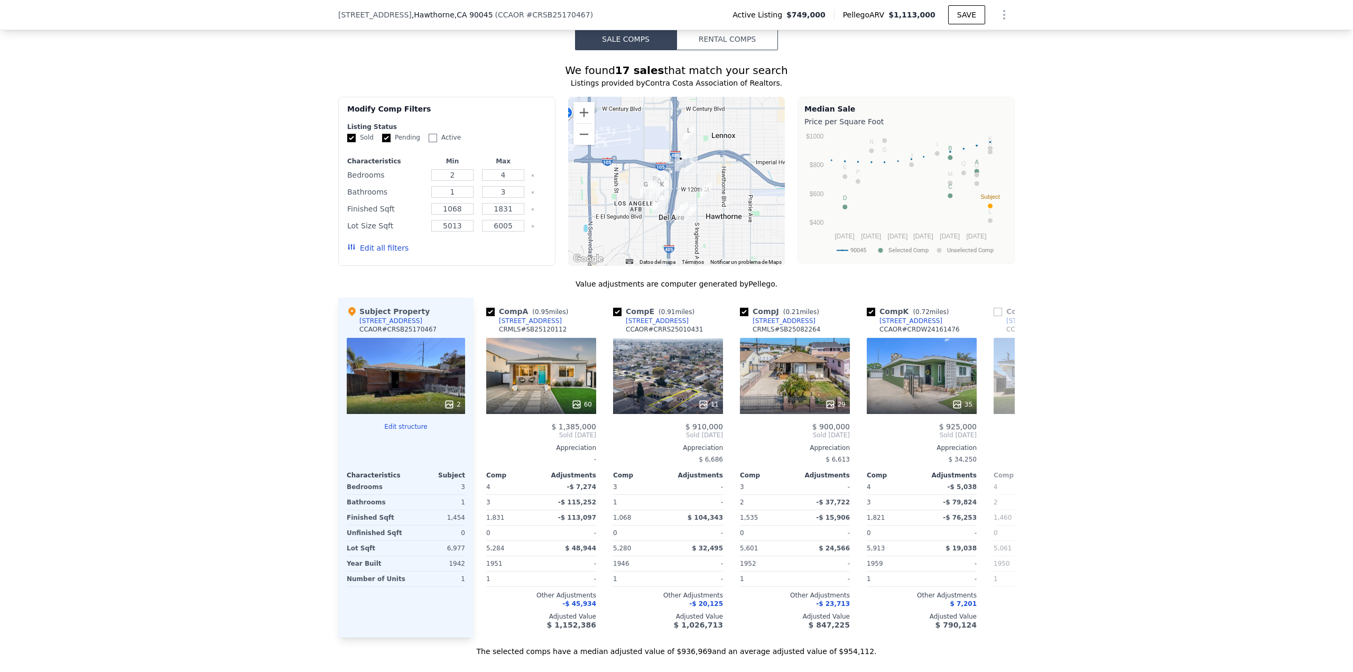
scroll to position [842, 0]
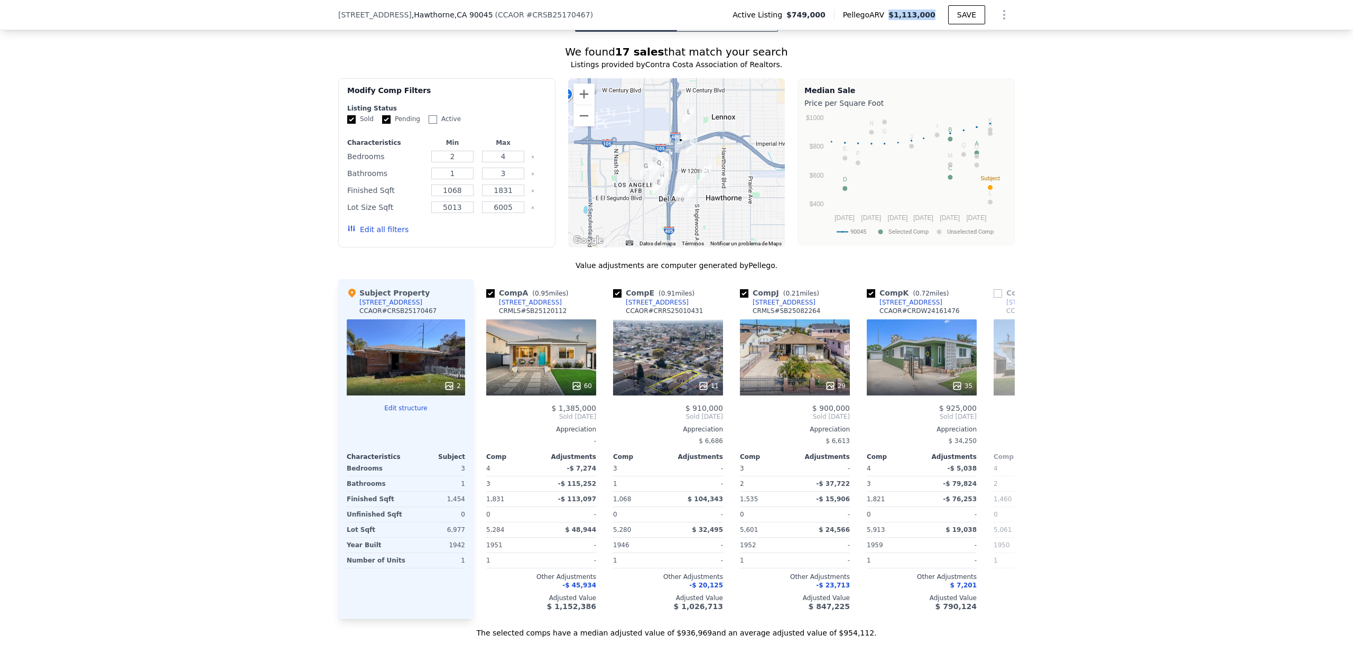
drag, startPoint x: 897, startPoint y: 14, endPoint x: 936, endPoint y: 20, distance: 39.5
click at [936, 20] on div "Pellego ARV $1,113,000" at bounding box center [891, 15] width 114 height 11
click at [908, 18] on span "$1,113,000" at bounding box center [911, 15] width 47 height 8
drag, startPoint x: 896, startPoint y: 16, endPoint x: 934, endPoint y: 18, distance: 38.6
click at [934, 18] on div "Pellego ARV $1,113,000" at bounding box center [891, 15] width 114 height 11
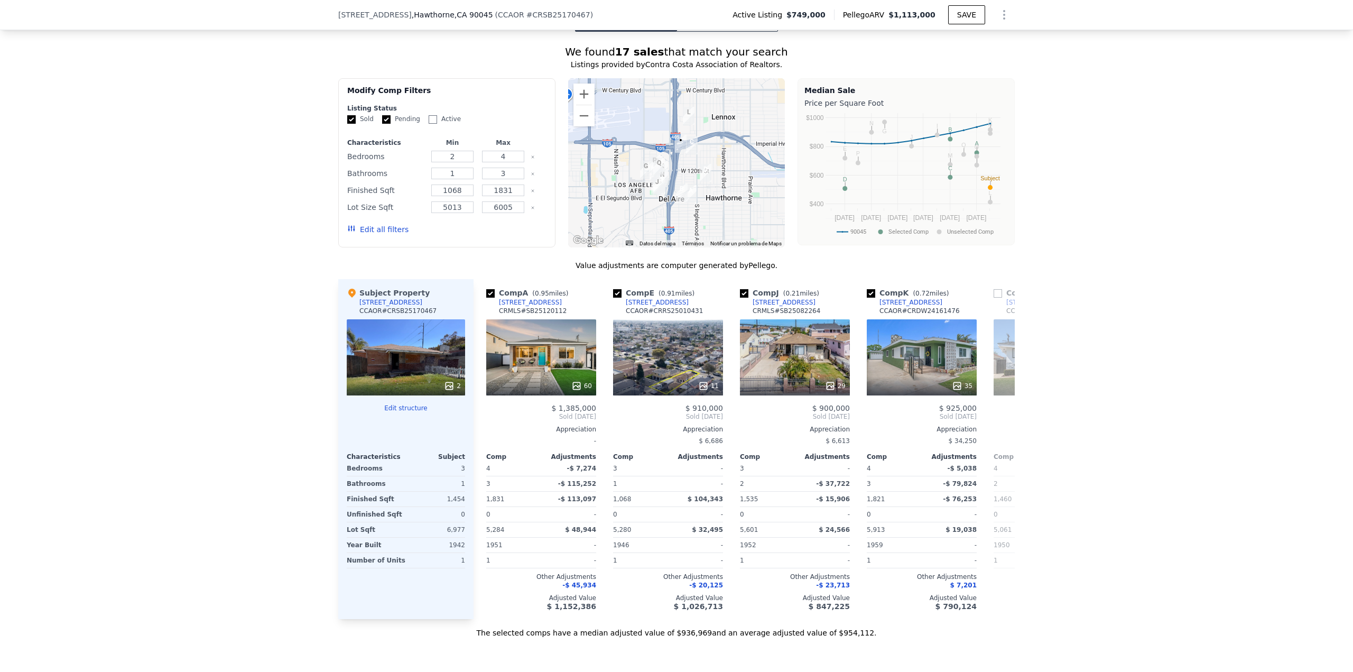
click at [1096, 222] on div "We found 17 sales that match your search Listings provided by Contra Costa Asso…" at bounding box center [676, 335] width 1353 height 606
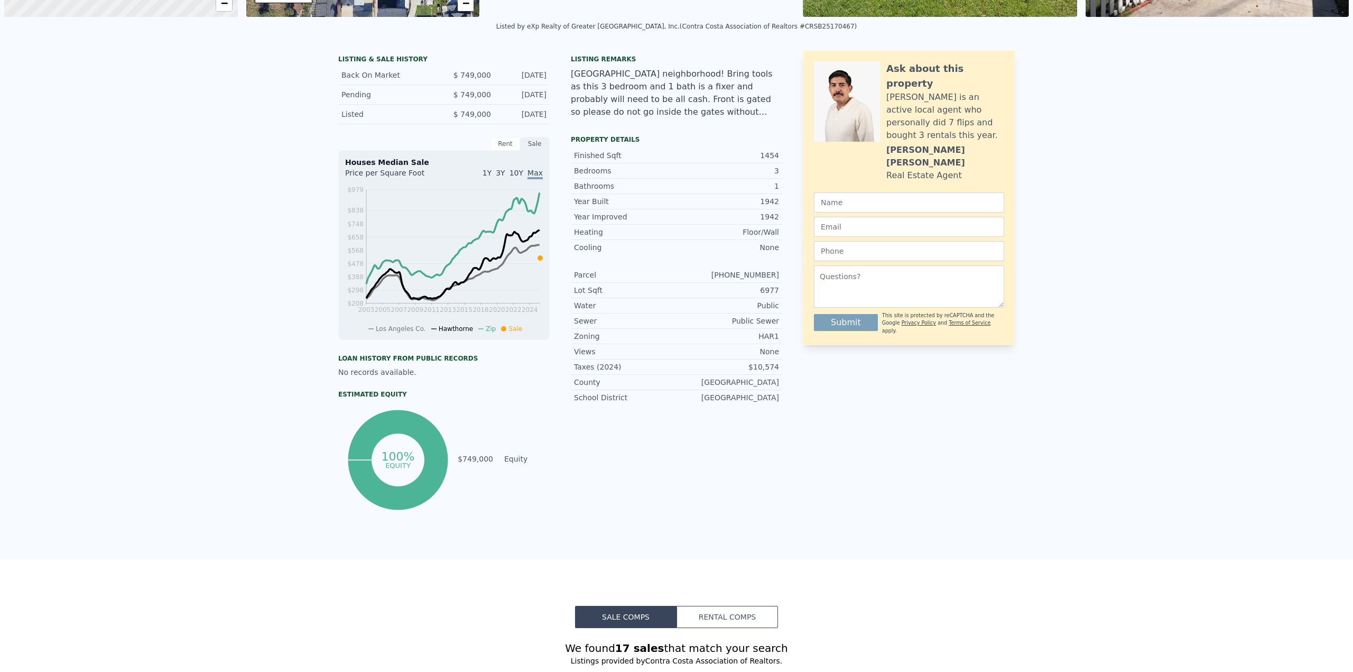
scroll to position [0, 0]
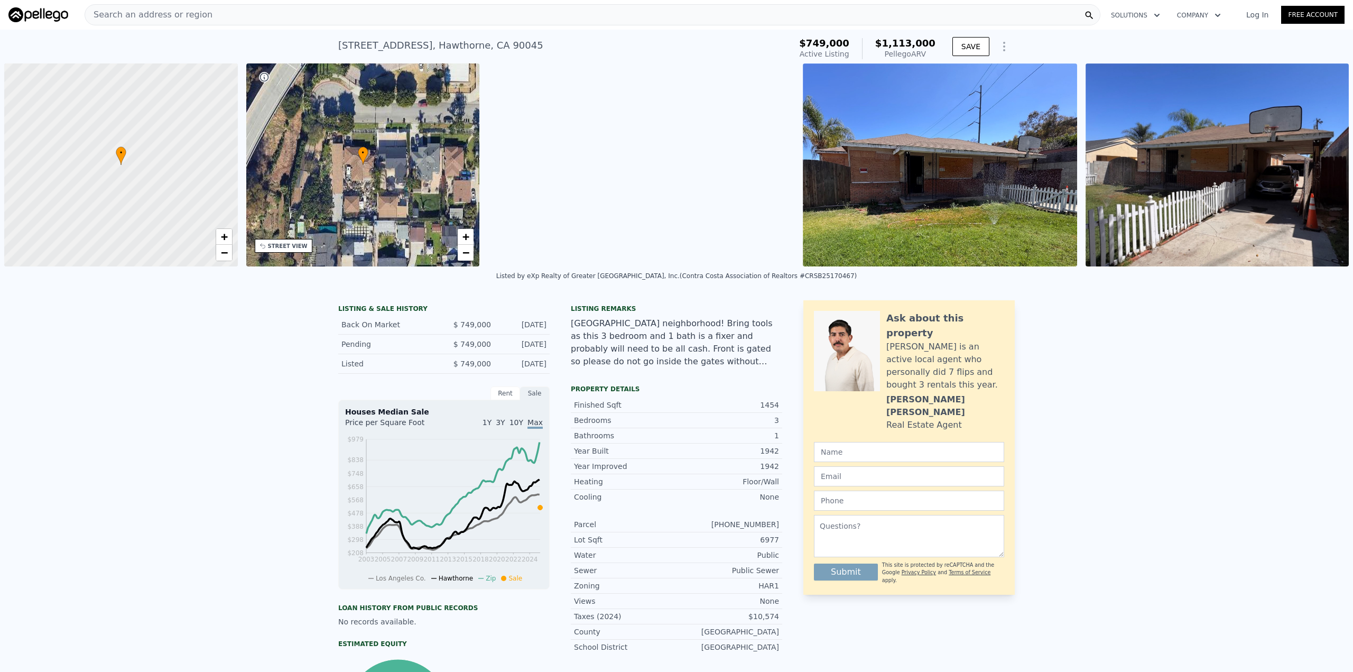
click at [219, 18] on div "Search an address or region" at bounding box center [593, 14] width 1016 height 21
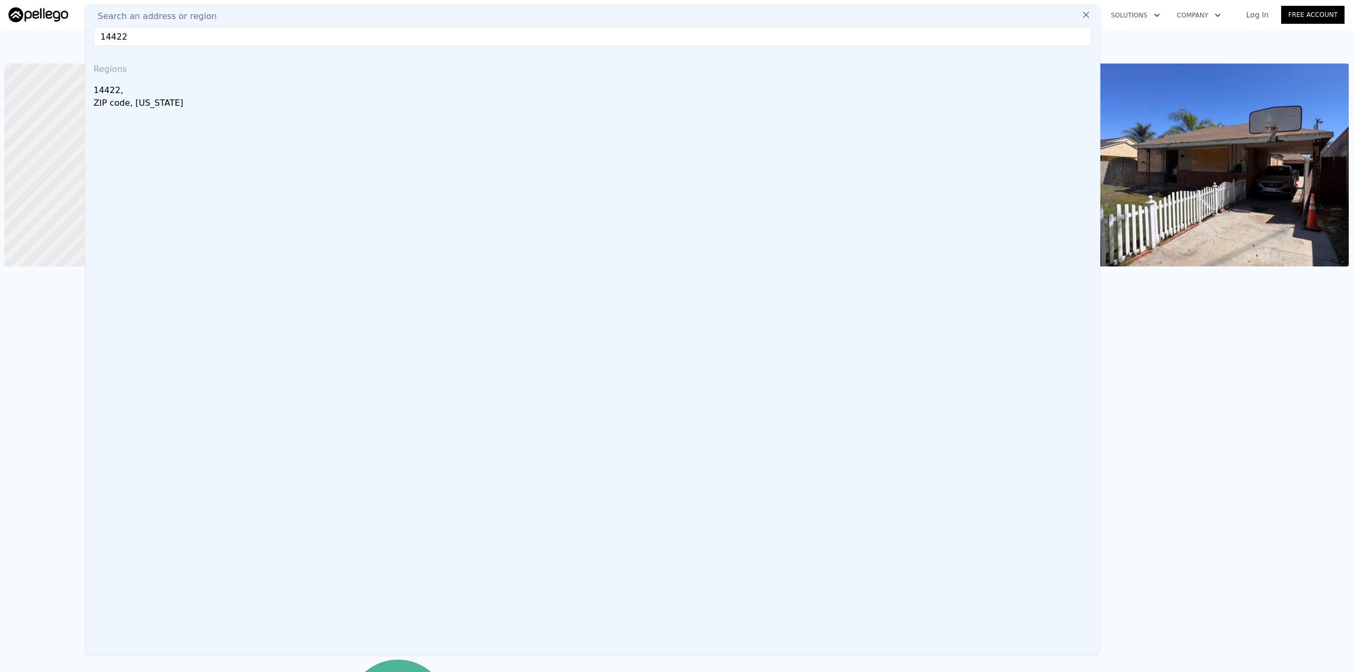
type input "14422"
